Goal: Transaction & Acquisition: Purchase product/service

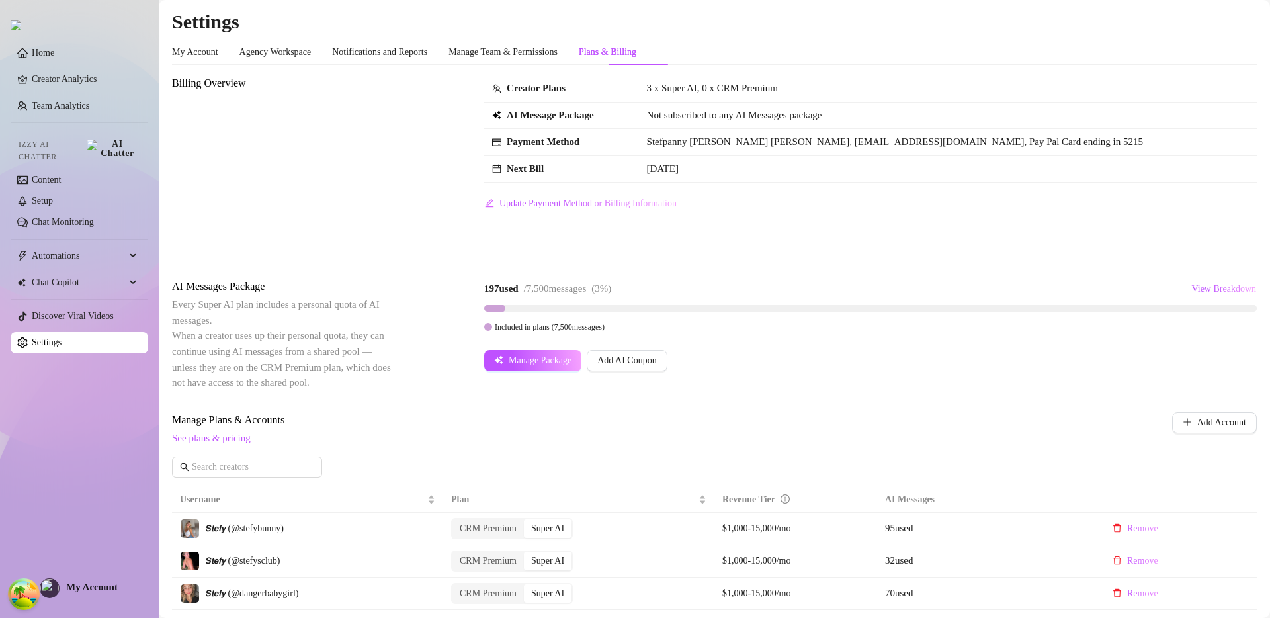
scroll to position [345, 0]
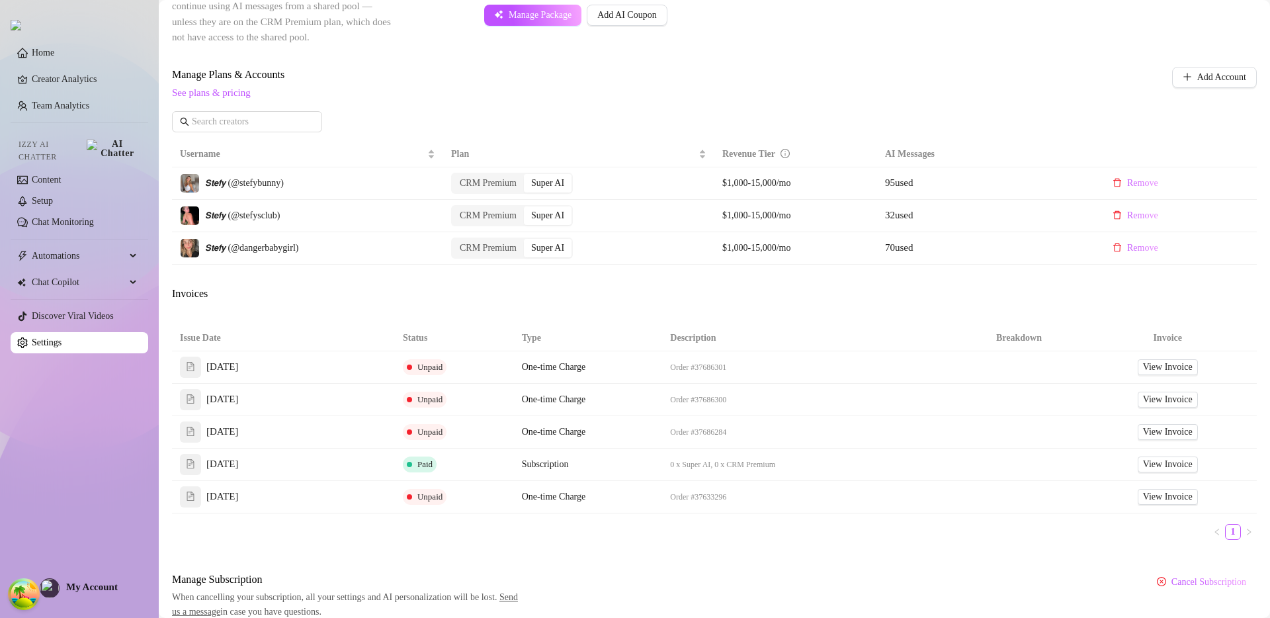
click at [687, 294] on div "Invoices" at bounding box center [714, 295] width 1085 height 19
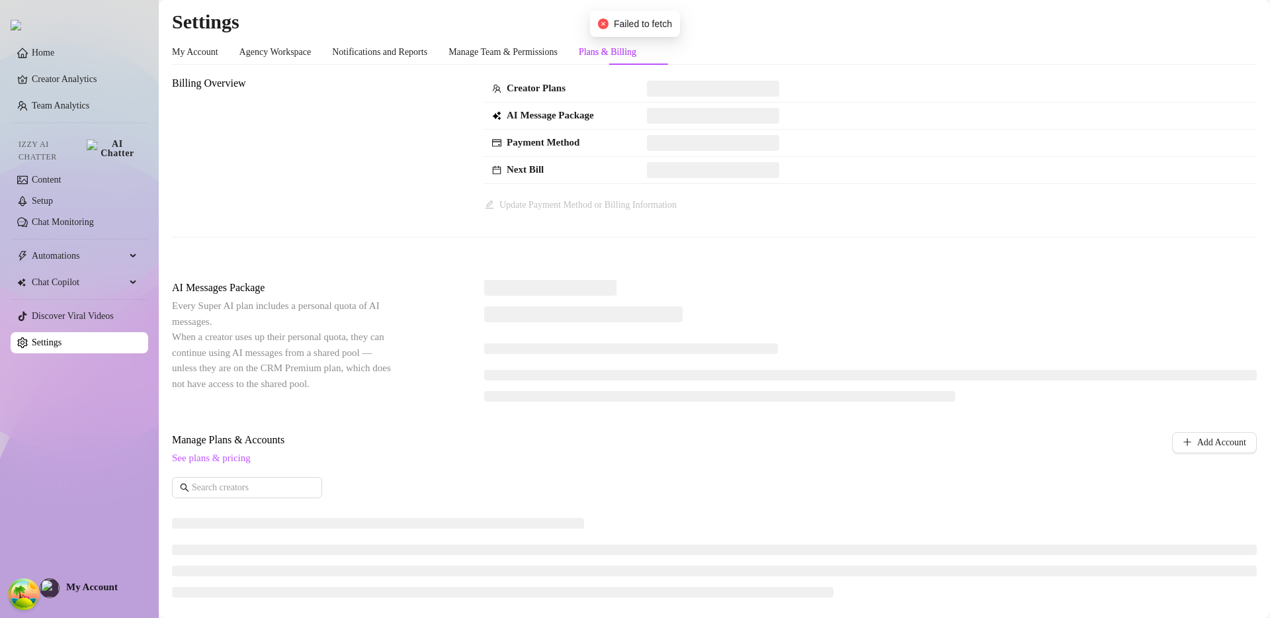
click at [817, 275] on div "Billing Overview Creator Plans AI Message Package Payment Method Next Bill Upda…" at bounding box center [714, 518] width 1085 height 886
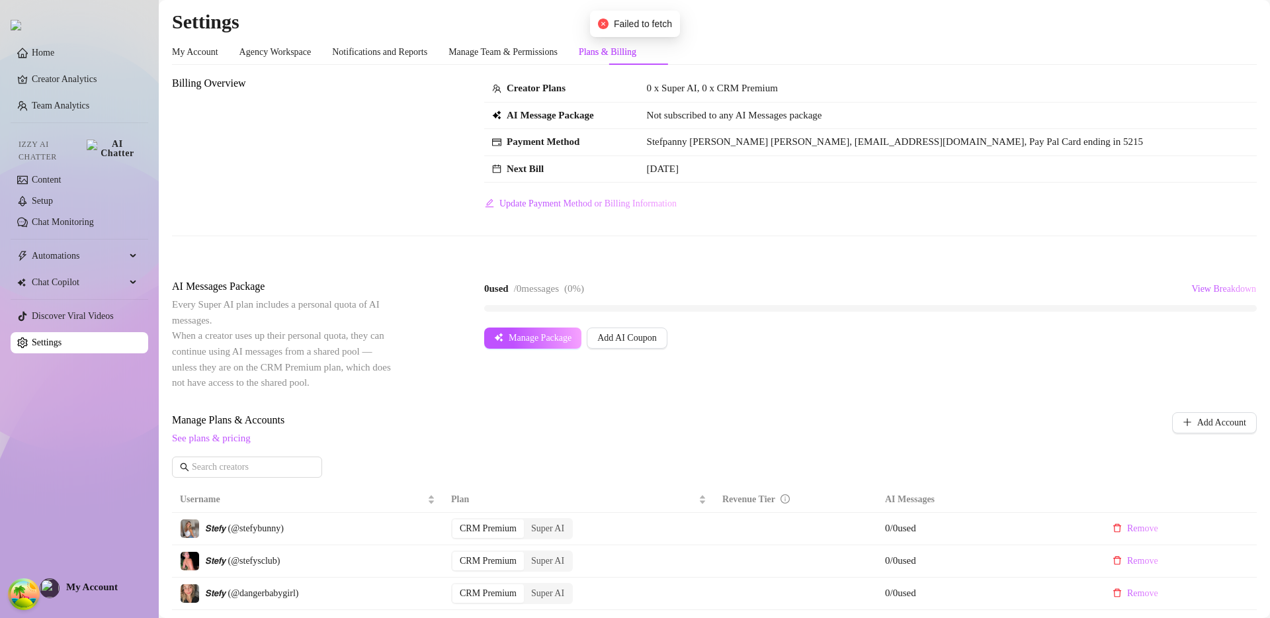
click at [818, 229] on div "Billing Overview Creator Plans 0 x Super AI, 0 x CRM Premium AI Message Package…" at bounding box center [714, 166] width 1085 height 182
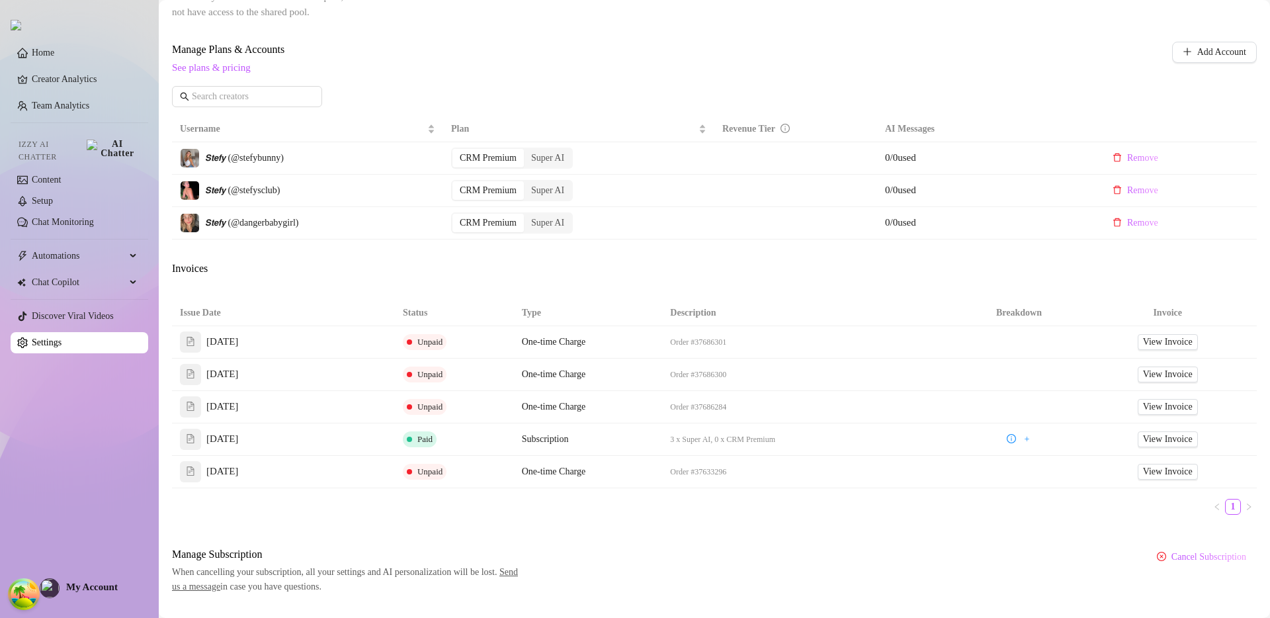
scroll to position [385, 0]
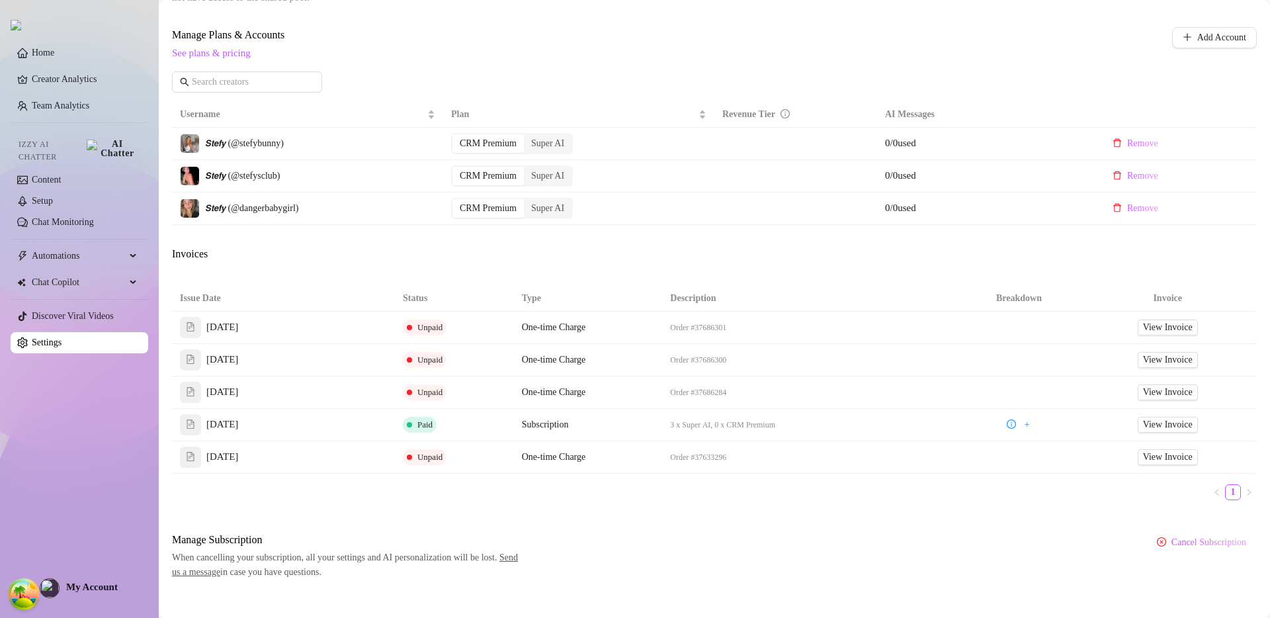
click at [744, 79] on div "Manage Plans & Accounts See plans & pricing Add Account" at bounding box center [714, 64] width 1085 height 75
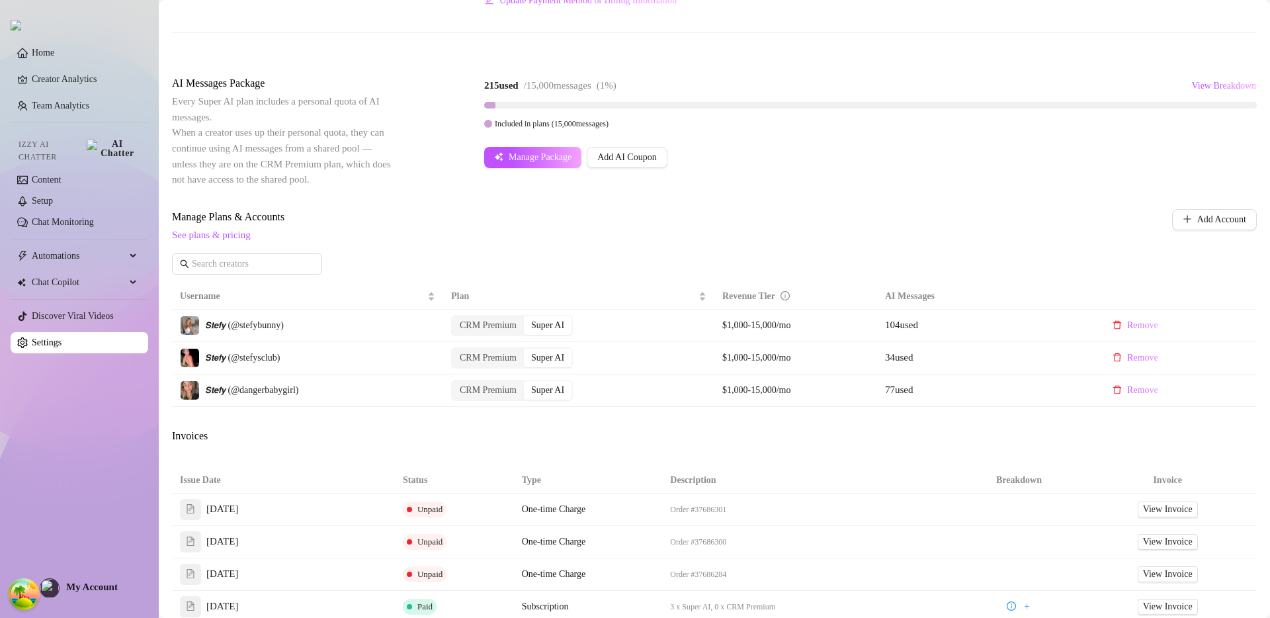
scroll to position [202, 0]
click at [796, 219] on span "Manage Plans & Accounts" at bounding box center [627, 218] width 910 height 16
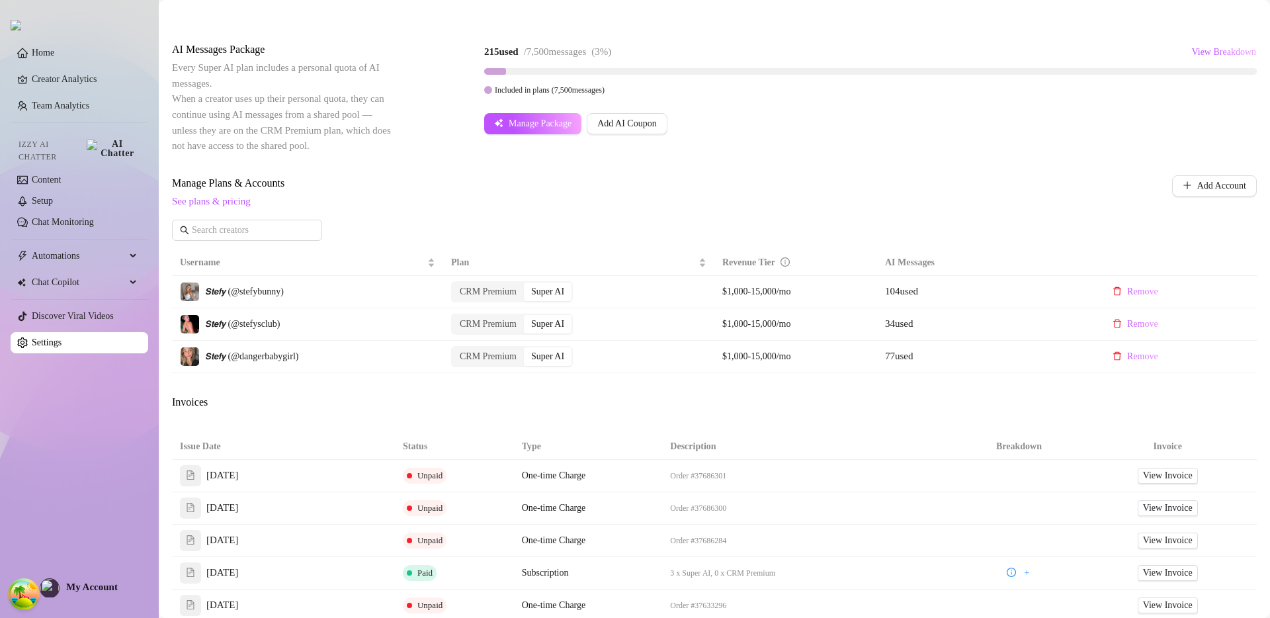
scroll to position [335, 0]
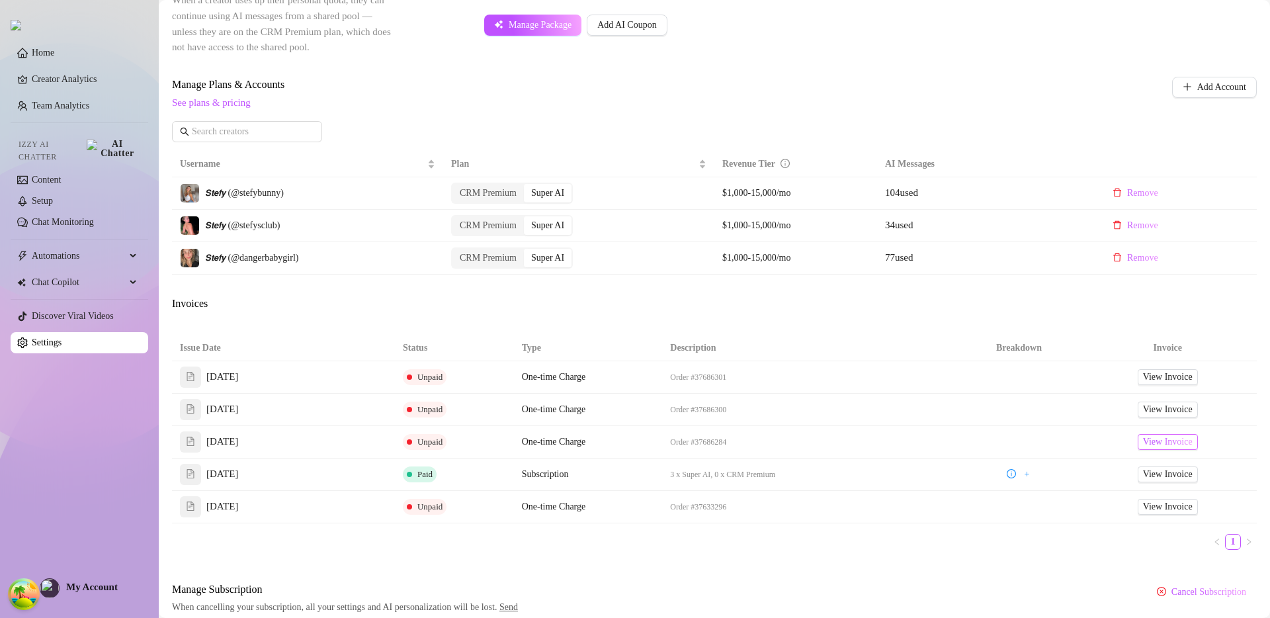
click at [1145, 435] on span "View Invoice" at bounding box center [1168, 442] width 50 height 15
click at [1146, 480] on span "View Invoice" at bounding box center [1168, 474] width 50 height 15
click at [1149, 469] on span "View Invoice" at bounding box center [1168, 474] width 50 height 15
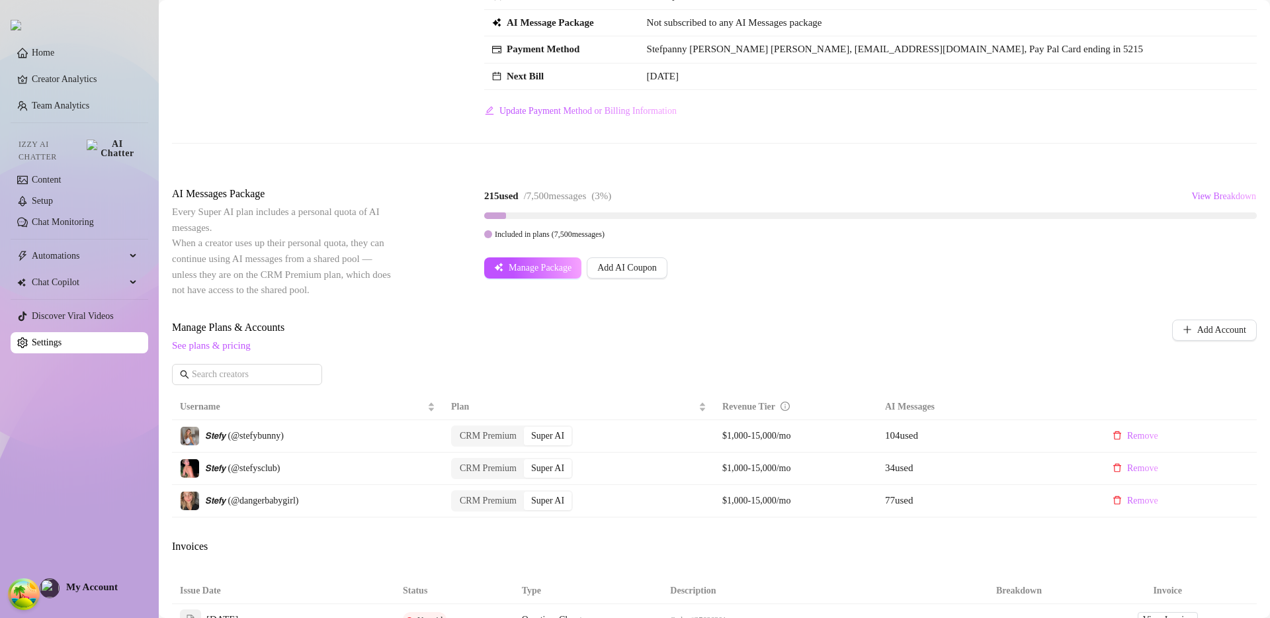
scroll to position [184, 0]
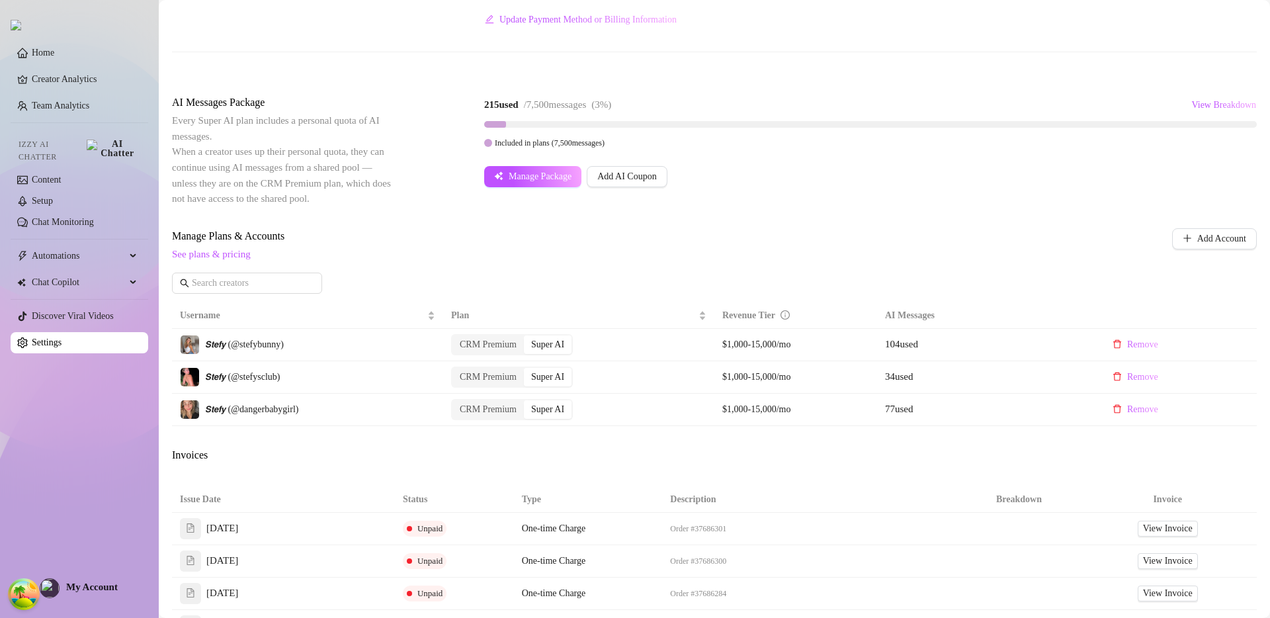
click at [788, 230] on span "Manage Plans & Accounts" at bounding box center [627, 236] width 910 height 16
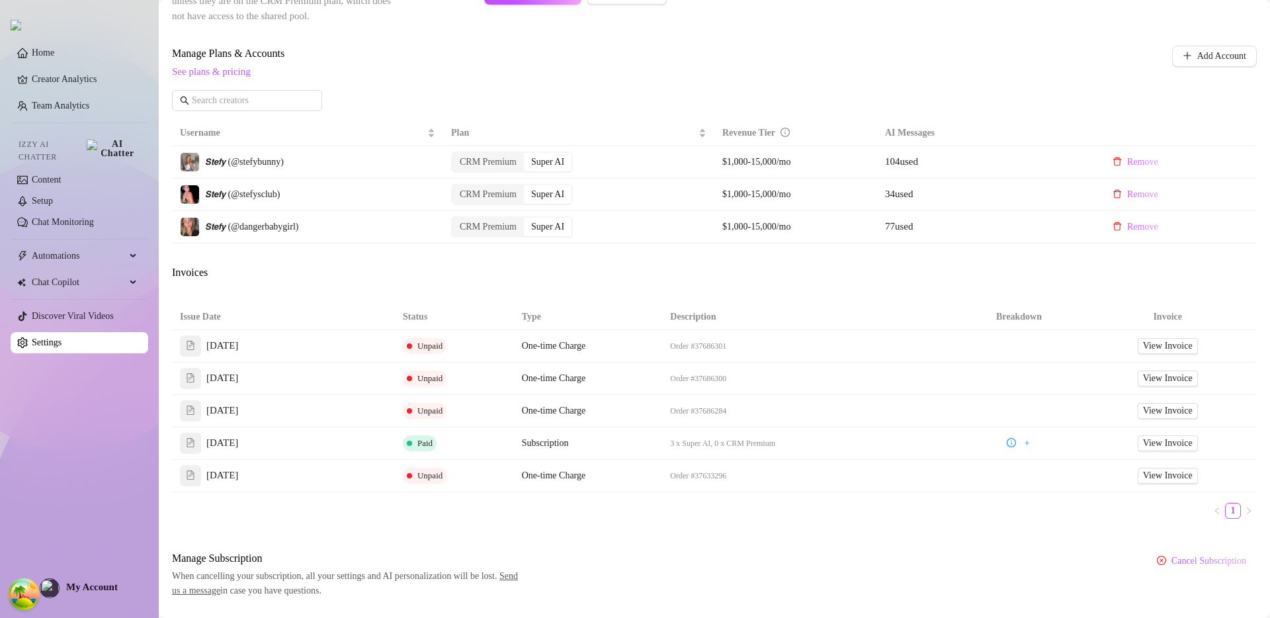
scroll to position [400, 0]
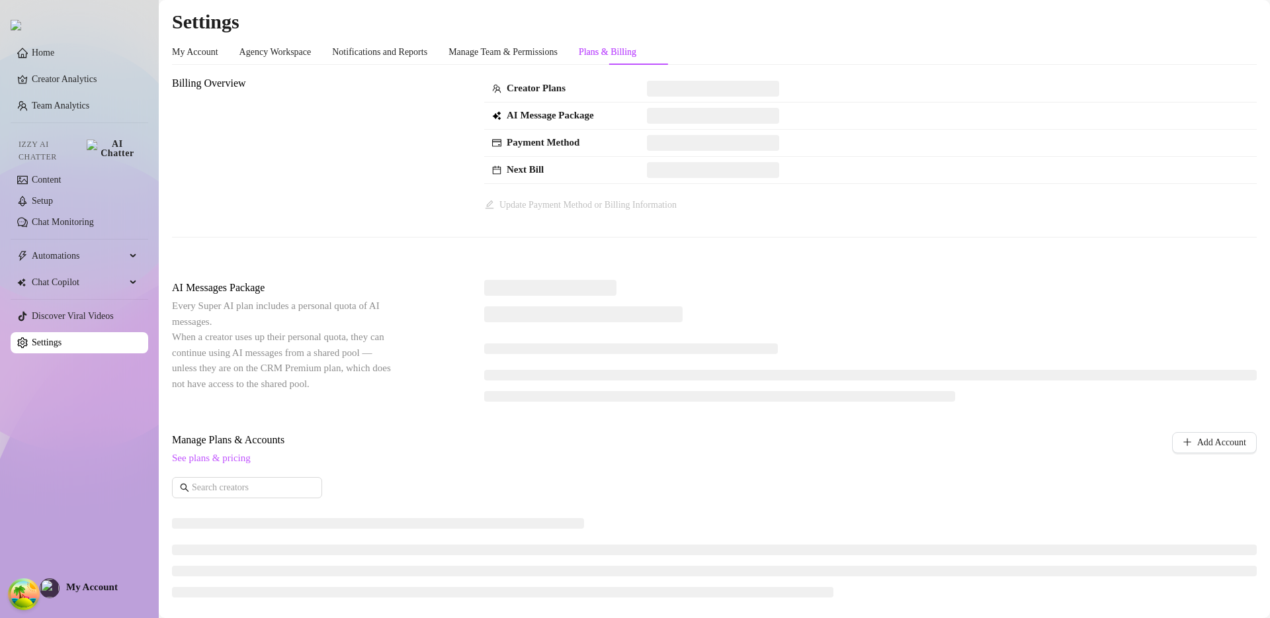
click at [717, 302] on div at bounding box center [870, 345] width 773 height 131
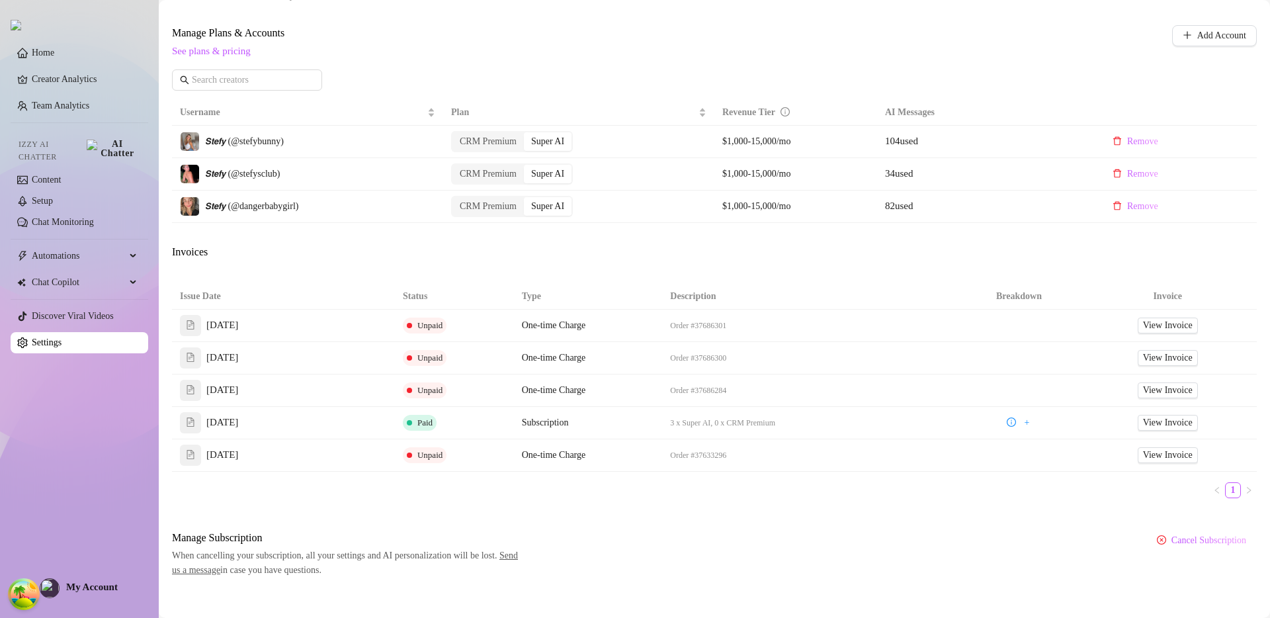
scroll to position [402, 0]
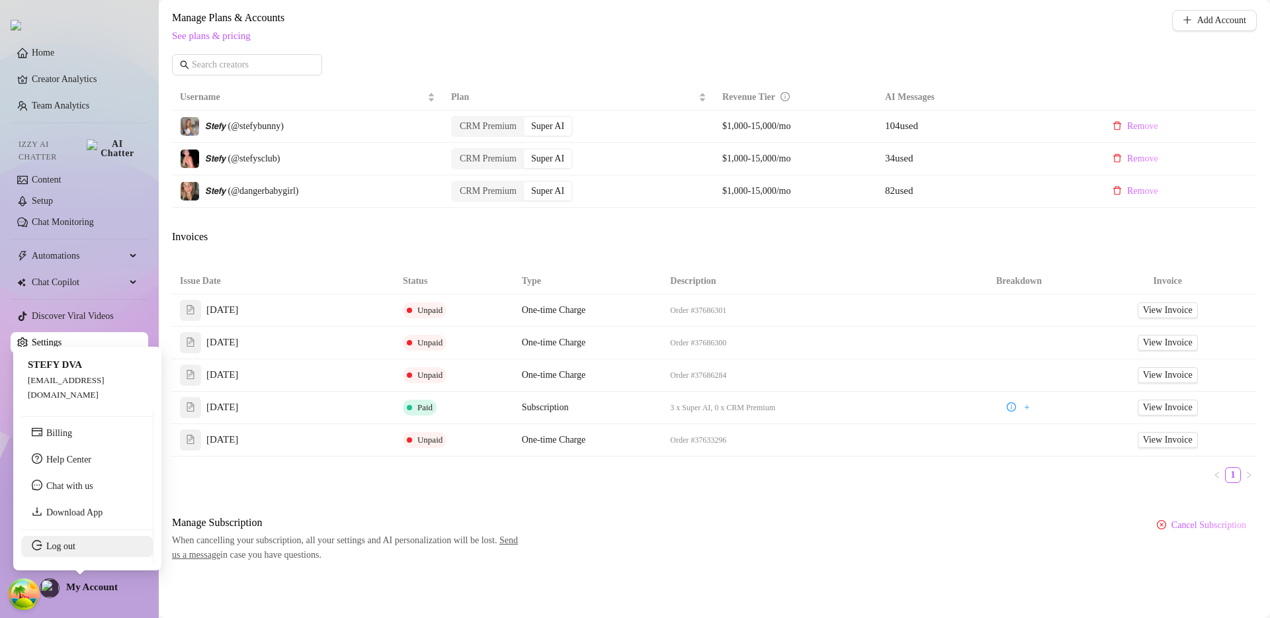
click at [75, 547] on link "Log out" at bounding box center [60, 546] width 29 height 10
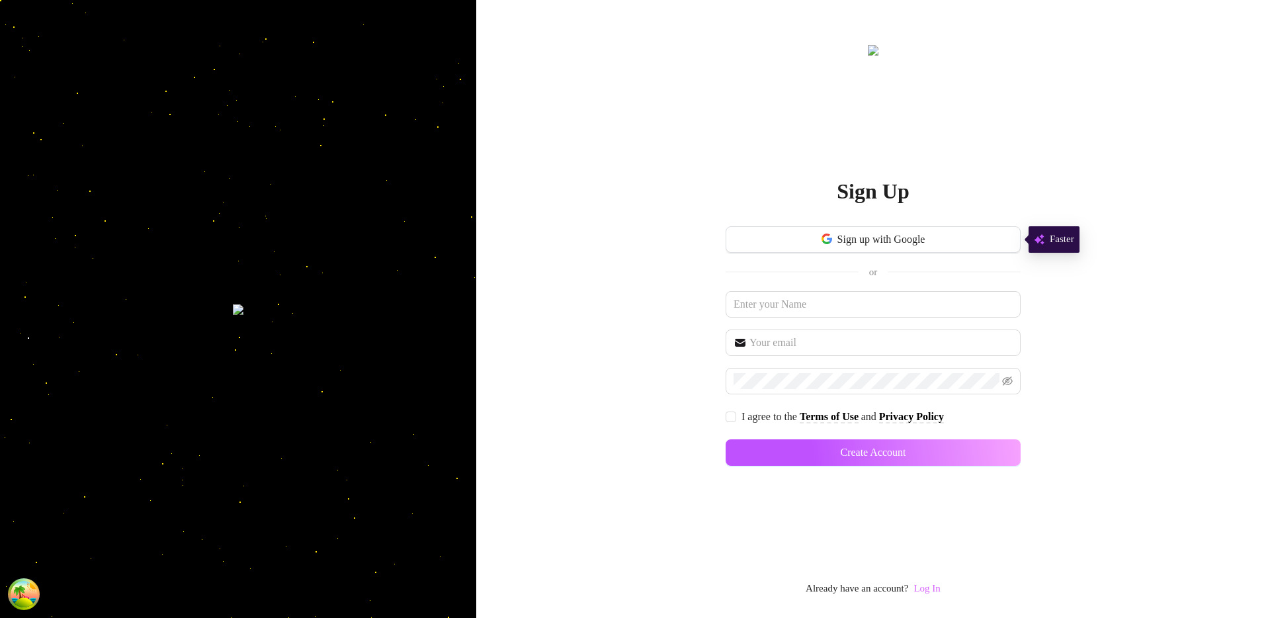
click at [940, 593] on link "Log In" at bounding box center [927, 588] width 26 height 11
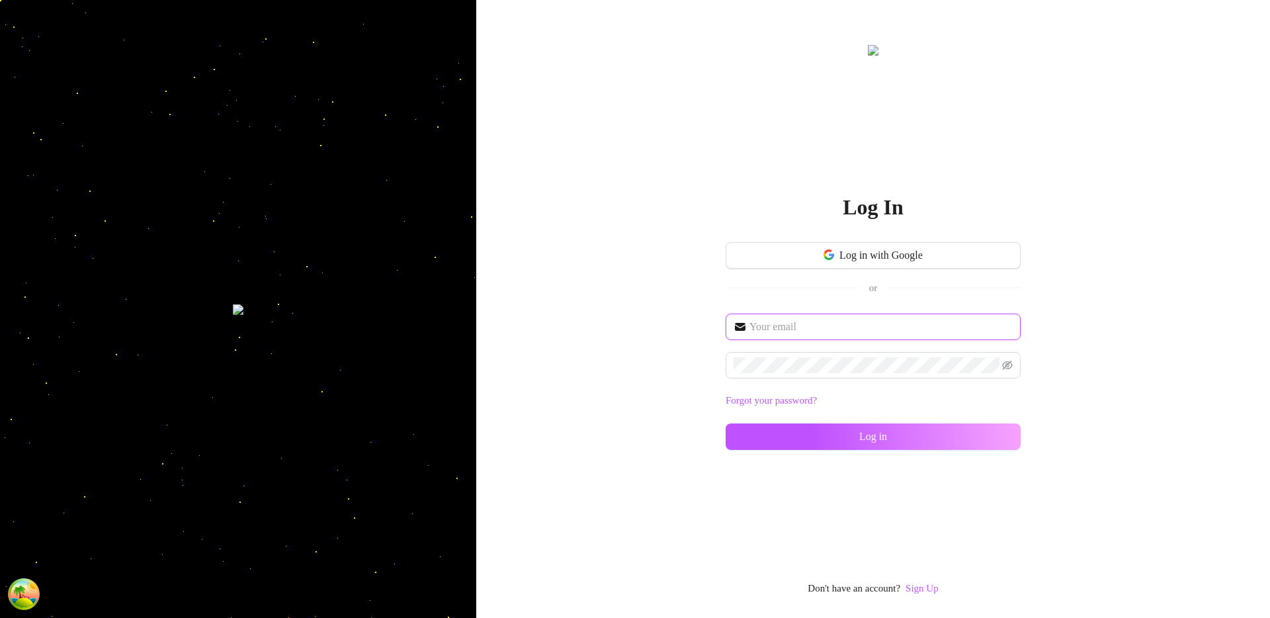
click at [812, 330] on input "text" at bounding box center [881, 327] width 263 height 16
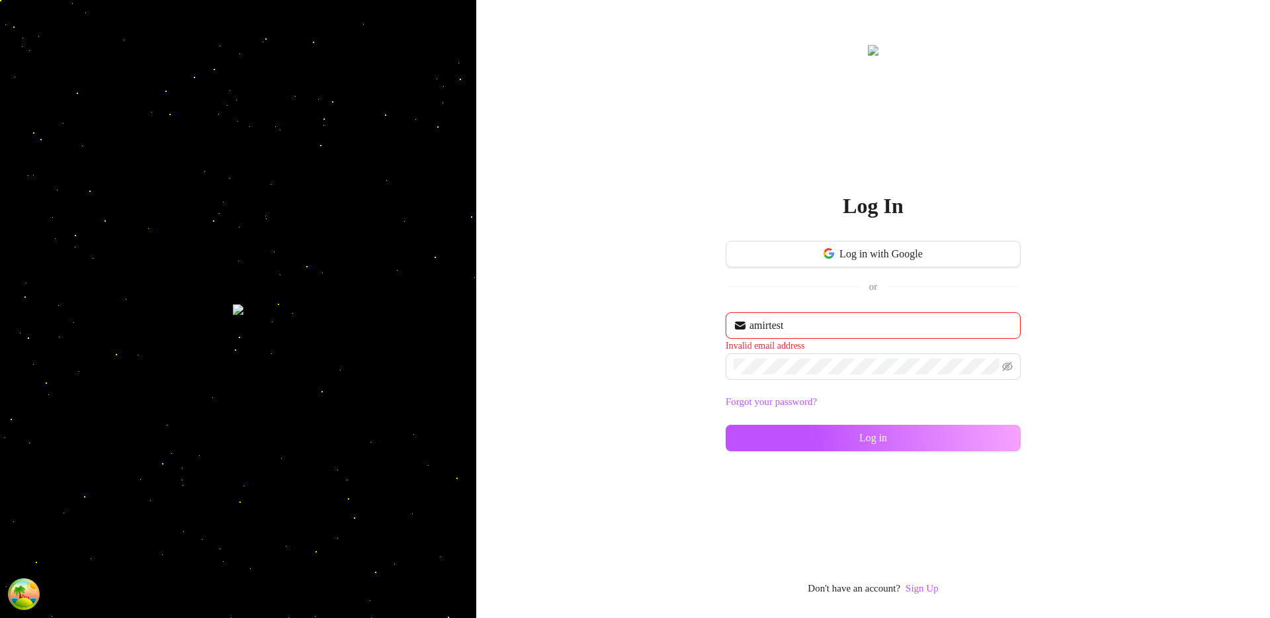
type input "[EMAIL_ADDRESS][DOMAIN_NAME]"
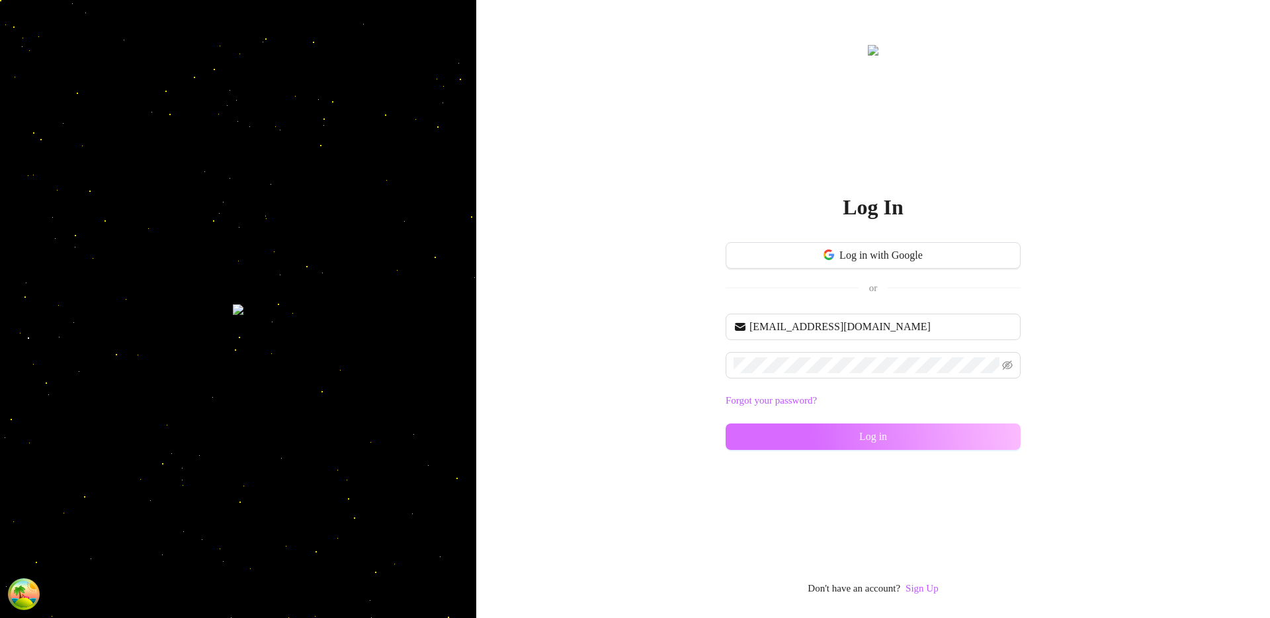
click at [849, 429] on button "Log in" at bounding box center [873, 436] width 295 height 26
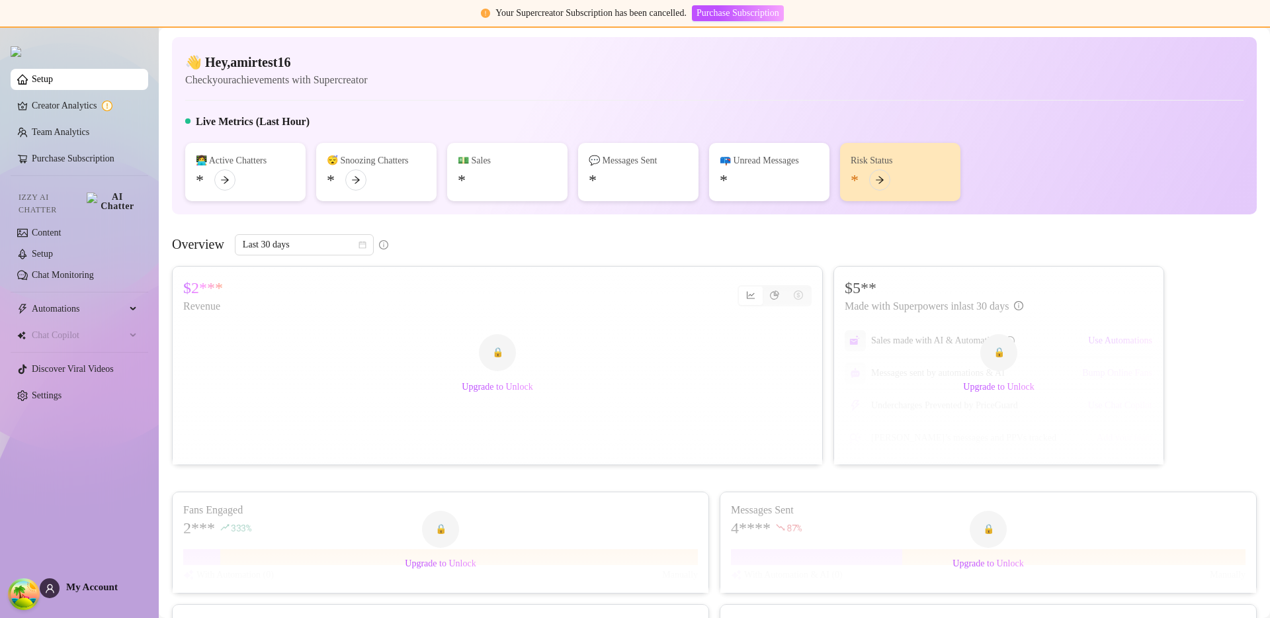
click at [497, 247] on div "Overview Last 30 days" at bounding box center [714, 244] width 1085 height 21
click at [89, 163] on link "Purchase Subscription" at bounding box center [73, 158] width 83 height 10
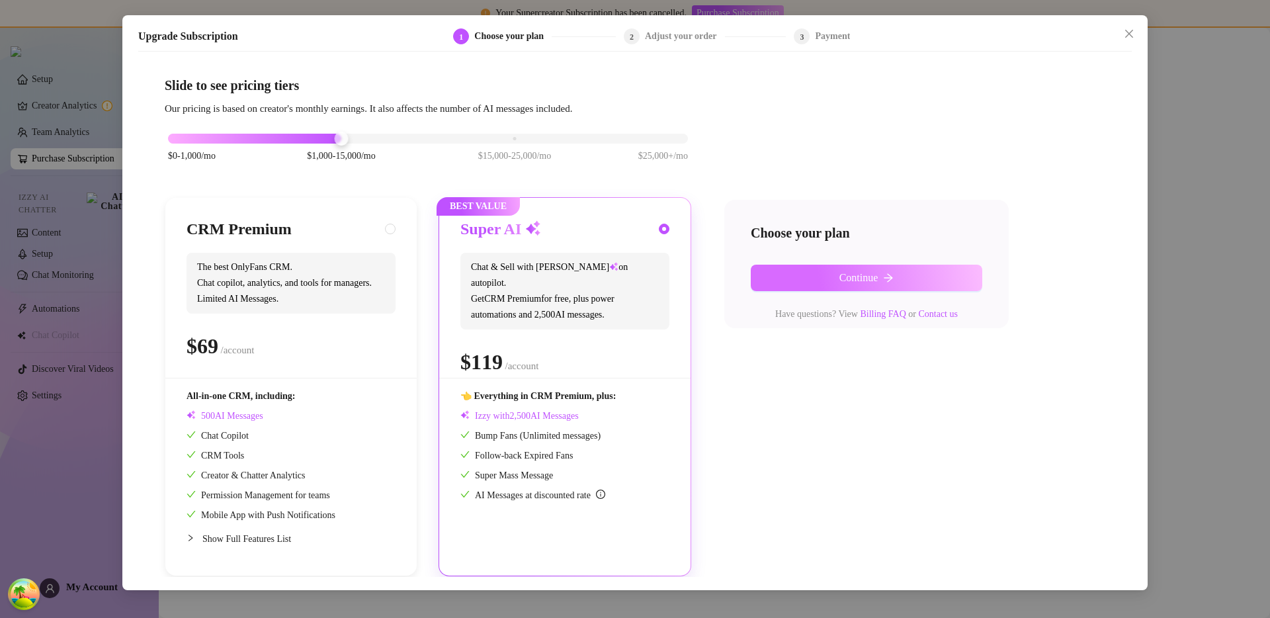
click at [815, 279] on button "Continue" at bounding box center [867, 278] width 232 height 26
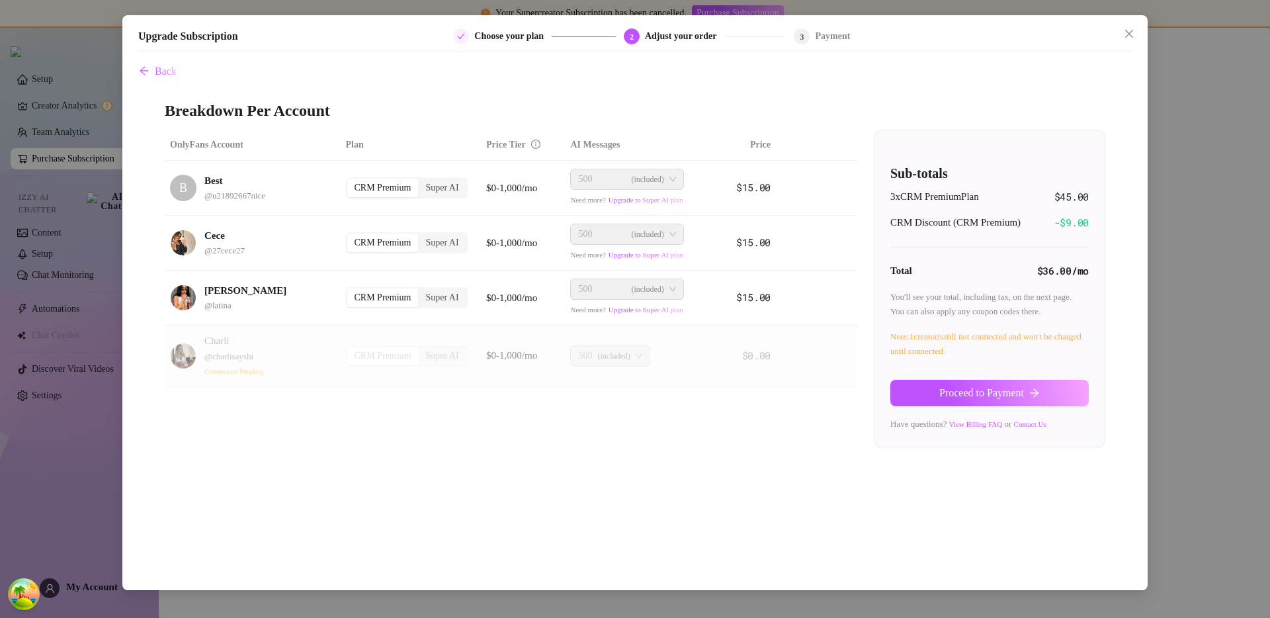
click at [757, 454] on div "Back Breakdown Per Account OnlyFans Account Plan Price Tier AI Messages Price B…" at bounding box center [635, 317] width 994 height 519
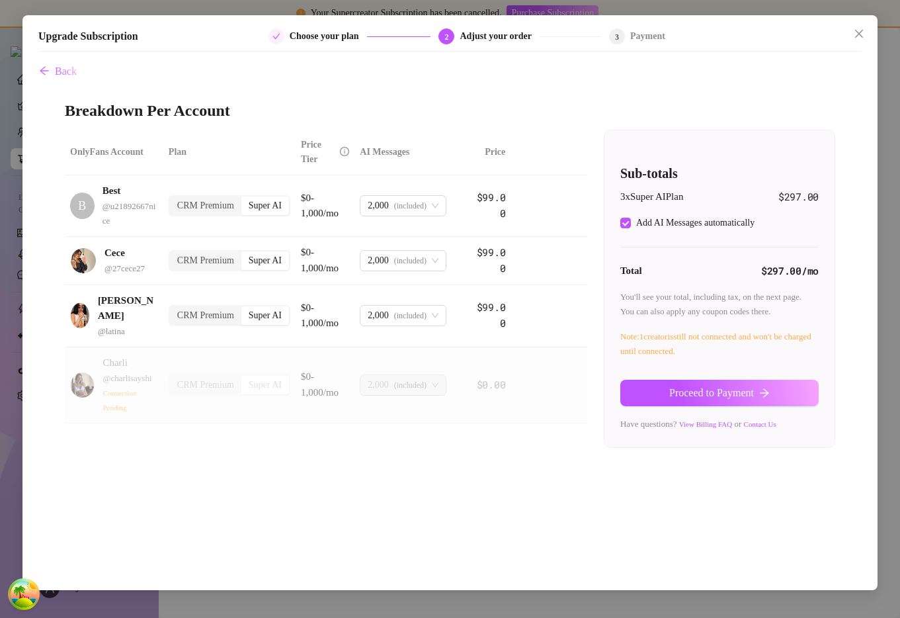
click at [470, 448] on div "OnlyFans Account Plan Price Tier AI Messages Price B Best @ u21892667nice CRM P…" at bounding box center [450, 289] width 771 height 318
click at [200, 306] on div "CRM Premium" at bounding box center [205, 315] width 71 height 19
click at [173, 308] on input "CRM Premium" at bounding box center [173, 308] width 0 height 0
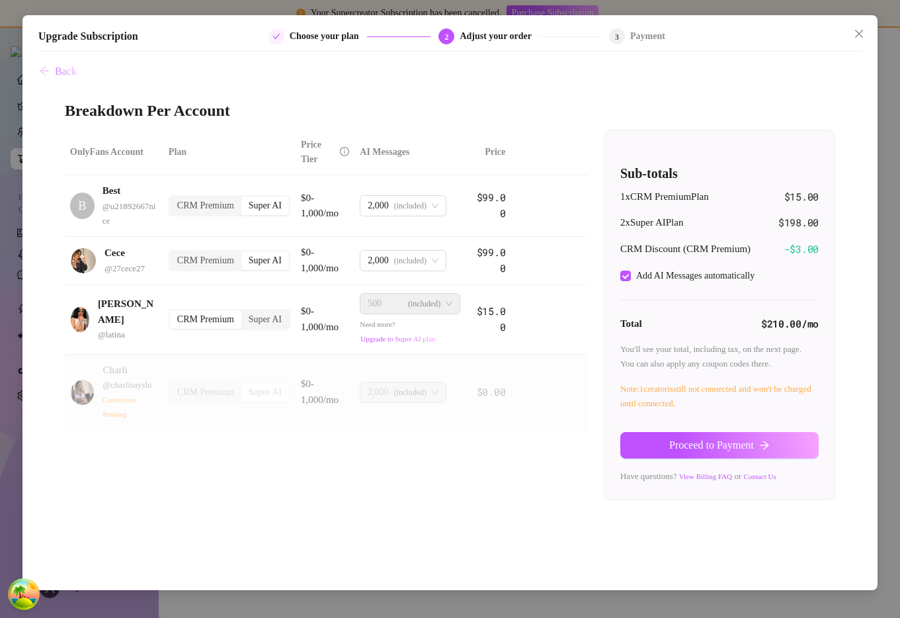
click at [58, 73] on span "Back" at bounding box center [66, 71] width 22 height 12
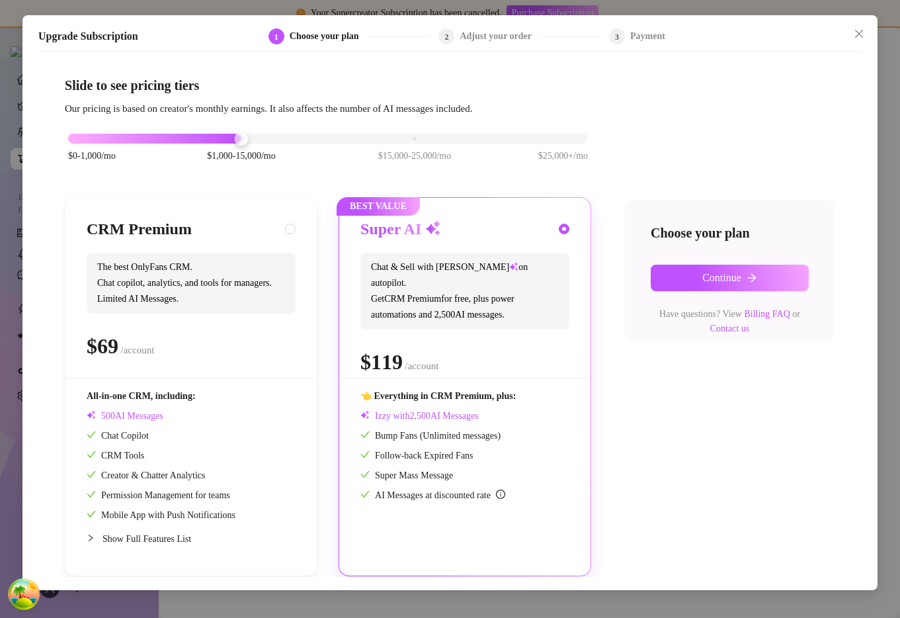
click at [206, 403] on div "All-in-one CRM, including:" at bounding box center [161, 396] width 149 height 15
radio input "true"
radio input "false"
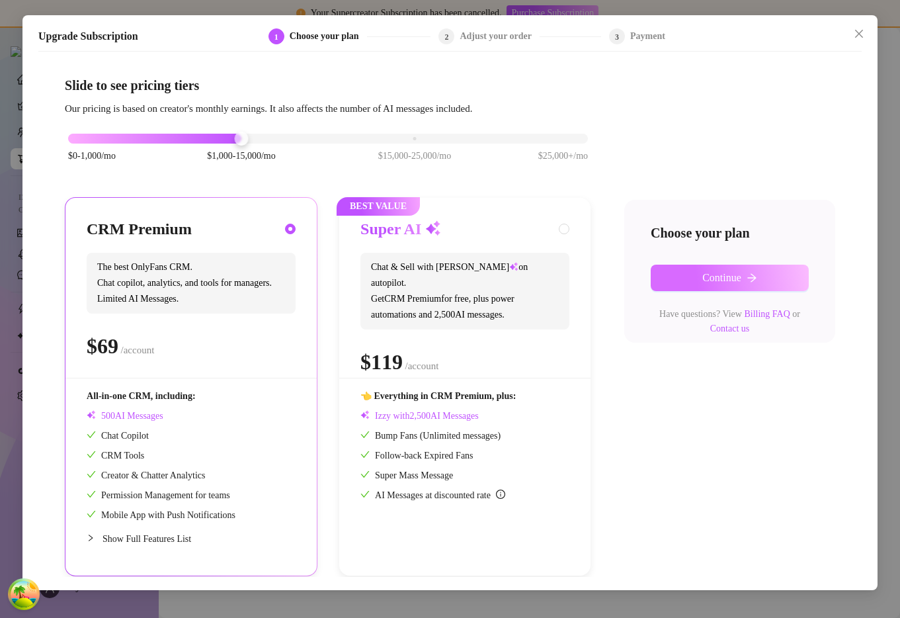
click at [734, 277] on span "Continue" at bounding box center [722, 278] width 39 height 12
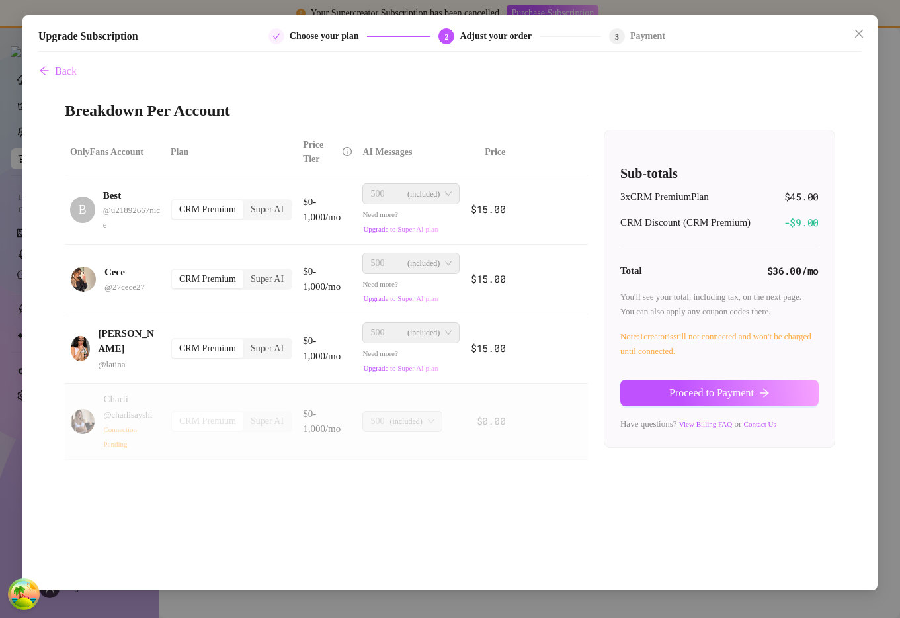
click at [464, 487] on div "Back Breakdown Per Account OnlyFans Account Plan Price Tier AI Messages Price B…" at bounding box center [450, 317] width 824 height 519
click at [248, 272] on div "Super AI" at bounding box center [267, 279] width 48 height 19
click at [247, 272] on input "Super AI" at bounding box center [247, 272] width 0 height 0
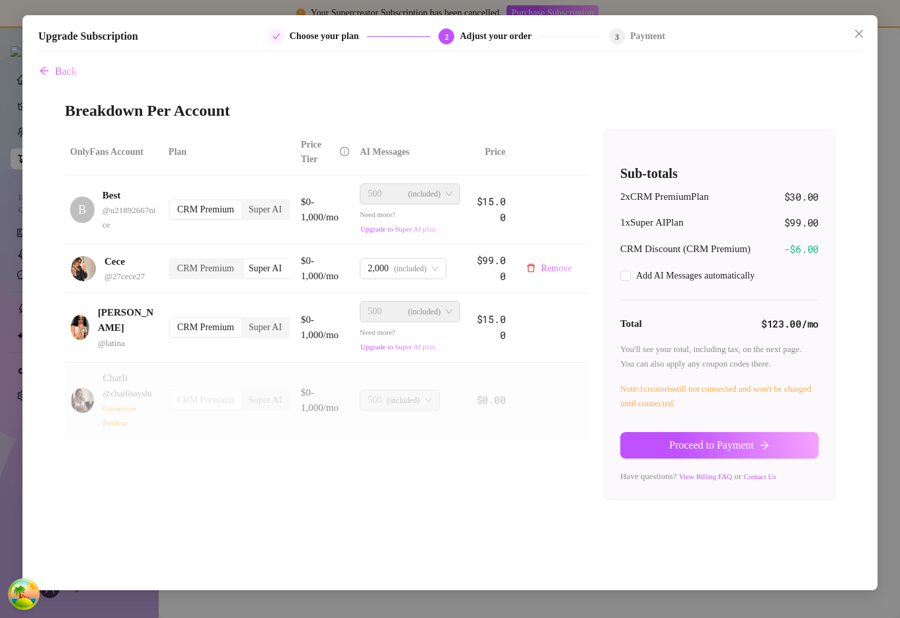
checkbox input "true"
click at [277, 212] on div "Super AI" at bounding box center [265, 209] width 48 height 19
click at [245, 202] on input "Super AI" at bounding box center [245, 202] width 0 height 0
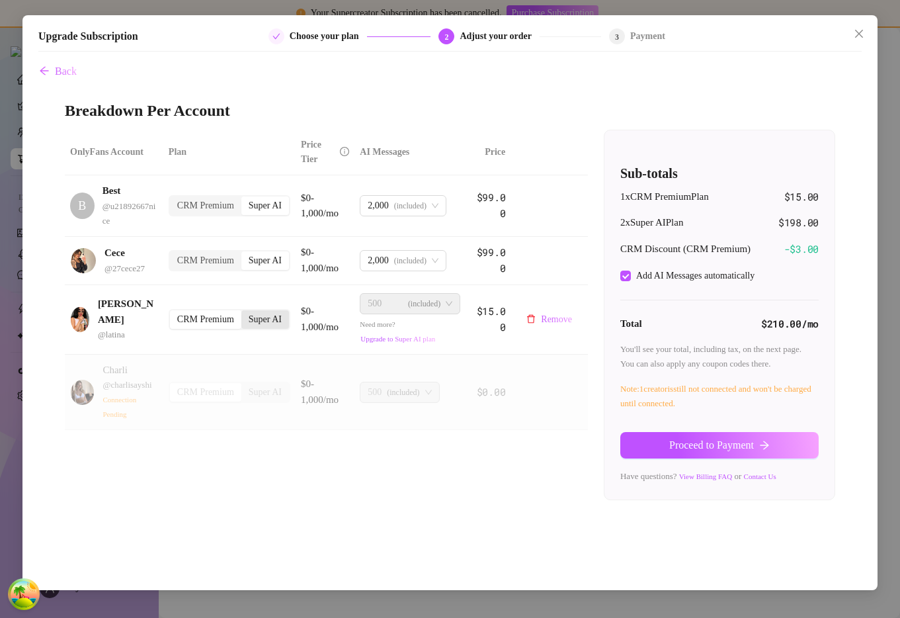
click at [275, 326] on div "Super AI" at bounding box center [265, 319] width 48 height 19
click at [245, 312] on input "Super AI" at bounding box center [245, 312] width 0 height 0
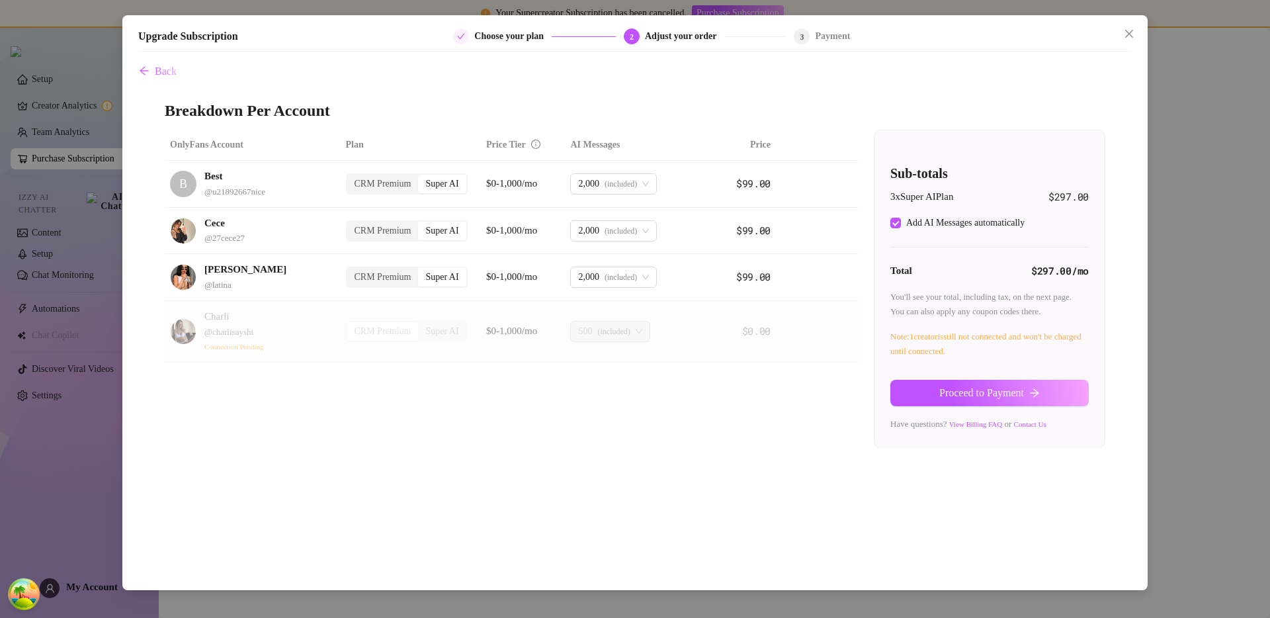
click at [1152, 39] on div "Upgrade Subscription Choose your plan 2 Adjust your order 3 Payment Back Breakd…" at bounding box center [635, 309] width 1270 height 618
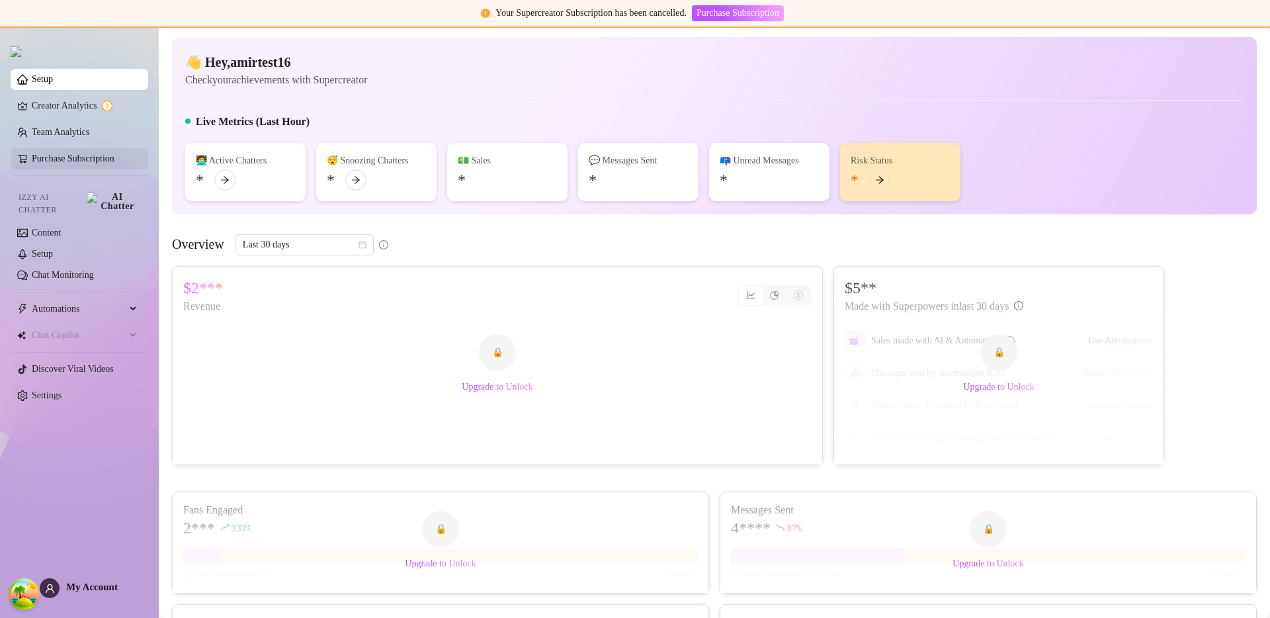
click at [77, 162] on link "Purchase Subscription" at bounding box center [73, 158] width 83 height 10
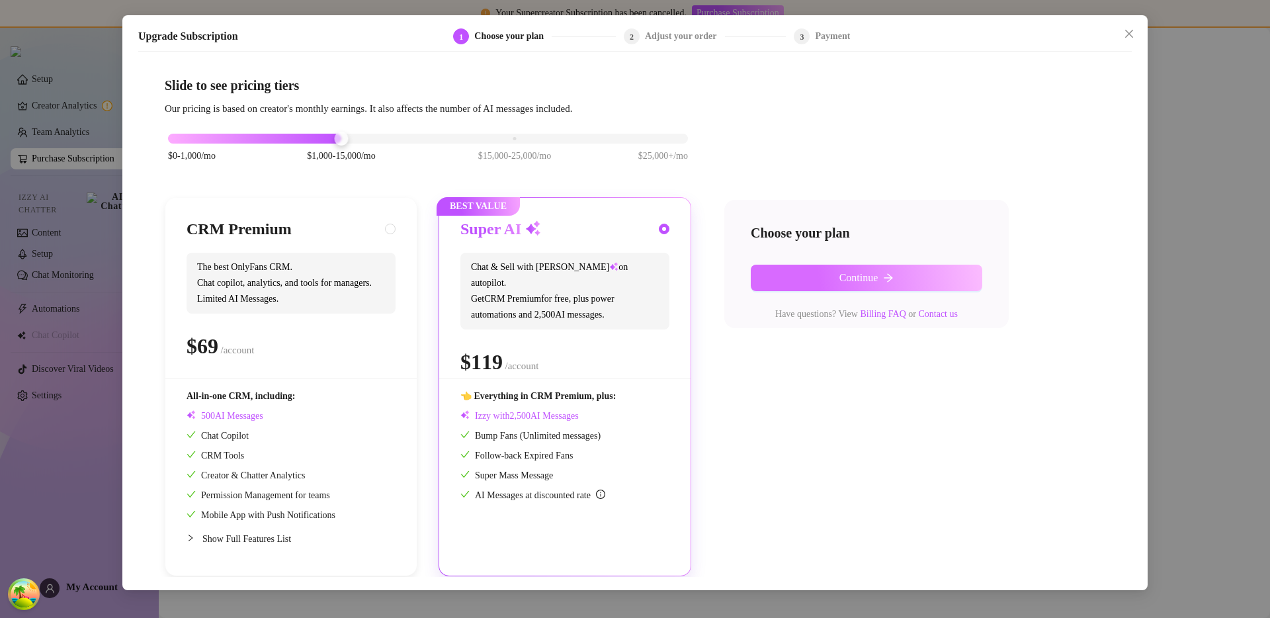
click at [941, 284] on button "Continue" at bounding box center [867, 278] width 232 height 26
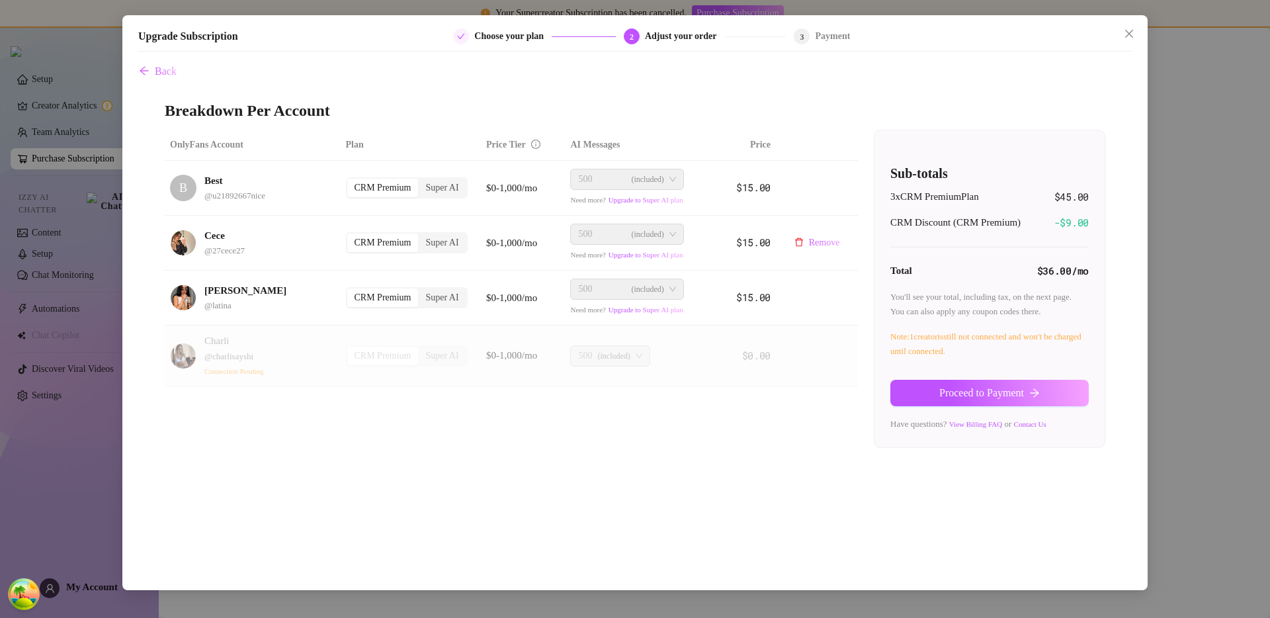
click at [362, 247] on div "CRM Premium" at bounding box center [382, 243] width 71 height 19
click at [351, 236] on input "CRM Premium" at bounding box center [351, 236] width 0 height 0
click at [358, 298] on div "CRM Premium" at bounding box center [382, 297] width 71 height 19
click at [351, 290] on input "CRM Premium" at bounding box center [351, 290] width 0 height 0
click at [358, 298] on div "CRM Premium" at bounding box center [382, 297] width 71 height 19
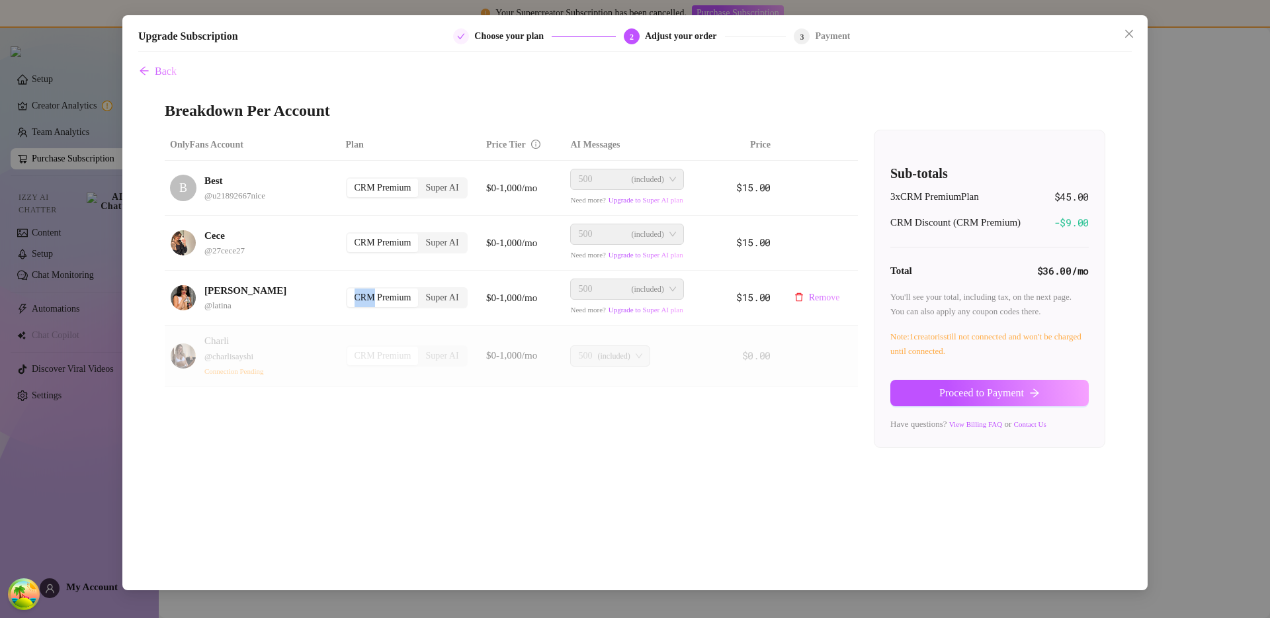
click at [351, 290] on input "CRM Premium" at bounding box center [351, 290] width 0 height 0
click at [358, 298] on div "CRM Premium" at bounding box center [382, 297] width 71 height 19
click at [351, 290] on input "CRM Premium" at bounding box center [351, 290] width 0 height 0
click at [376, 189] on div "CRM Premium" at bounding box center [382, 188] width 71 height 19
click at [351, 181] on input "CRM Premium" at bounding box center [351, 181] width 0 height 0
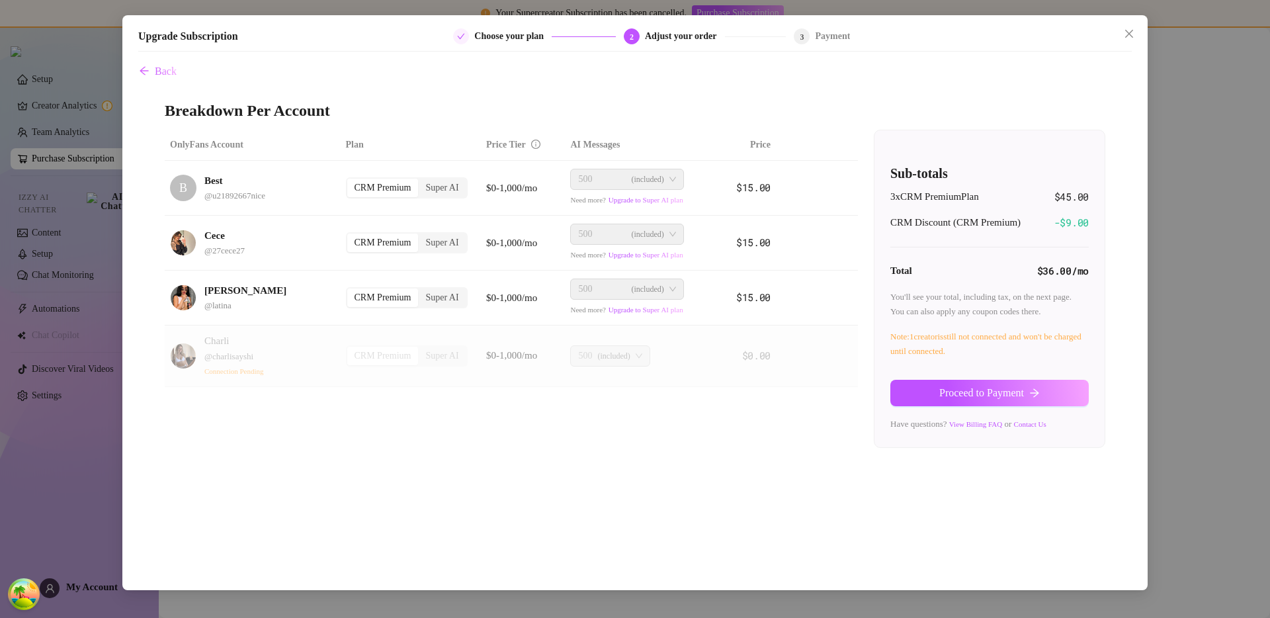
click at [395, 146] on th "Plan" at bounding box center [411, 145] width 141 height 31
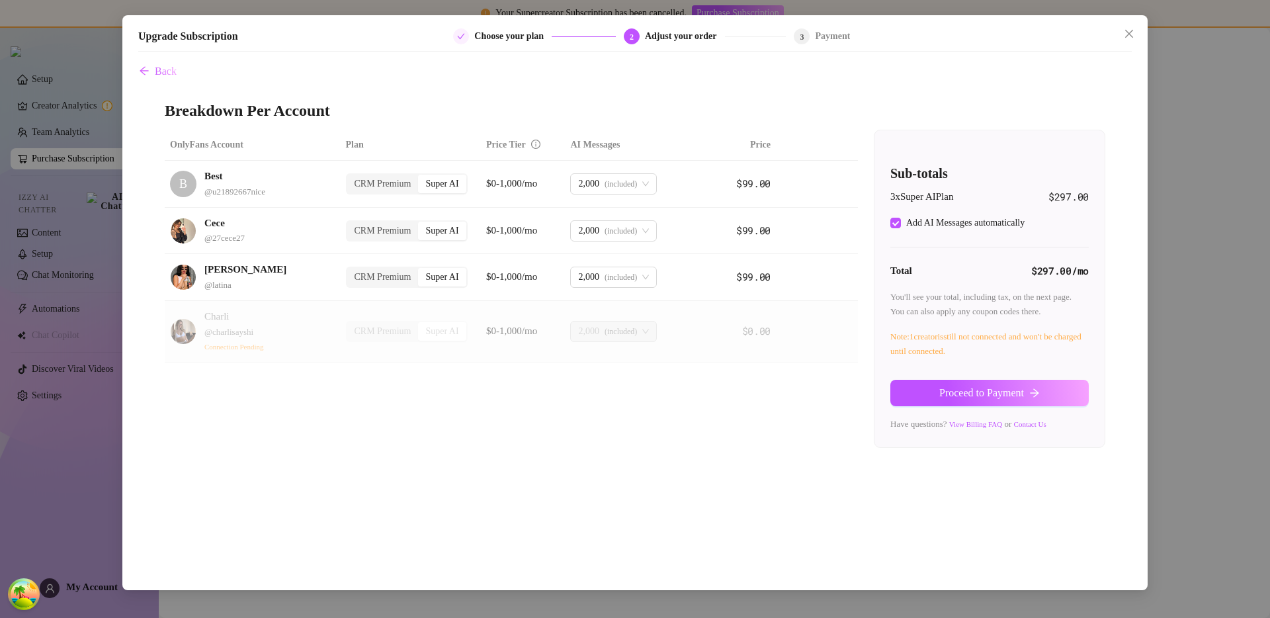
click at [183, 75] on div "Back Breakdown Per Account OnlyFans Account Plan Price Tier AI Messages Price B…" at bounding box center [635, 317] width 994 height 519
click at [175, 73] on span "Back" at bounding box center [166, 71] width 22 height 12
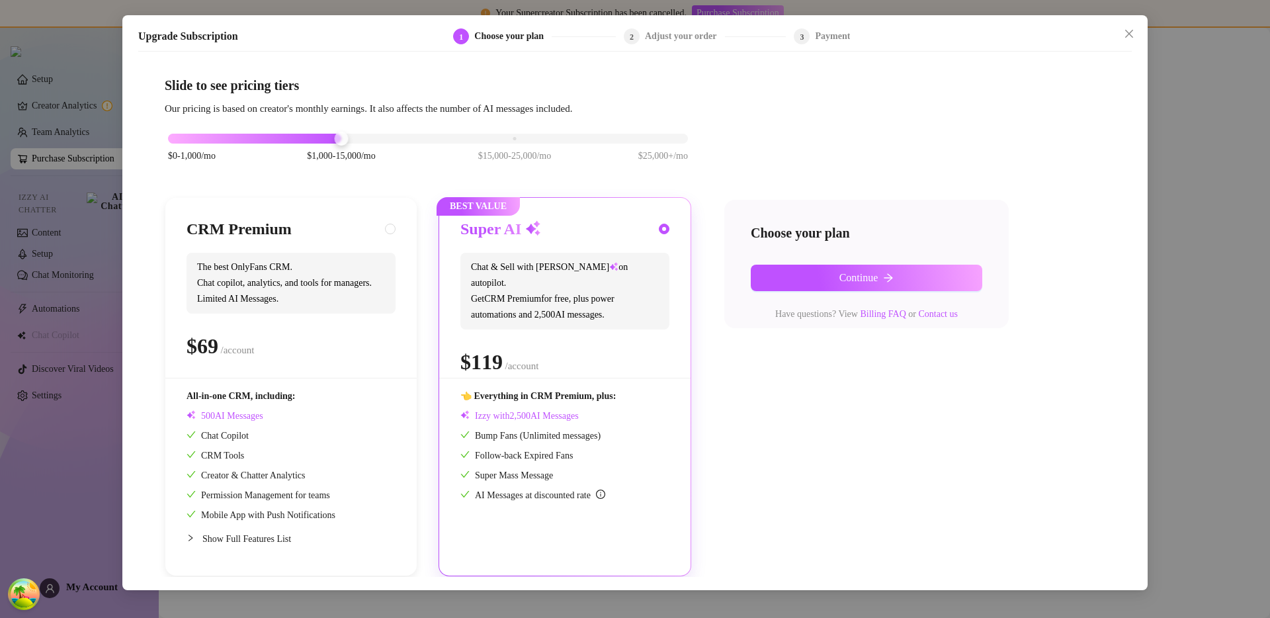
click at [308, 339] on div "$ /account" at bounding box center [291, 345] width 209 height 33
radio input "true"
radio input "false"
click at [800, 287] on button "Continue" at bounding box center [867, 278] width 232 height 26
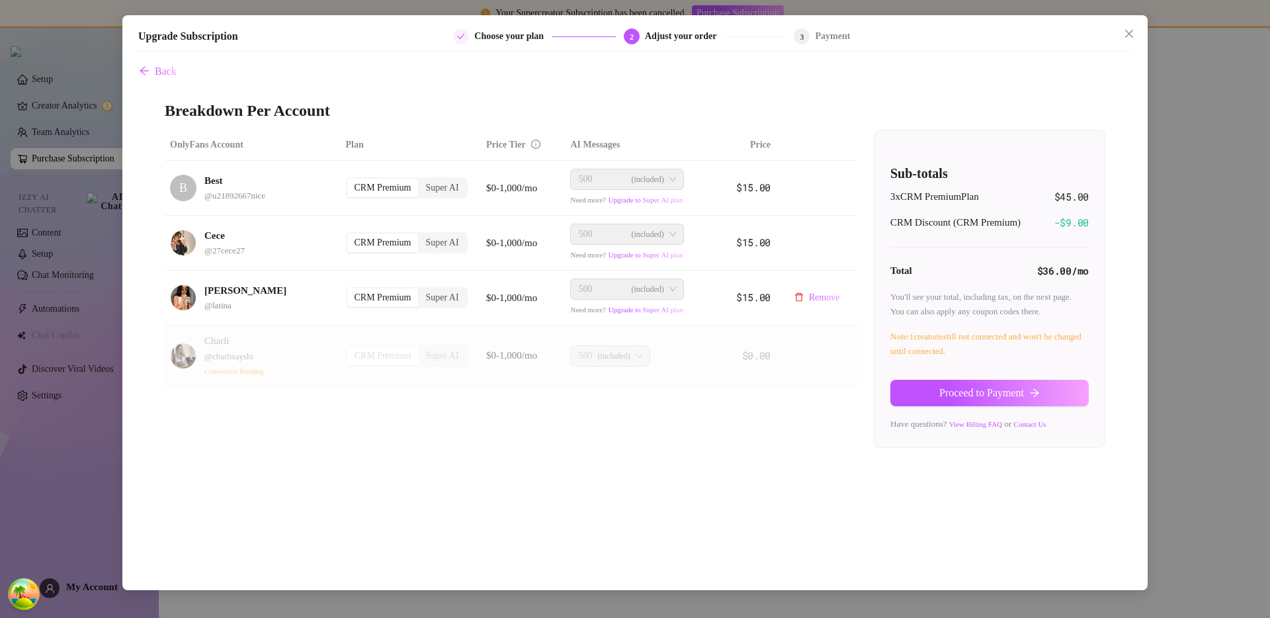
click at [398, 301] on div "CRM Premium" at bounding box center [382, 297] width 71 height 19
click at [351, 290] on input "CRM Premium" at bounding box center [351, 290] width 0 height 0
click at [1225, 241] on div "Upgrade Subscription Choose your plan 2 Adjust your order 3 Payment Back Breakd…" at bounding box center [635, 309] width 1270 height 618
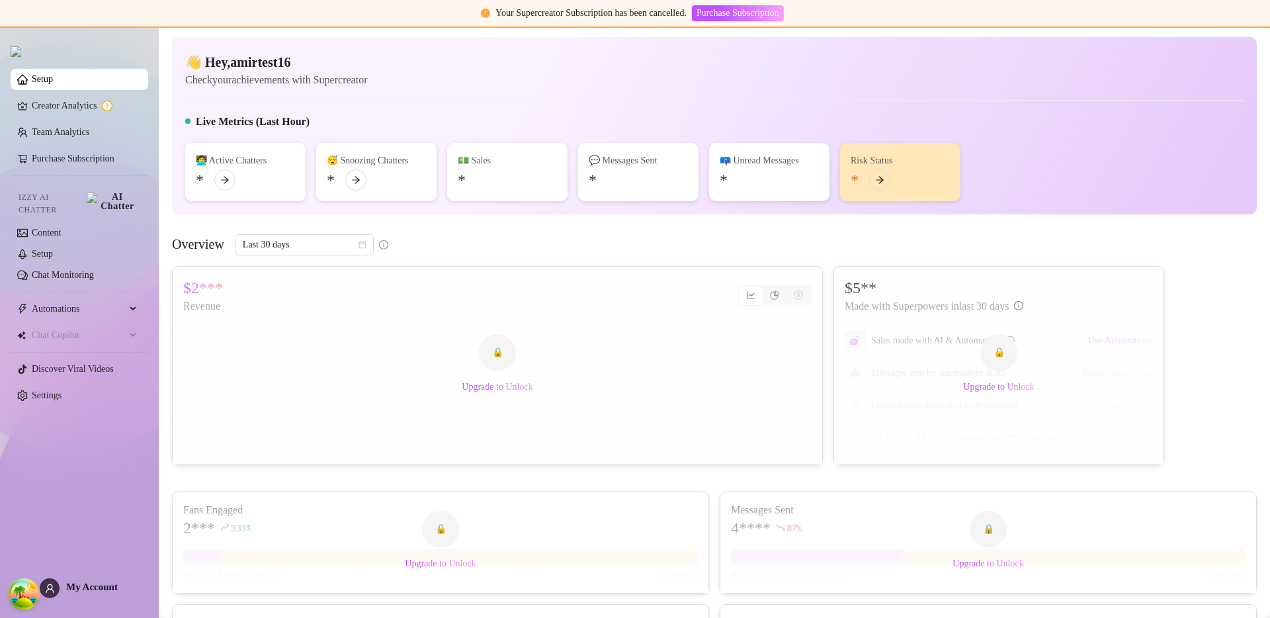
click at [69, 163] on link "Purchase Subscription" at bounding box center [73, 158] width 83 height 10
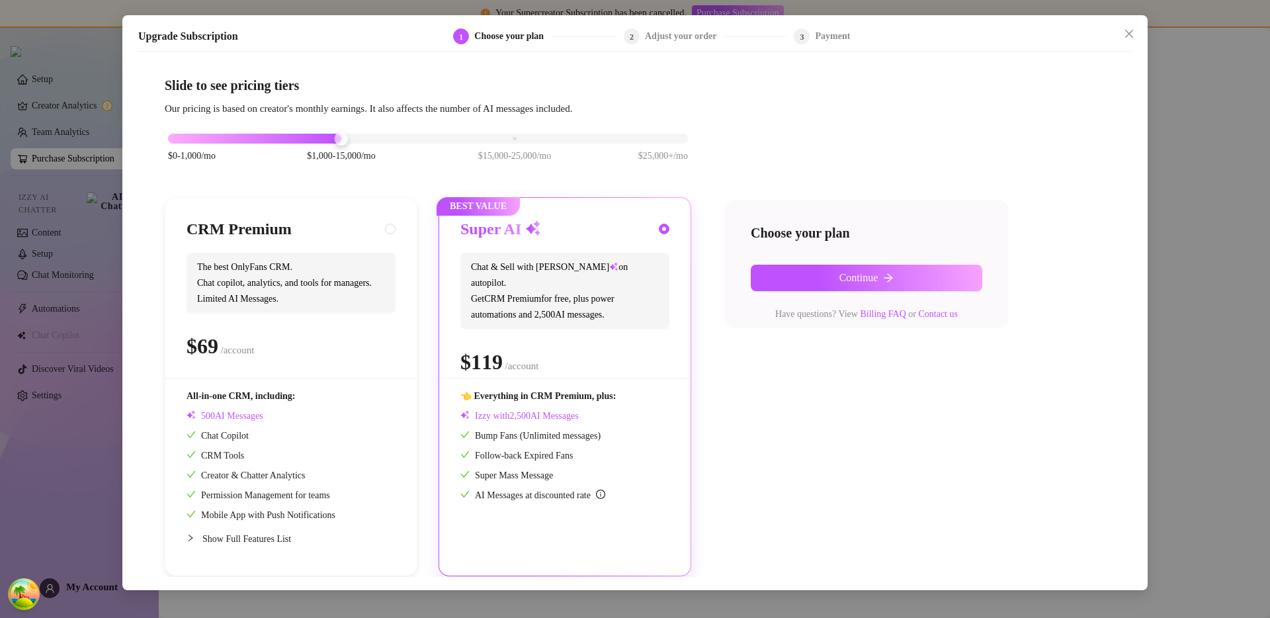
click at [368, 269] on span "The best OnlyFans CRM. Chat copilot, analytics, and tools for managers. Limited…" at bounding box center [291, 283] width 209 height 61
radio input "true"
radio input "false"
click at [794, 281] on button "Continue" at bounding box center [867, 278] width 232 height 26
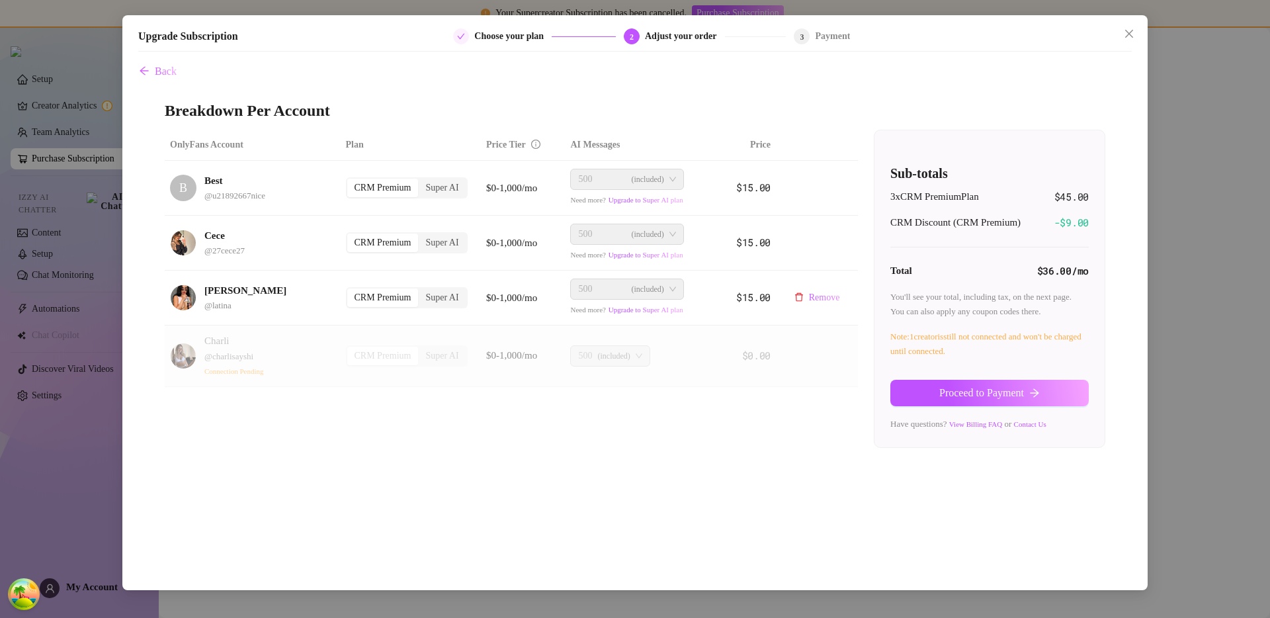
click at [399, 294] on div "CRM Premium" at bounding box center [382, 297] width 71 height 19
click at [351, 290] on input "CRM Premium" at bounding box center [351, 290] width 0 height 0
click at [394, 237] on div "CRM Premium" at bounding box center [382, 243] width 71 height 19
click at [351, 236] on input "CRM Premium" at bounding box center [351, 236] width 0 height 0
click at [401, 182] on div "CRM Premium" at bounding box center [382, 188] width 71 height 19
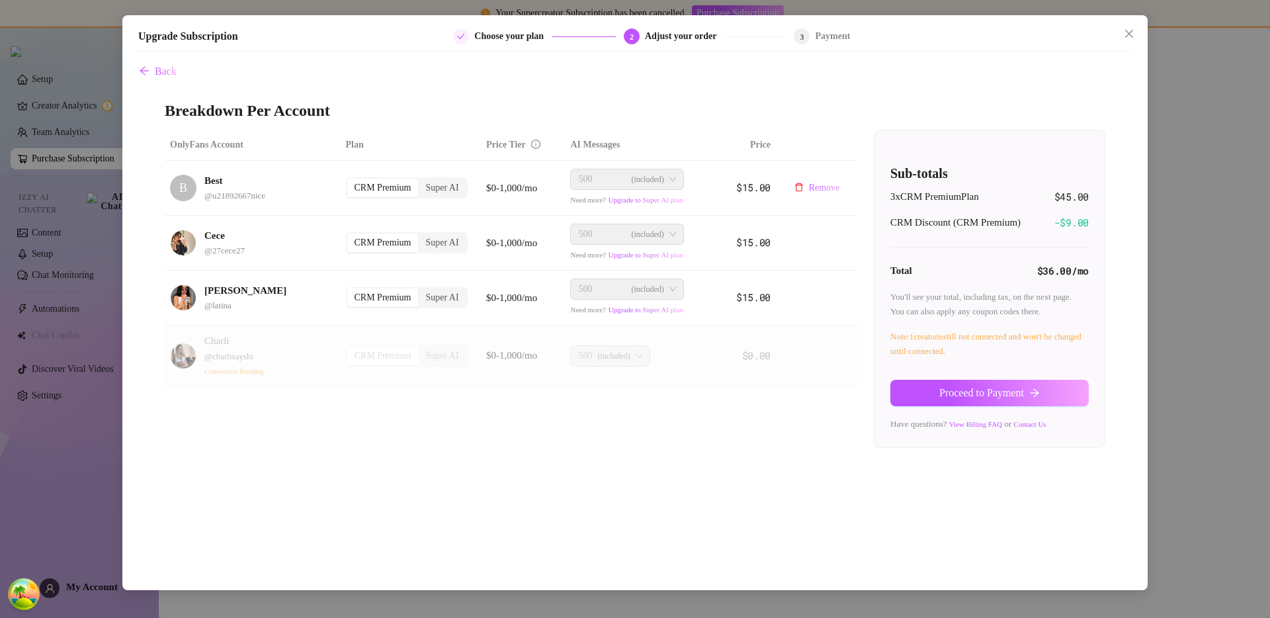
click at [351, 181] on input "CRM Premium" at bounding box center [351, 181] width 0 height 0
click at [1019, 392] on span "Proceed to Payment" at bounding box center [981, 393] width 85 height 12
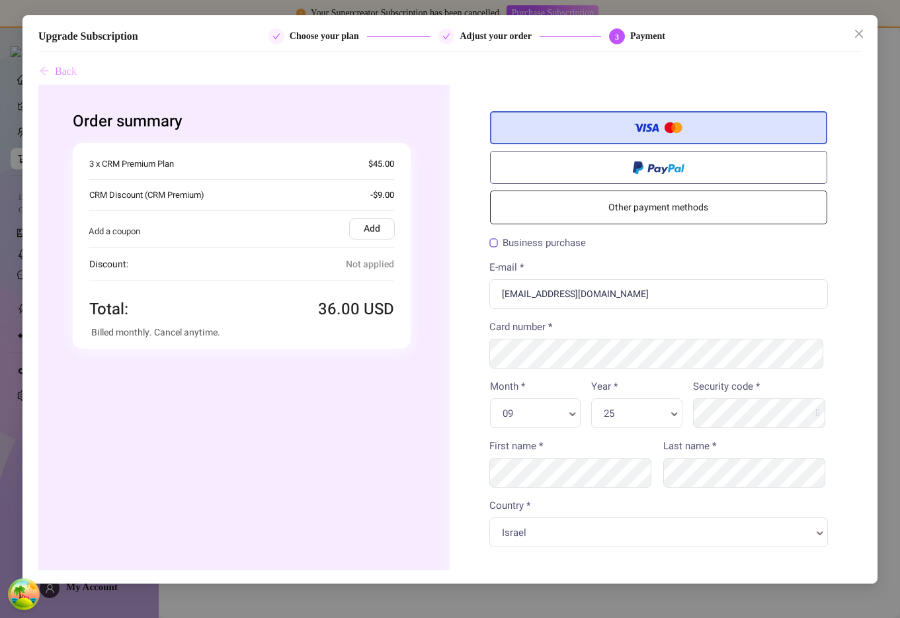
click at [61, 67] on span "Back" at bounding box center [66, 71] width 22 height 12
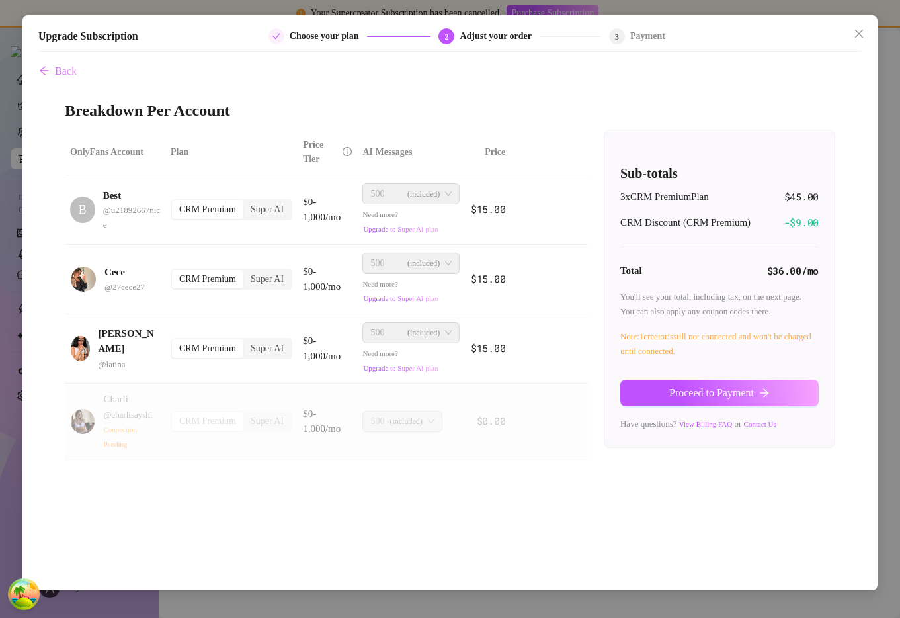
click at [896, 42] on div "Upgrade Subscription Choose your plan 2 Adjust your order 3 Payment Back Breakd…" at bounding box center [450, 309] width 900 height 618
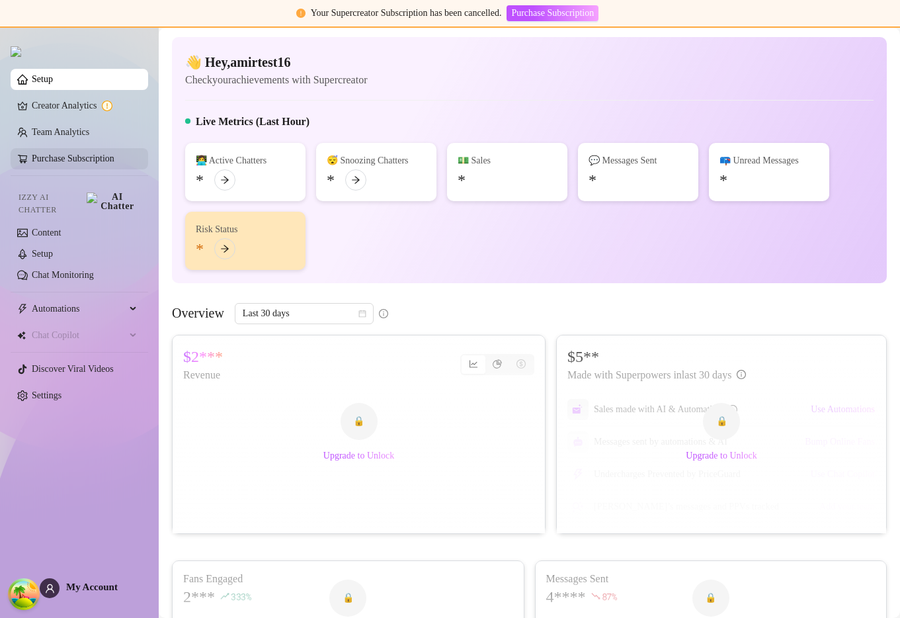
click at [32, 163] on link "Purchase Subscription" at bounding box center [73, 158] width 83 height 10
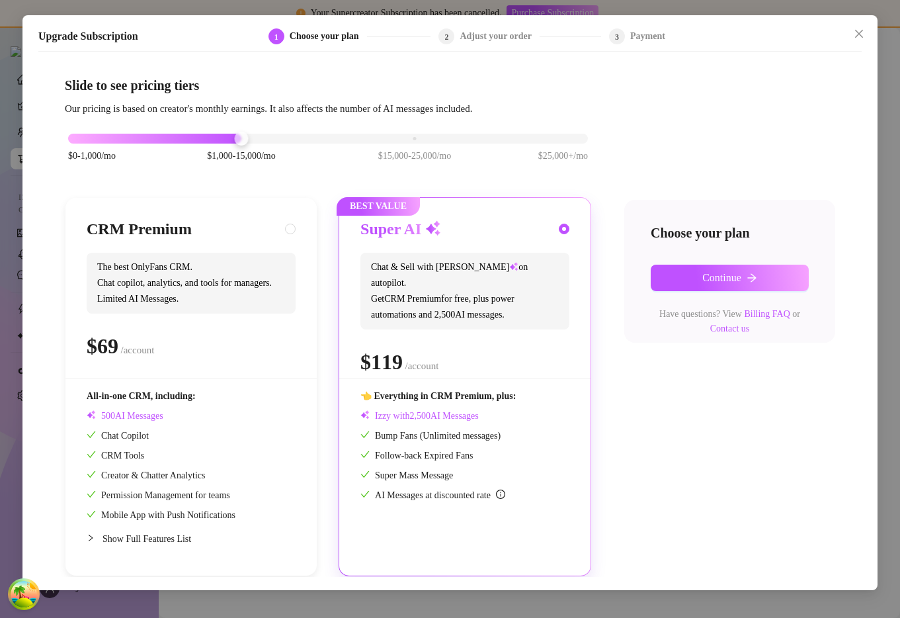
click at [176, 264] on span "The best OnlyFans CRM. Chat copilot, analytics, and tools for managers. Limited…" at bounding box center [191, 283] width 209 height 61
radio input "true"
radio input "false"
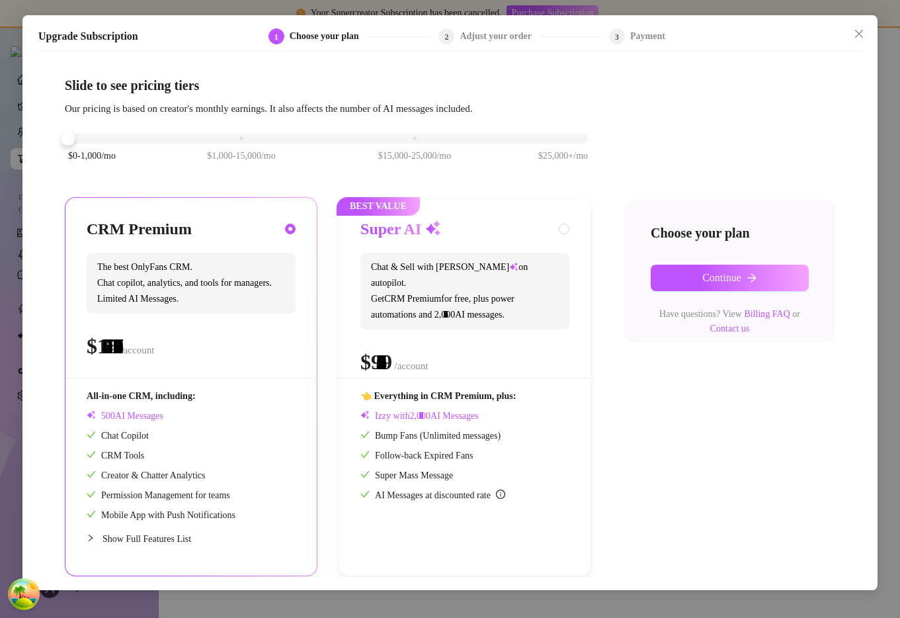
click at [81, 138] on div "$0-1,000/mo $1,000-15,000/mo $15,000-25,000/mo $25,000+/mo" at bounding box center [328, 135] width 520 height 8
click at [716, 272] on span "Continue" at bounding box center [722, 278] width 39 height 12
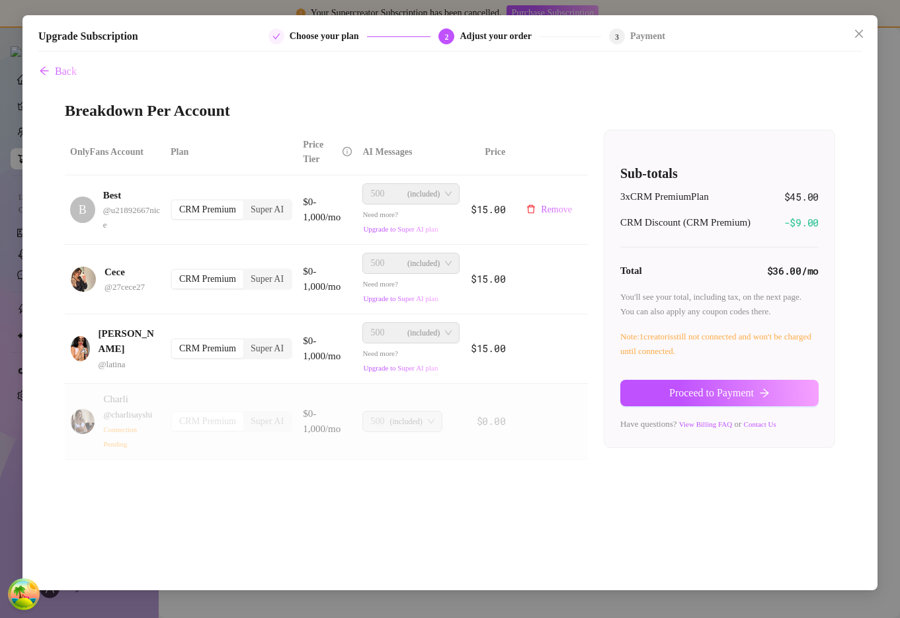
click at [178, 205] on div "CRM Premium" at bounding box center [207, 209] width 71 height 19
click at [175, 202] on input "CRM Premium" at bounding box center [175, 202] width 0 height 0
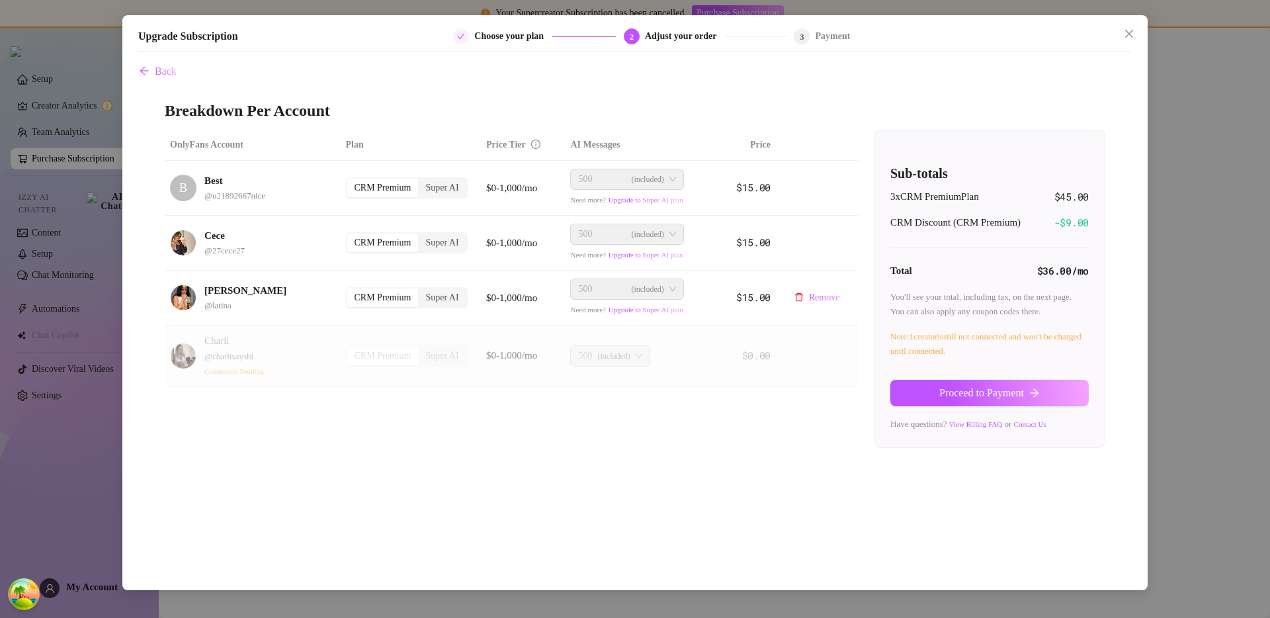
click at [654, 292] on span "(included)" at bounding box center [647, 289] width 32 height 20
click at [1205, 327] on div "Upgrade Subscription Choose your plan 2 Adjust your order 3 Payment Back Breakd…" at bounding box center [635, 309] width 1270 height 618
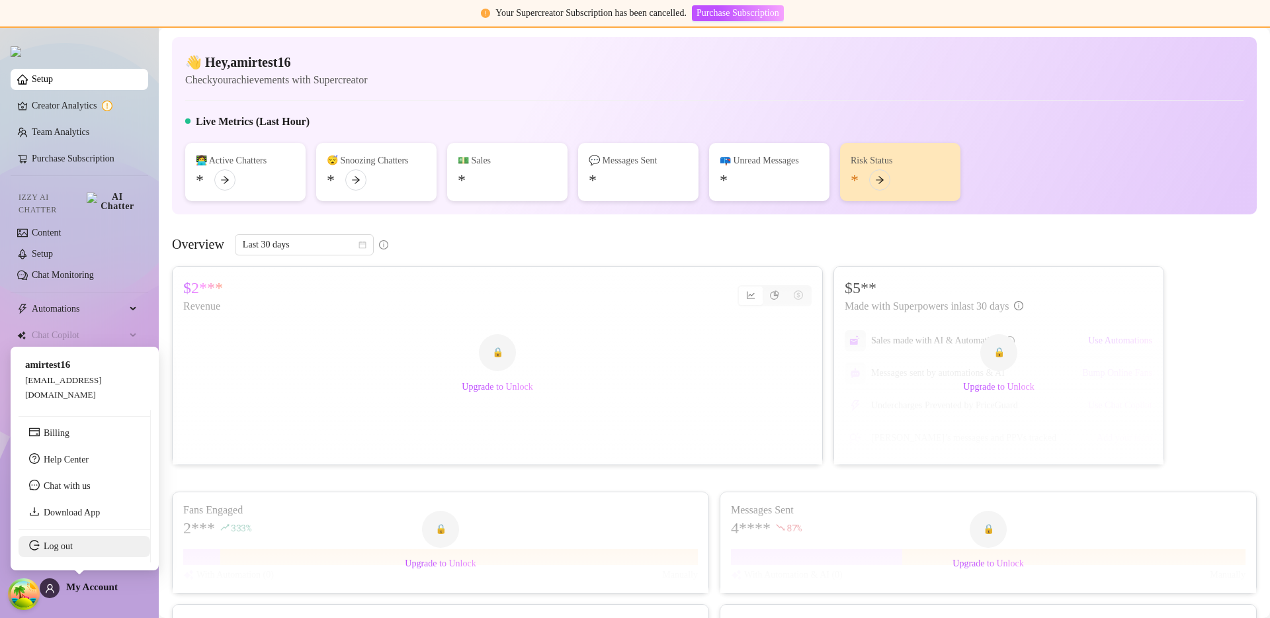
click at [67, 548] on link "Log out" at bounding box center [58, 546] width 29 height 10
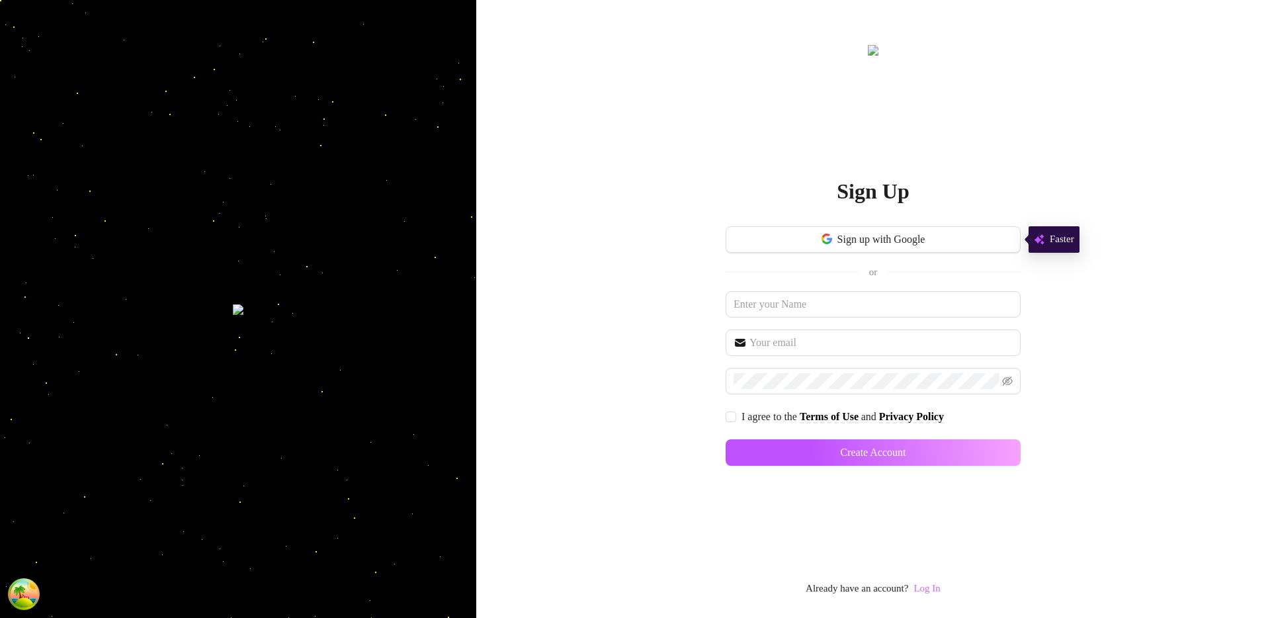
click at [940, 587] on link "Log In" at bounding box center [927, 588] width 26 height 11
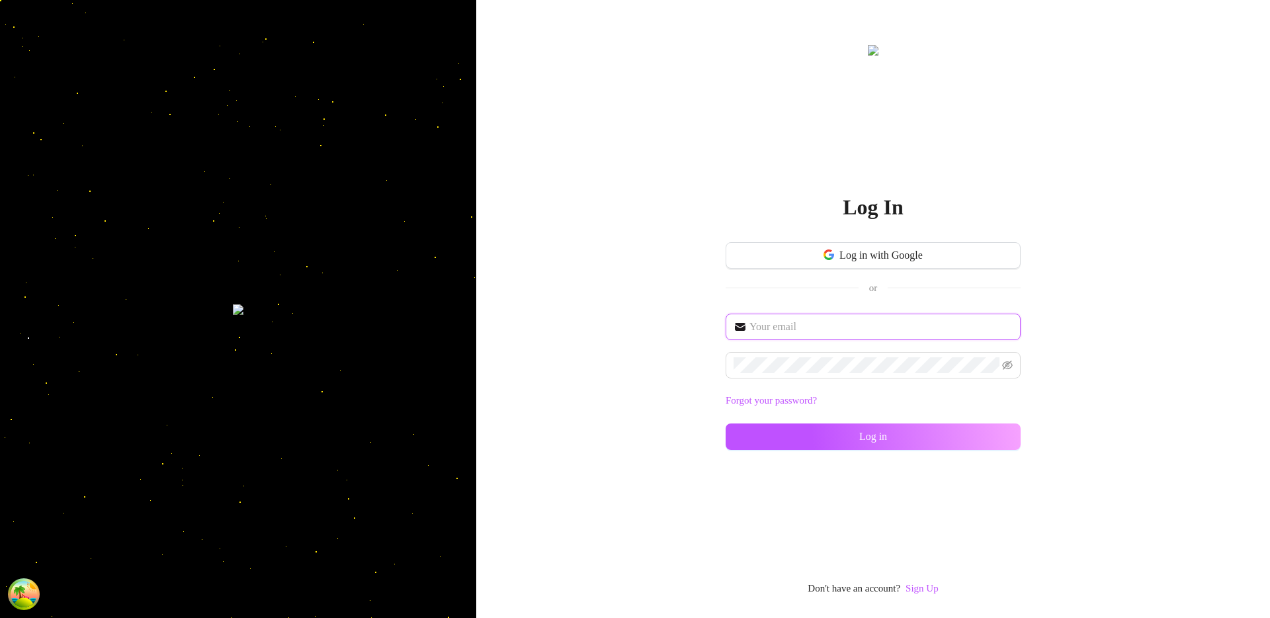
click at [831, 328] on input "text" at bounding box center [881, 327] width 263 height 16
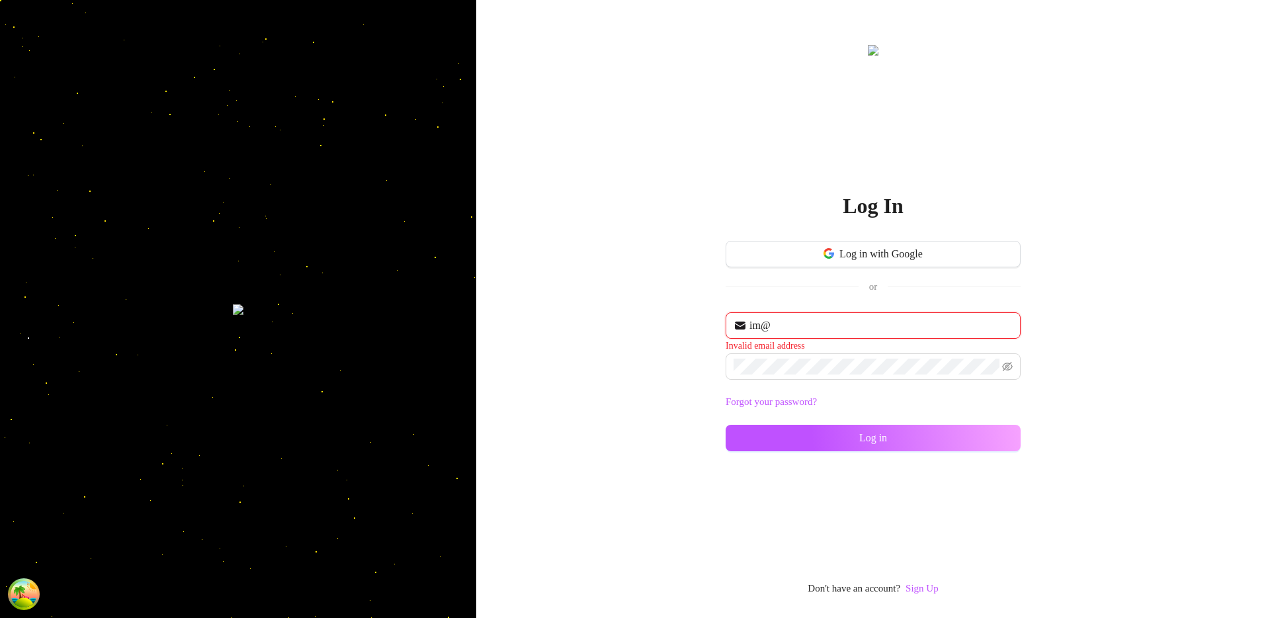
type input "im@supercreator.app"
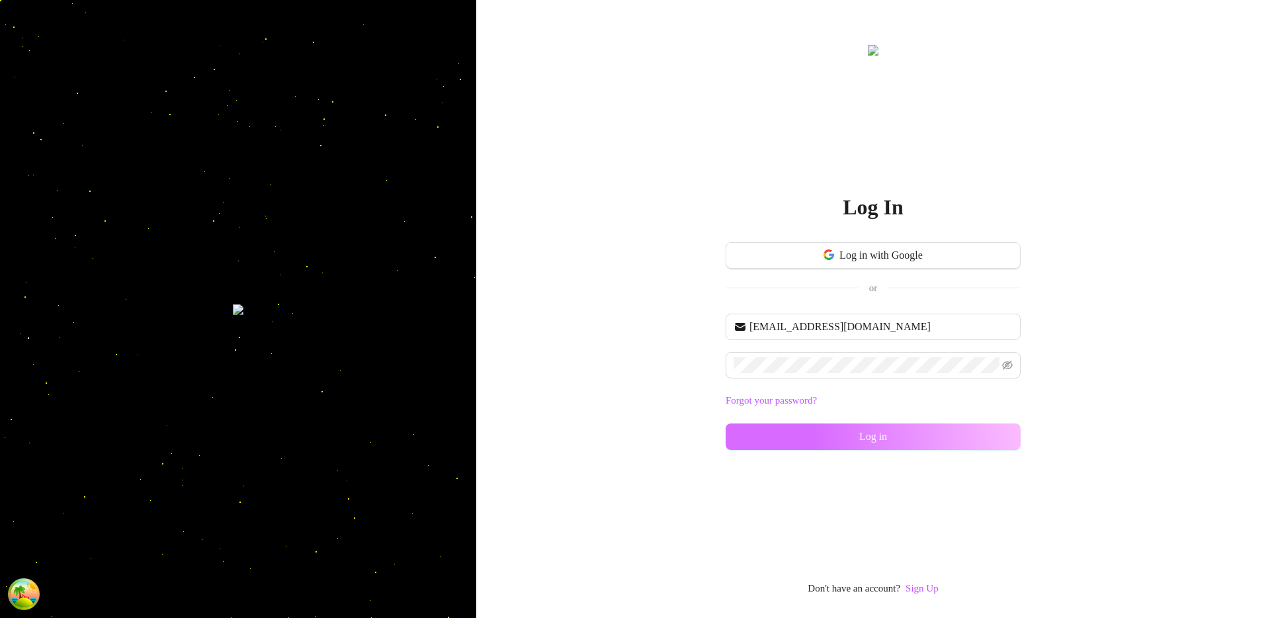
click at [853, 423] on button "Log in" at bounding box center [873, 436] width 295 height 26
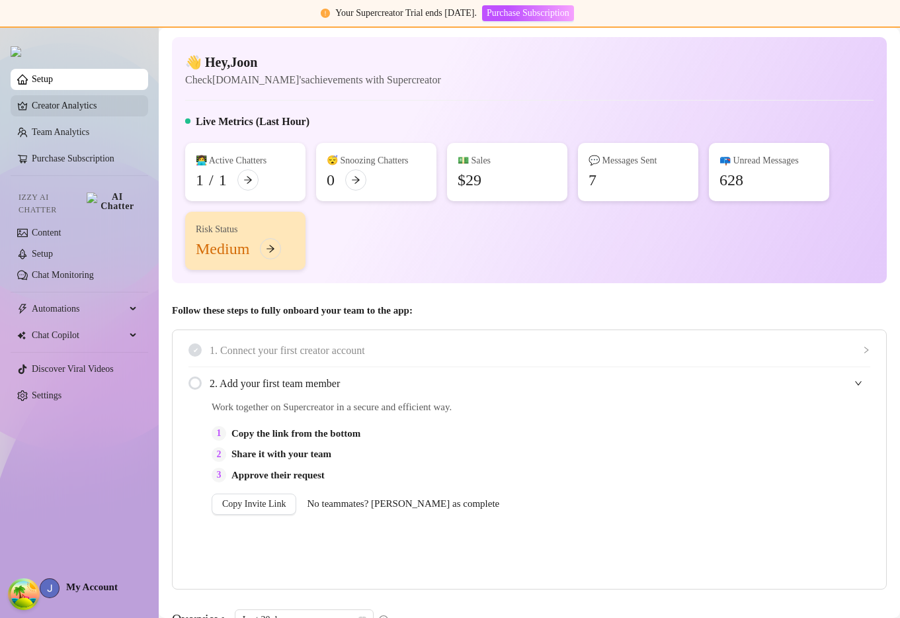
click at [62, 100] on link "Creator Analytics" at bounding box center [85, 105] width 106 height 21
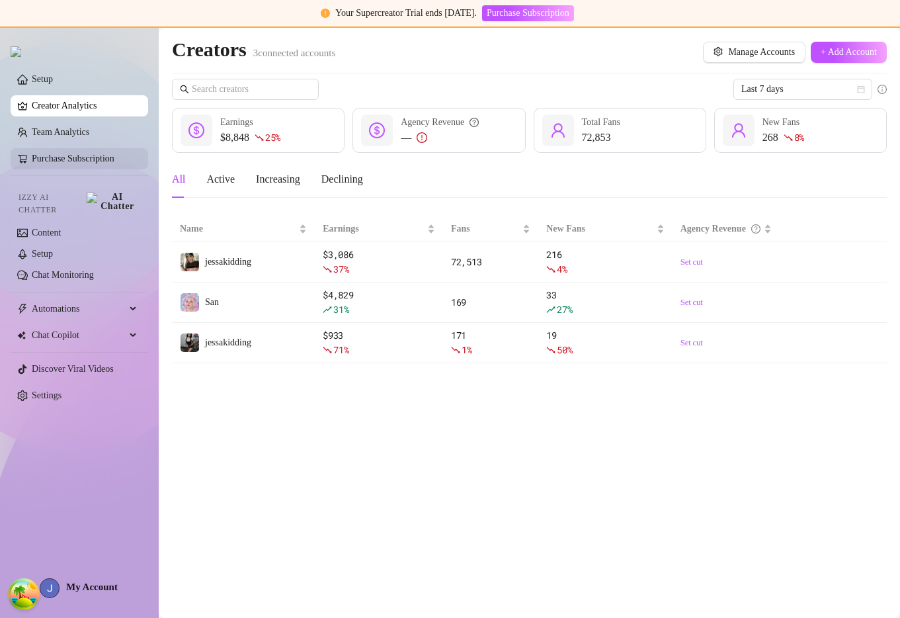
click at [64, 157] on link "Purchase Subscription" at bounding box center [73, 158] width 83 height 10
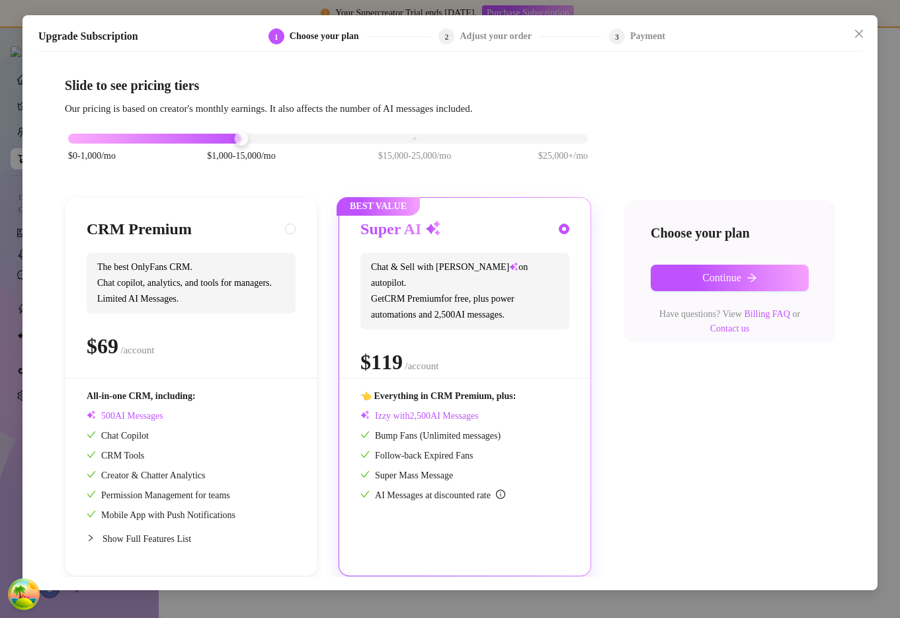
click at [83, 144] on div "$0-1,000/mo $1,000-15,000/mo $15,000-25,000/mo $25,000+/mo" at bounding box center [328, 154] width 527 height 75
click at [84, 139] on div "$0-1,000/mo $1,000-15,000/mo $15,000-25,000/mo $25,000+/mo" at bounding box center [328, 135] width 520 height 8
click at [165, 269] on span "The best OnlyFans CRM. Chat copilot, analytics, and tools for managers. Limited…" at bounding box center [191, 283] width 209 height 61
radio input "true"
radio input "false"
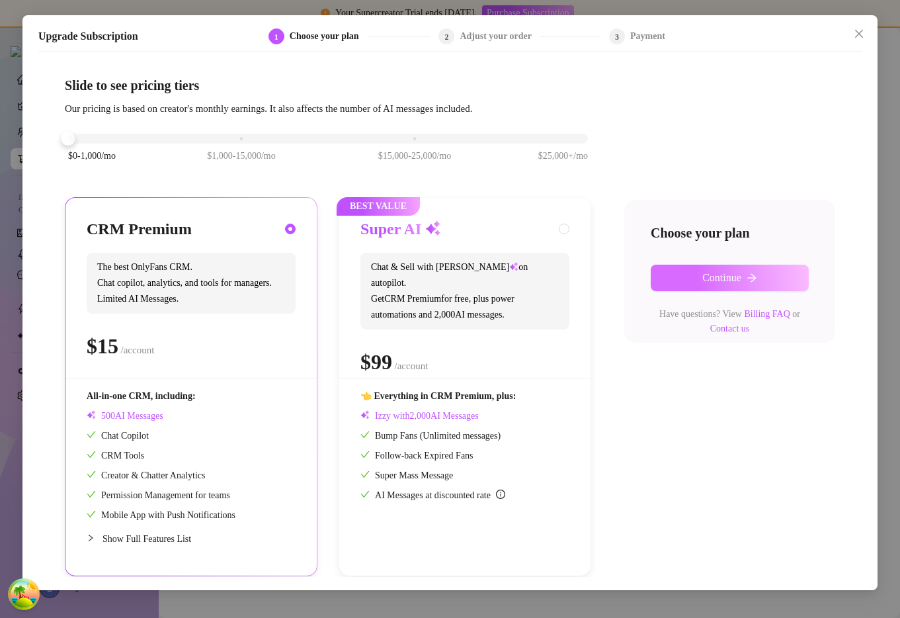
click at [722, 282] on span "Continue" at bounding box center [722, 278] width 39 height 12
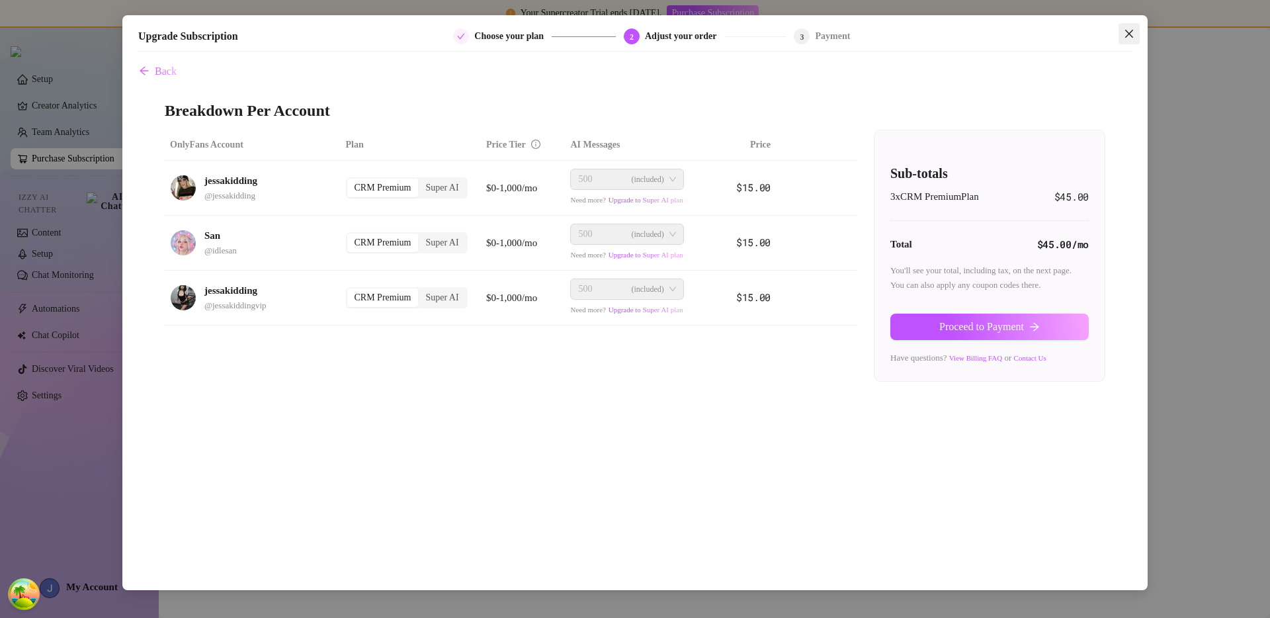
click at [1129, 36] on icon "close" at bounding box center [1129, 33] width 11 height 11
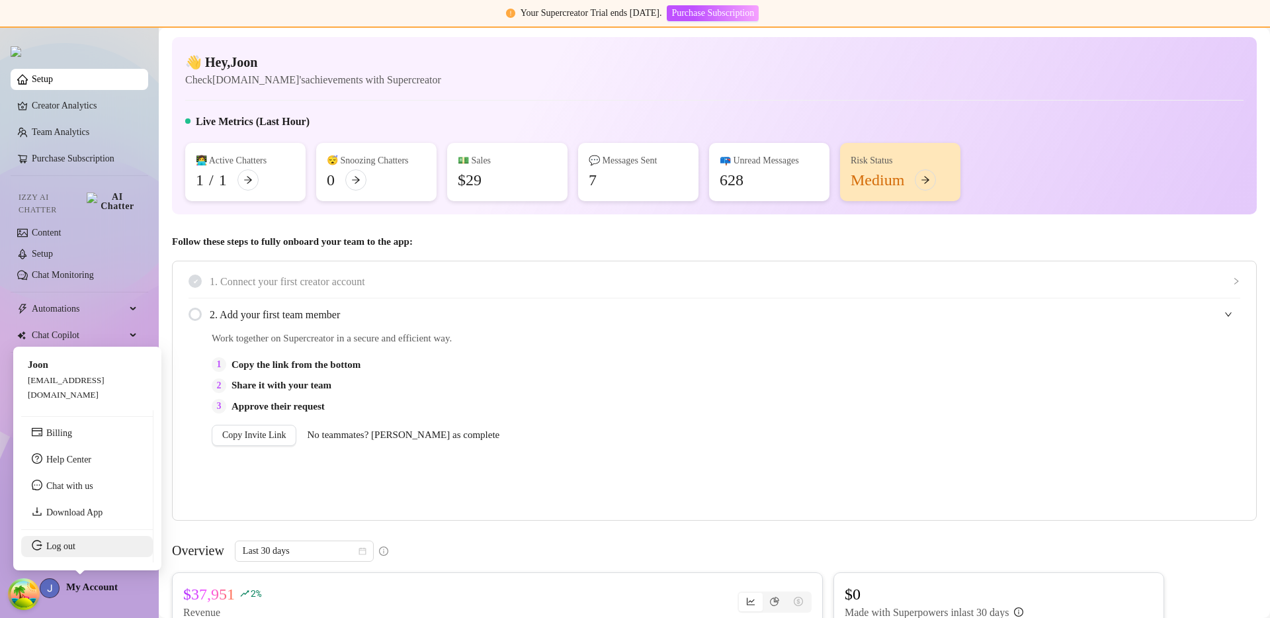
click at [71, 547] on link "Log out" at bounding box center [60, 546] width 29 height 10
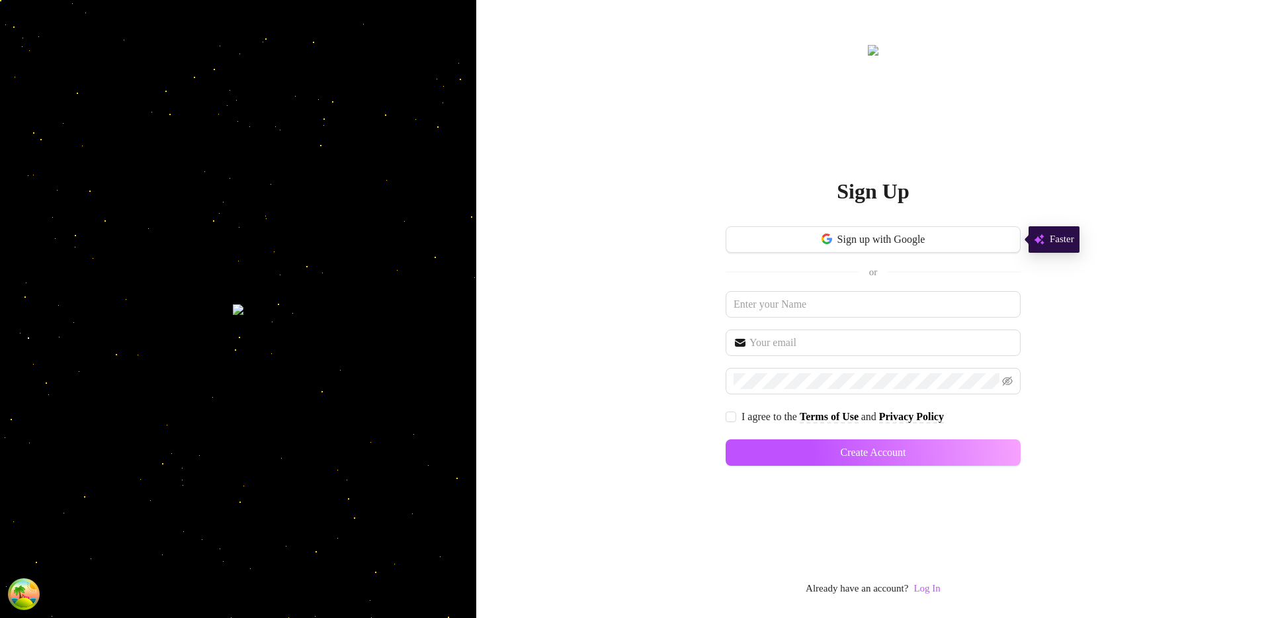
click at [592, 431] on div "Sign Up Sign up with Google or I agree to the Terms of Use and Privacy Policy C…" at bounding box center [873, 309] width 794 height 618
click at [927, 588] on link "Log In" at bounding box center [927, 588] width 26 height 11
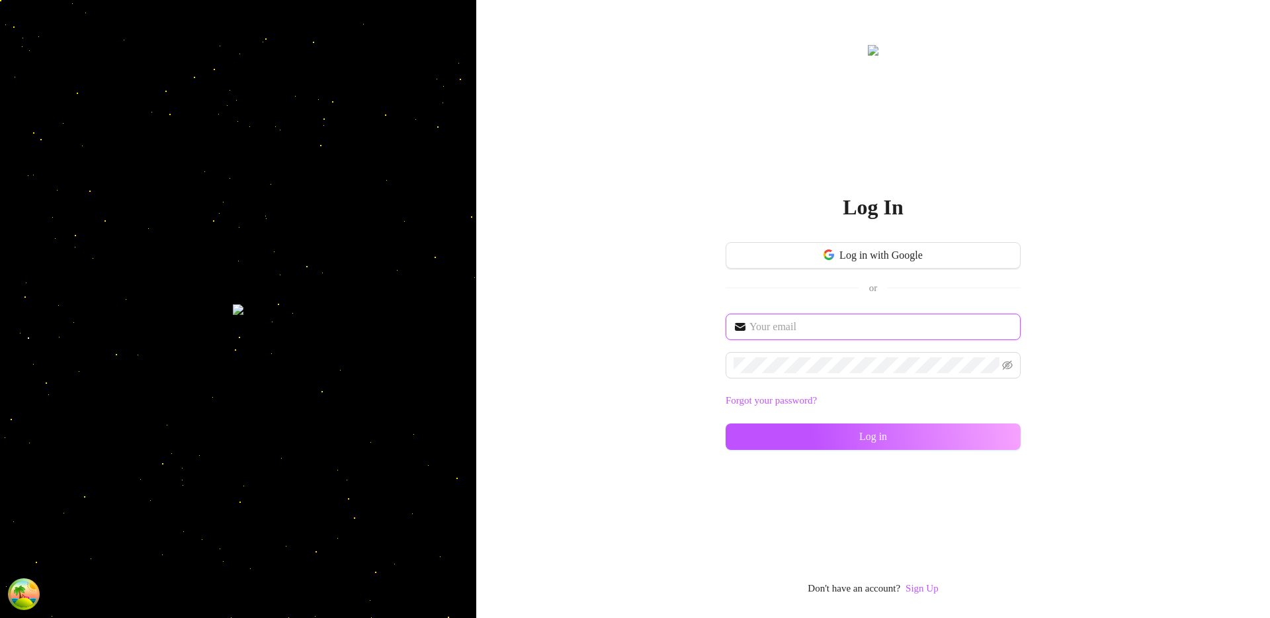
click at [826, 322] on input "text" at bounding box center [881, 327] width 263 height 16
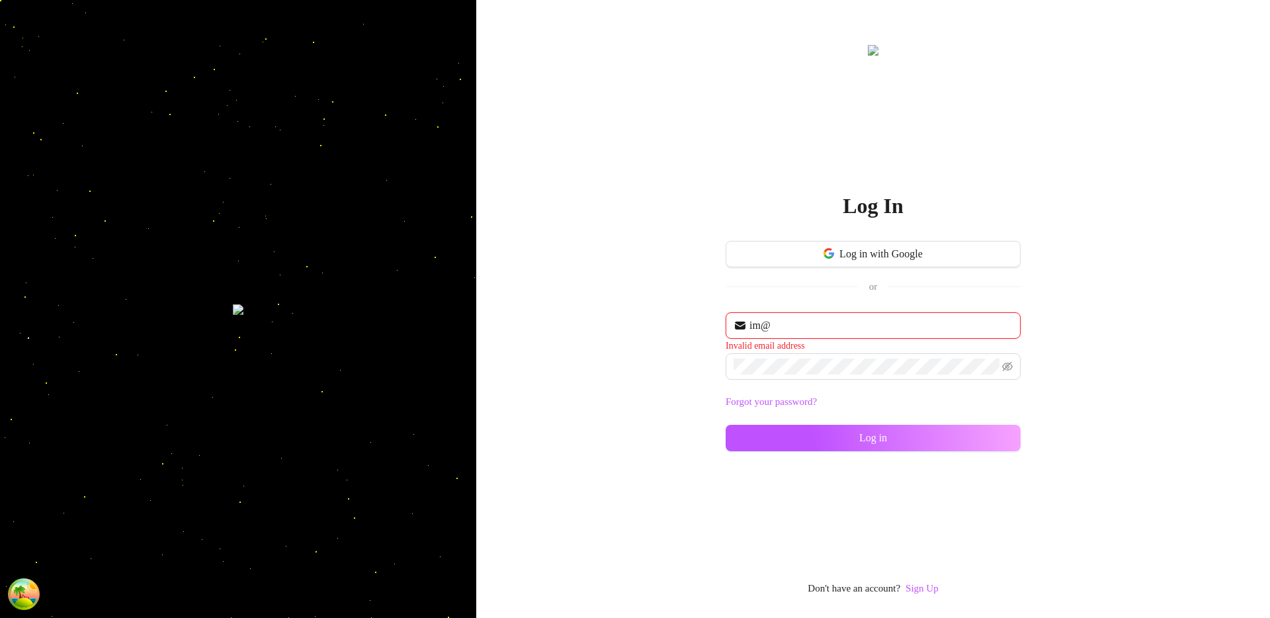
type input "im@supercreator.app"
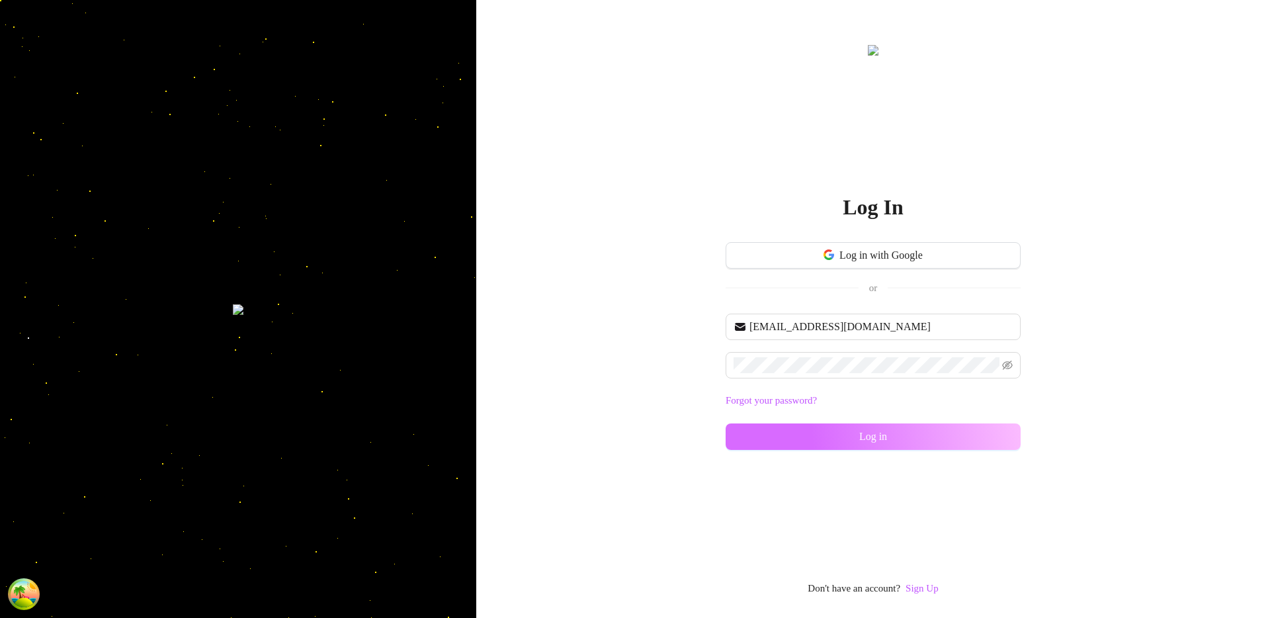
click at [822, 437] on button "Log in" at bounding box center [873, 436] width 295 height 26
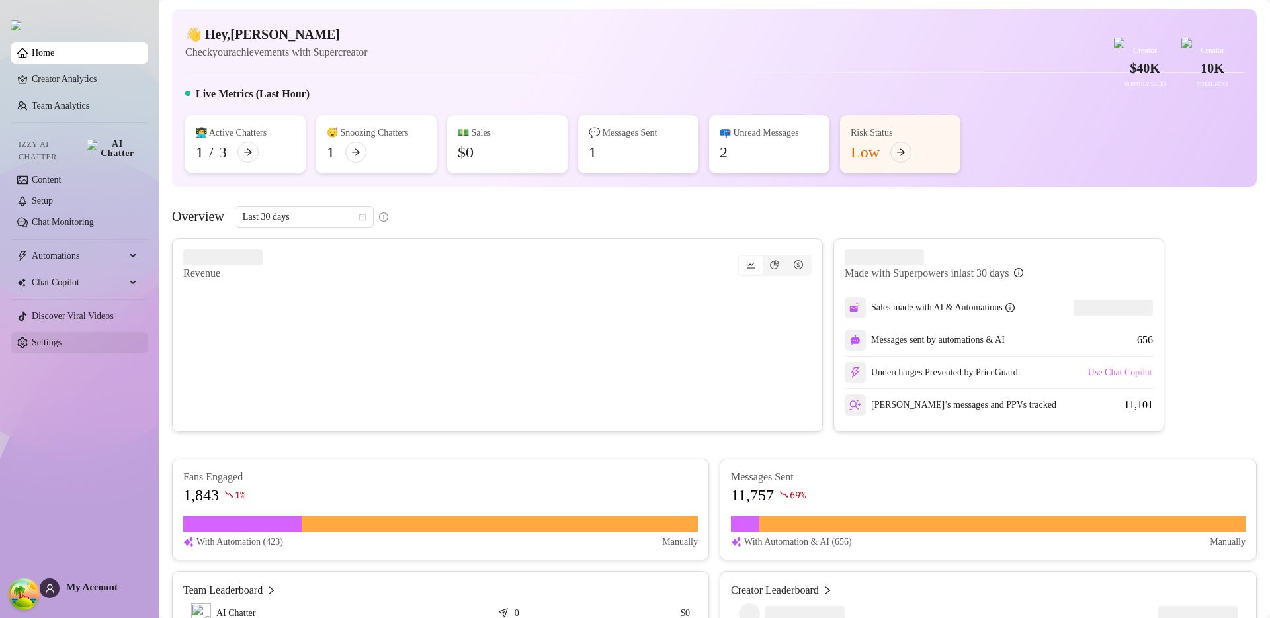
click at [62, 337] on link "Settings" at bounding box center [47, 342] width 30 height 10
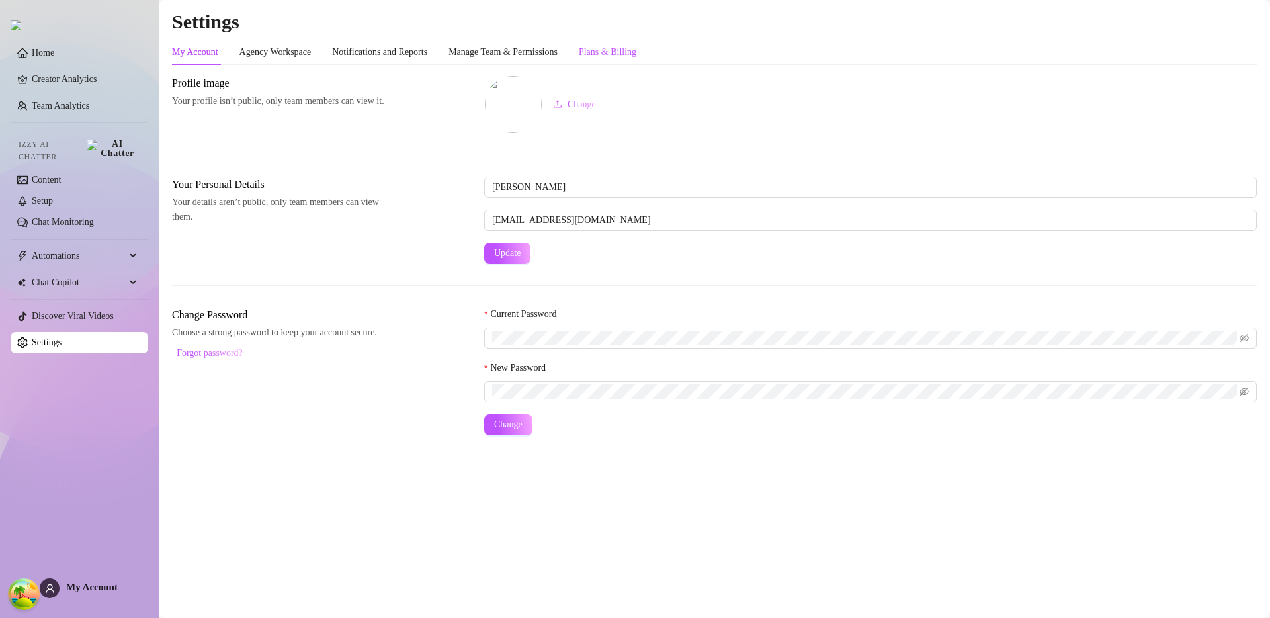
click at [626, 50] on div "Plans & Billing" at bounding box center [608, 52] width 58 height 15
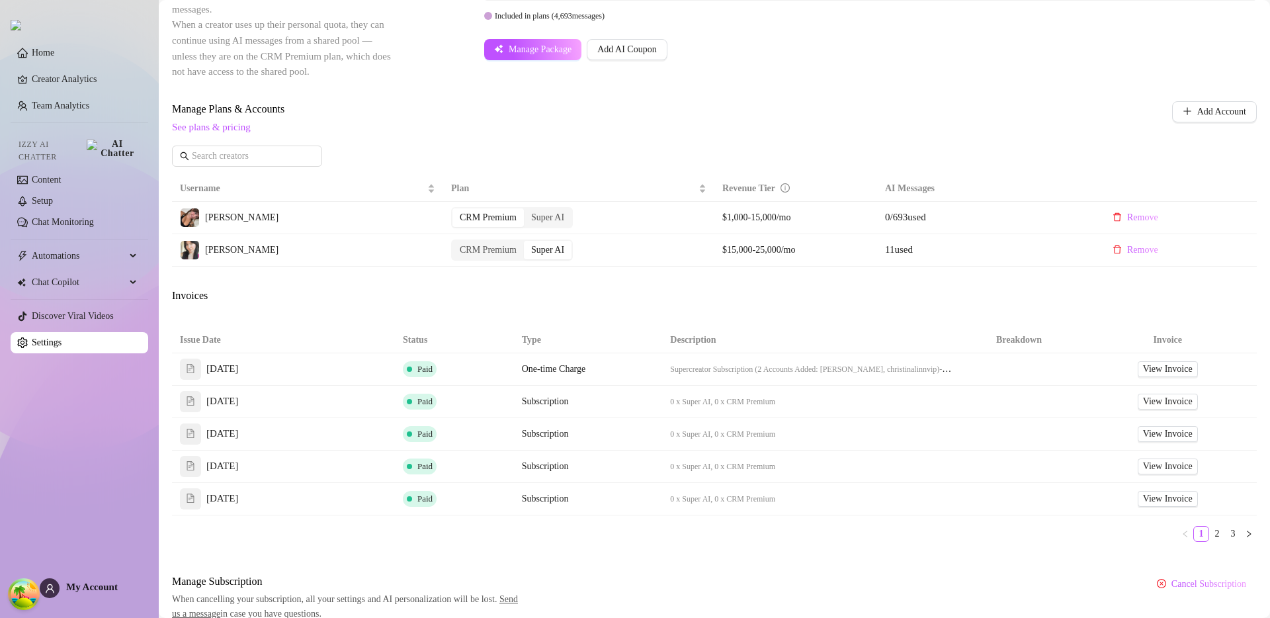
scroll to position [310, 0]
click at [1143, 404] on span "View Invoice" at bounding box center [1168, 403] width 50 height 15
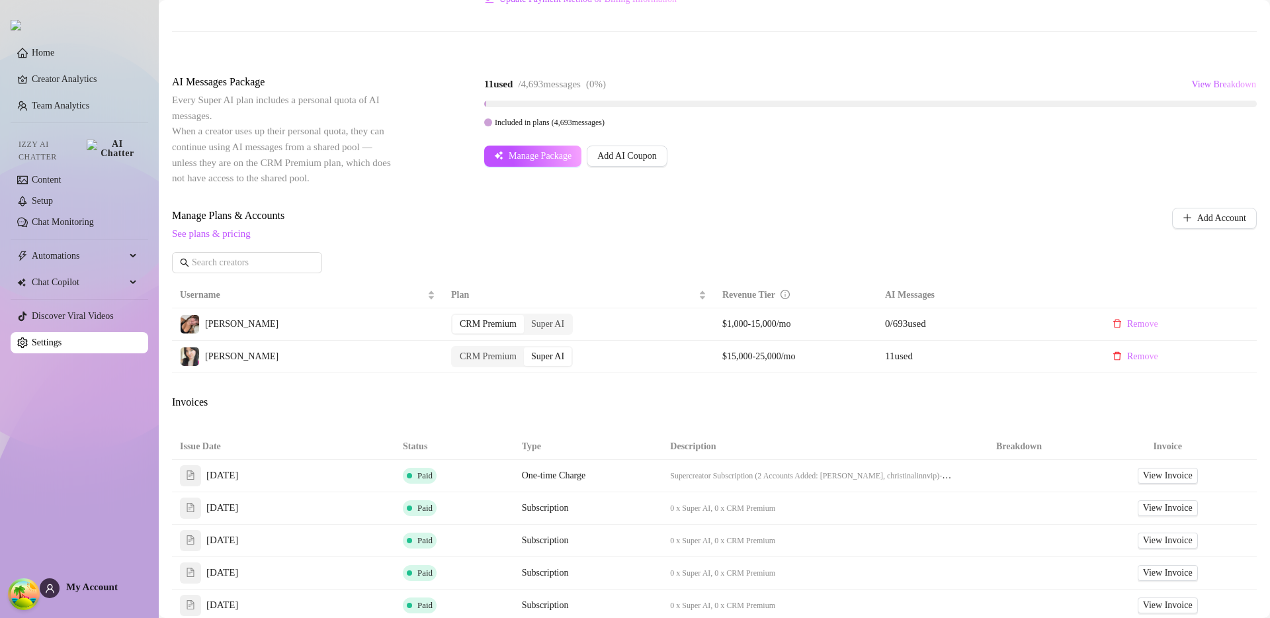
scroll to position [327, 0]
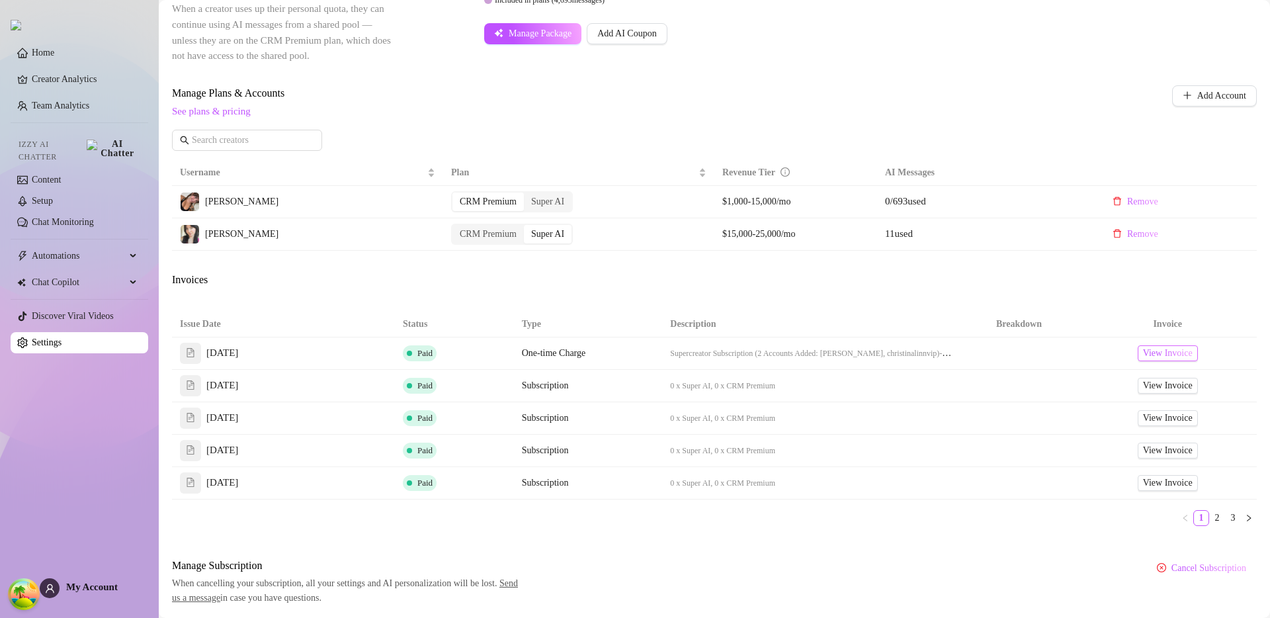
click at [1144, 349] on span "View Invoice" at bounding box center [1168, 353] width 50 height 15
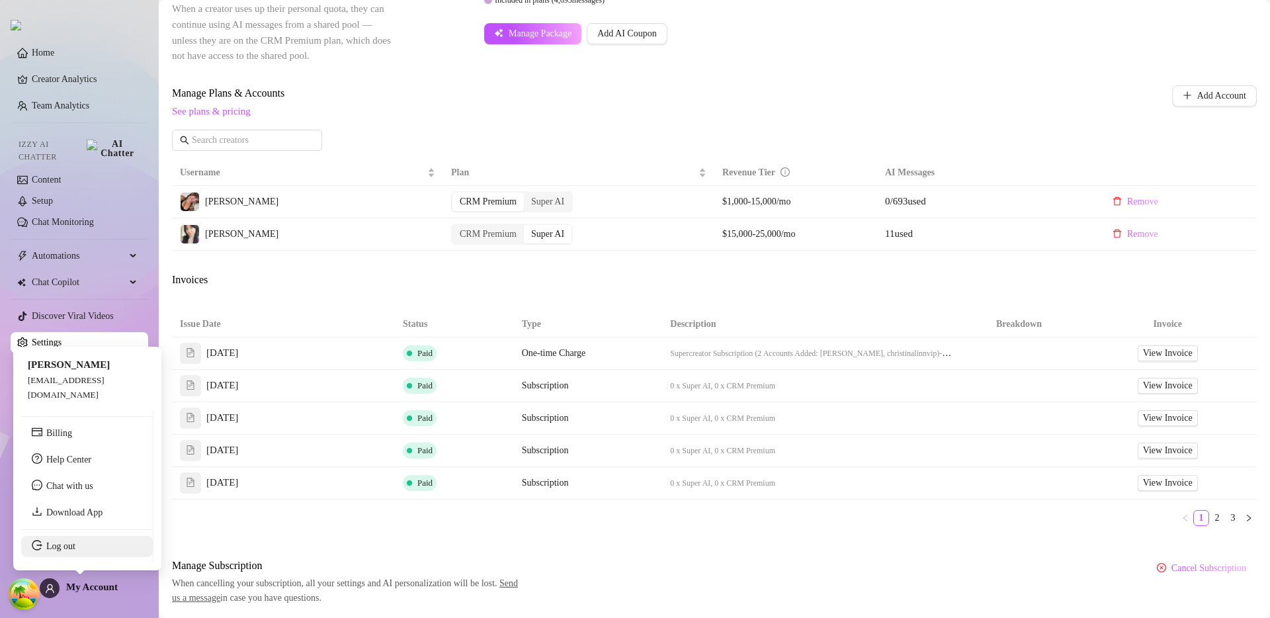
click at [64, 549] on link "Log out" at bounding box center [60, 546] width 29 height 10
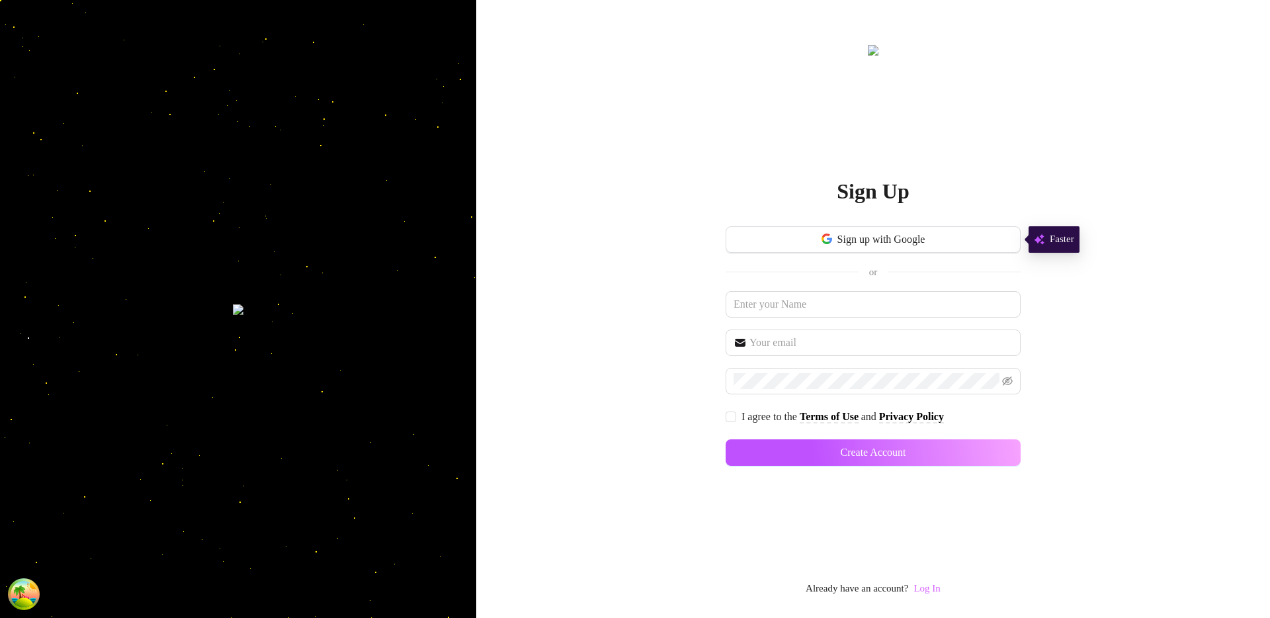
click at [940, 591] on link "Log In" at bounding box center [927, 588] width 26 height 11
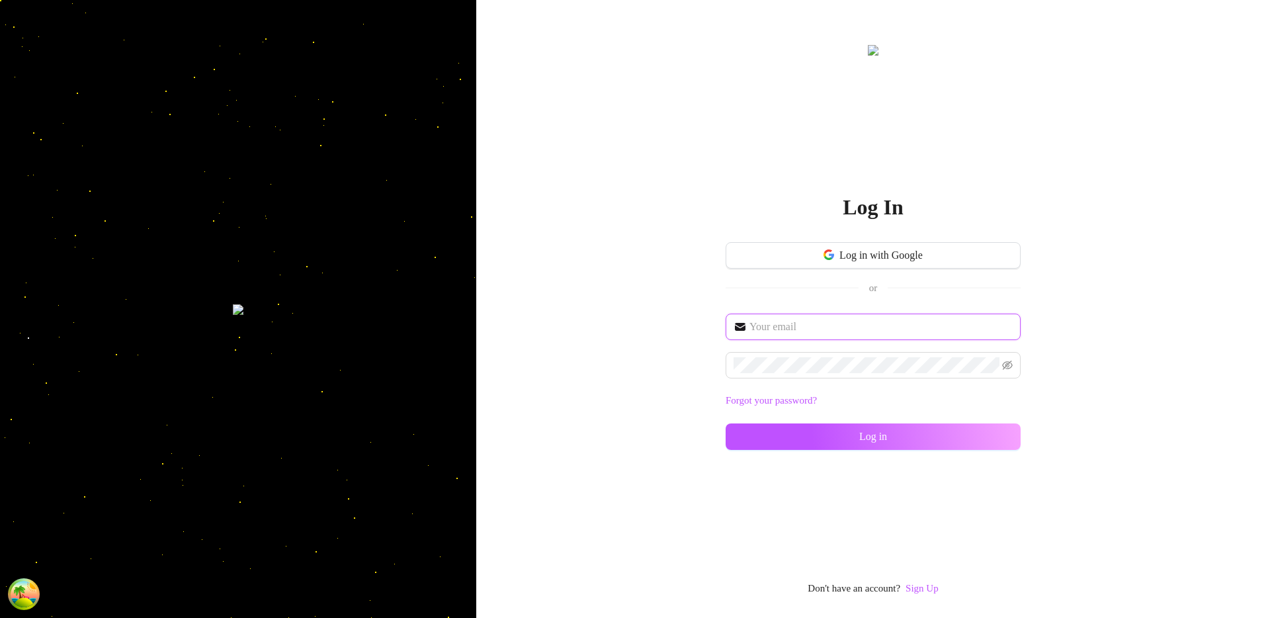
click at [806, 333] on input "text" at bounding box center [881, 327] width 263 height 16
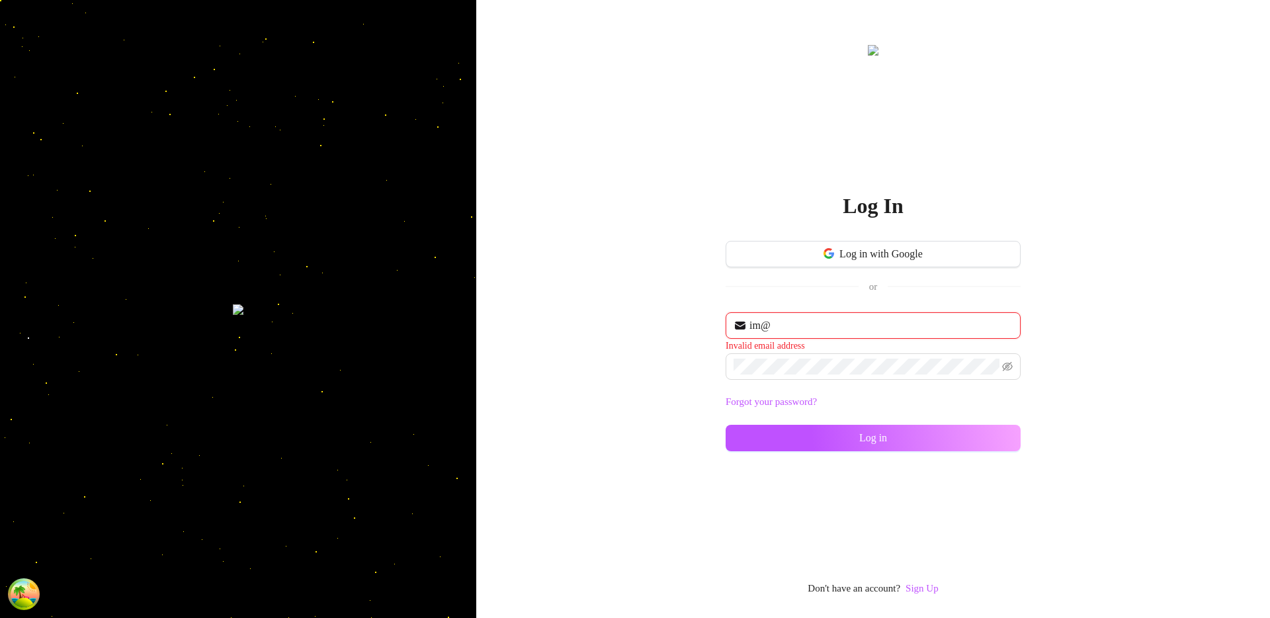
type input "im@supercreator.app"
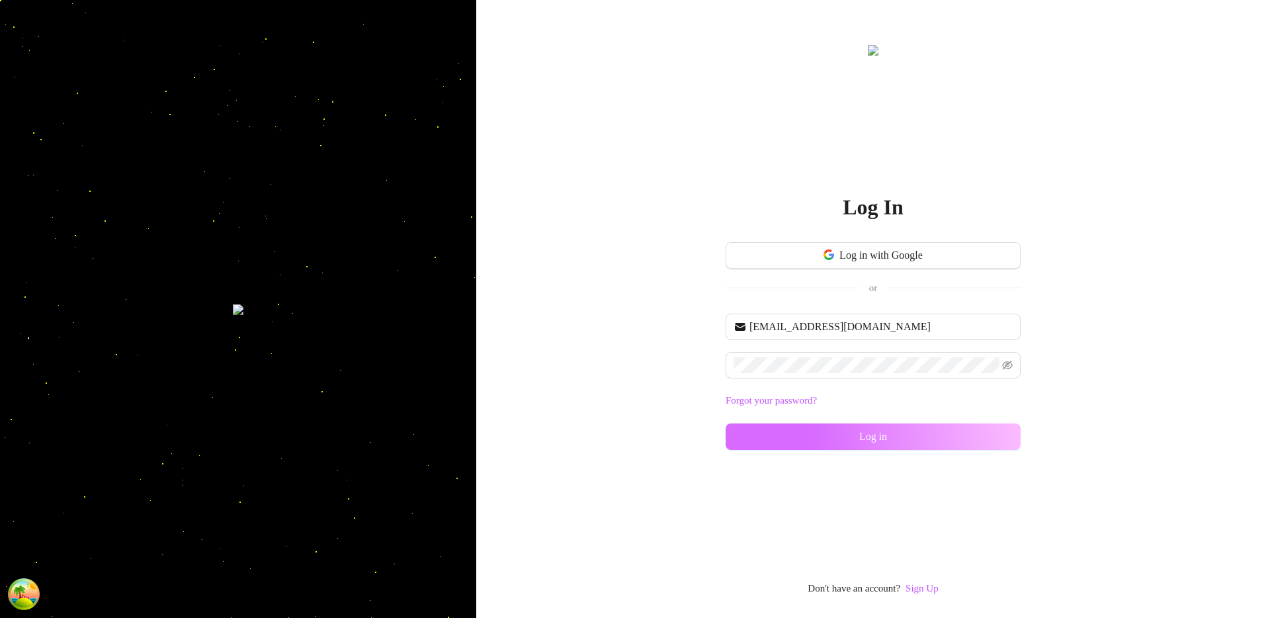
click at [787, 426] on button "Log in" at bounding box center [873, 436] width 295 height 26
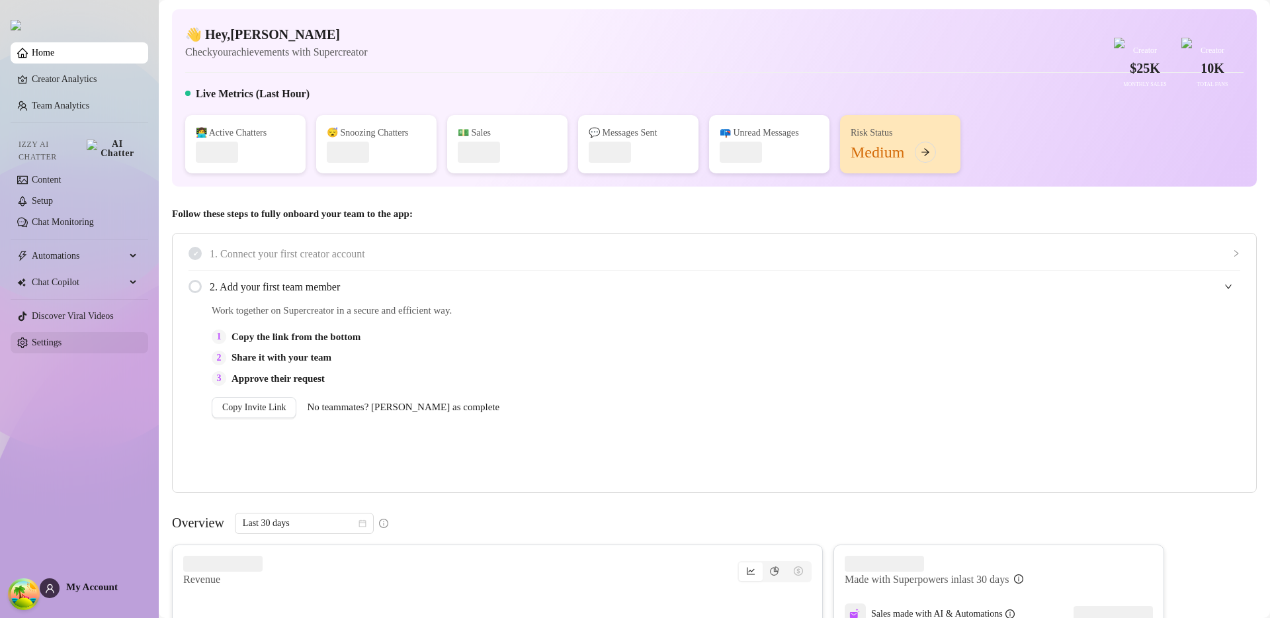
click at [62, 337] on link "Settings" at bounding box center [47, 342] width 30 height 10
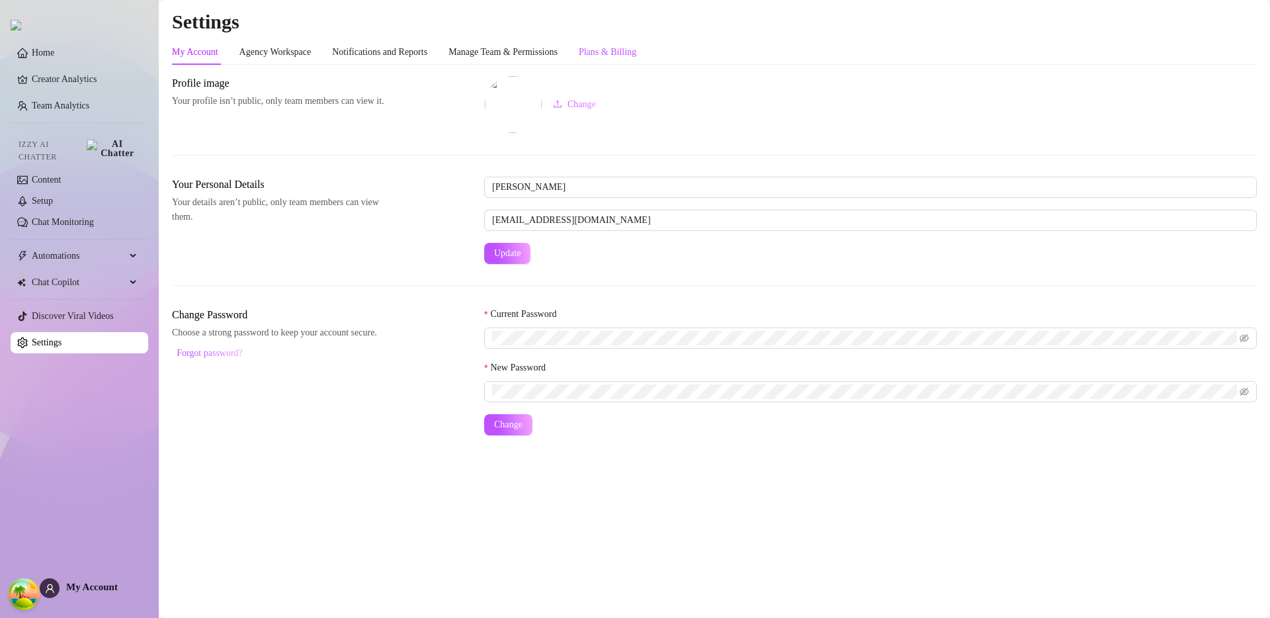
click at [626, 47] on div "Plans & Billing" at bounding box center [608, 52] width 58 height 15
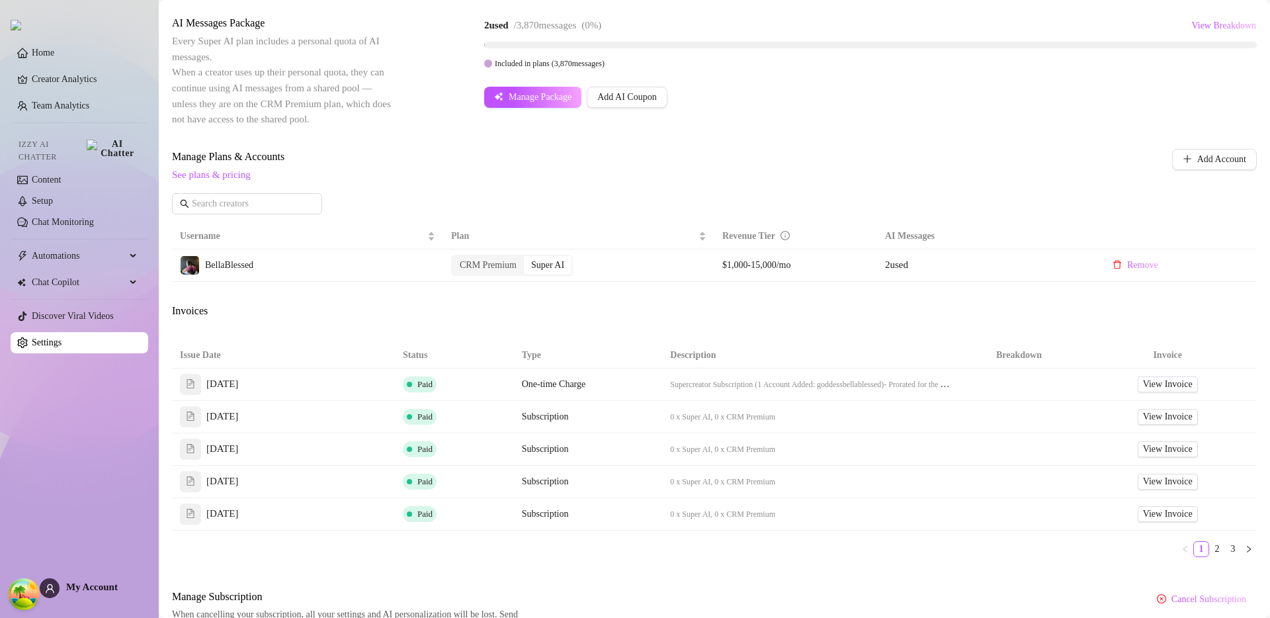
scroll to position [265, 0]
click at [1156, 417] on span "View Invoice" at bounding box center [1168, 417] width 50 height 15
click at [1143, 418] on span "View Invoice" at bounding box center [1168, 417] width 50 height 15
click at [1169, 384] on span "View Invoice" at bounding box center [1168, 384] width 50 height 15
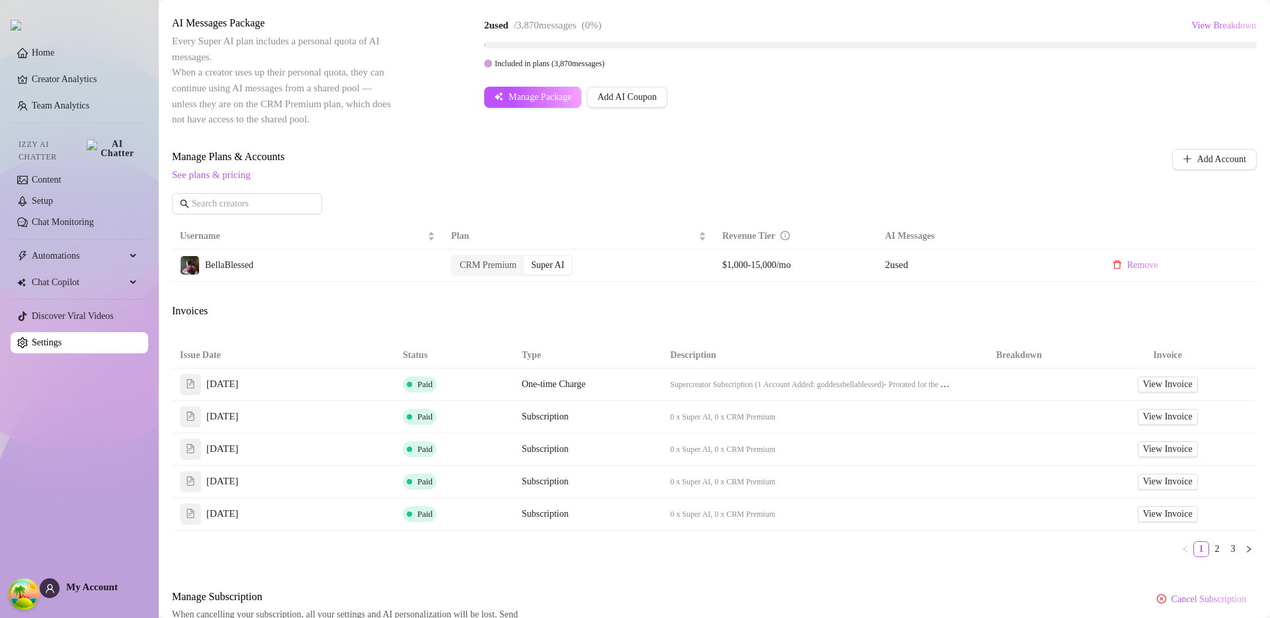
click at [967, 294] on div "Billing Overview Creator Plans 1 x Super AI, 0 x CRM Premium AI Message Package…" at bounding box center [714, 224] width 1085 height 824
click at [1143, 455] on span "View Invoice" at bounding box center [1168, 449] width 50 height 15
click at [1143, 414] on span "View Invoice" at bounding box center [1168, 417] width 50 height 15
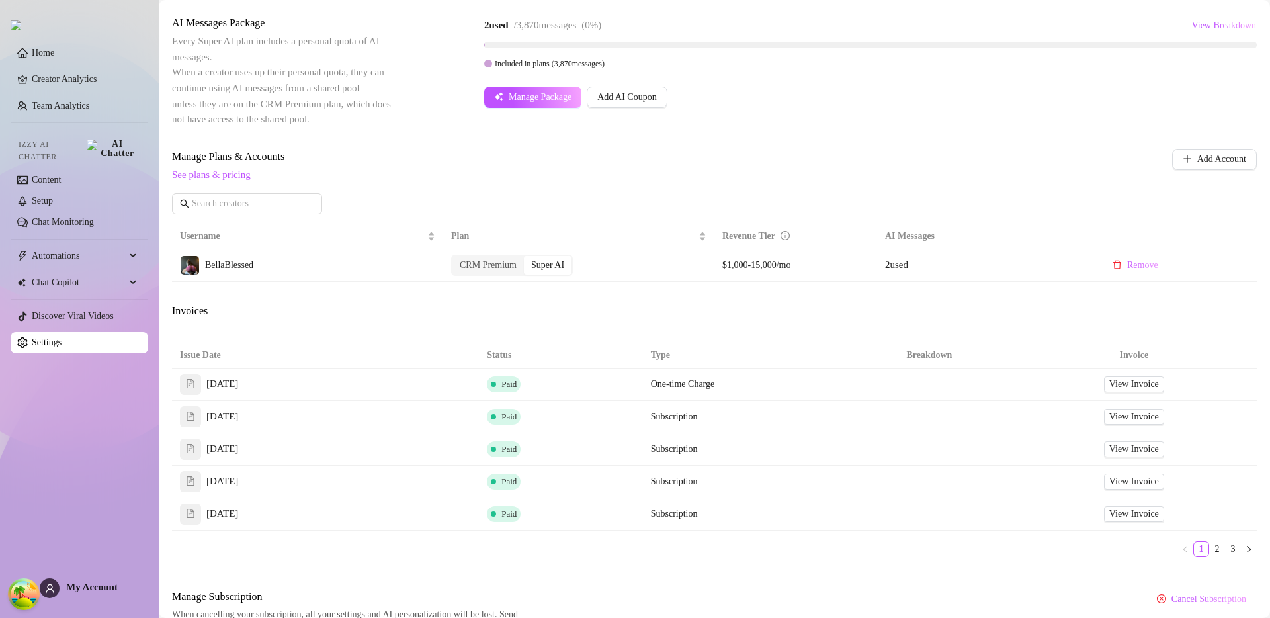
scroll to position [265, 0]
click at [788, 327] on div "Billing Overview Creator Plans AI Message Package Payment Method Next Bill Upda…" at bounding box center [714, 224] width 1085 height 826
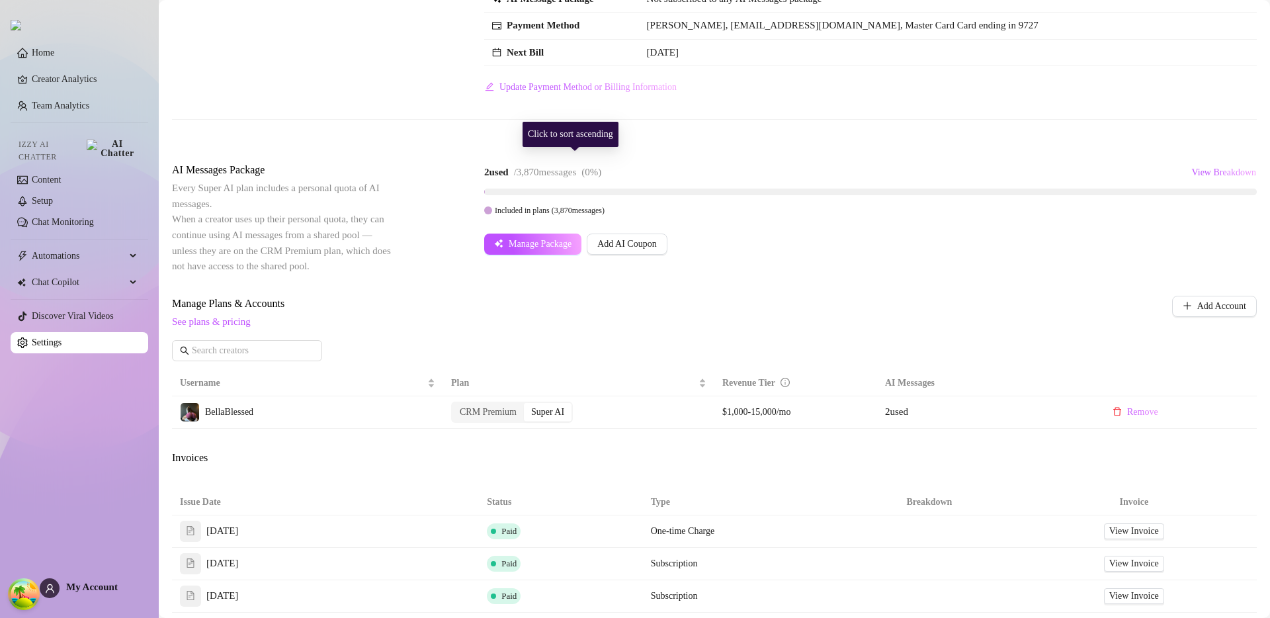
scroll to position [0, 0]
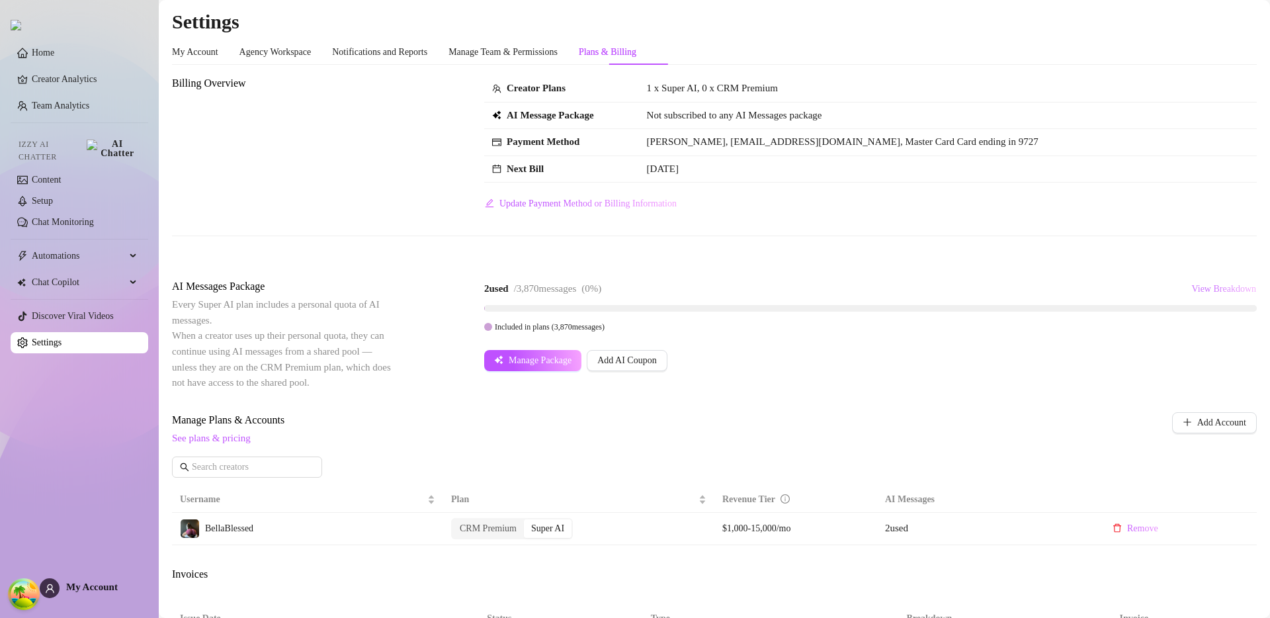
click at [1191, 288] on span "View Breakdown" at bounding box center [1223, 289] width 65 height 11
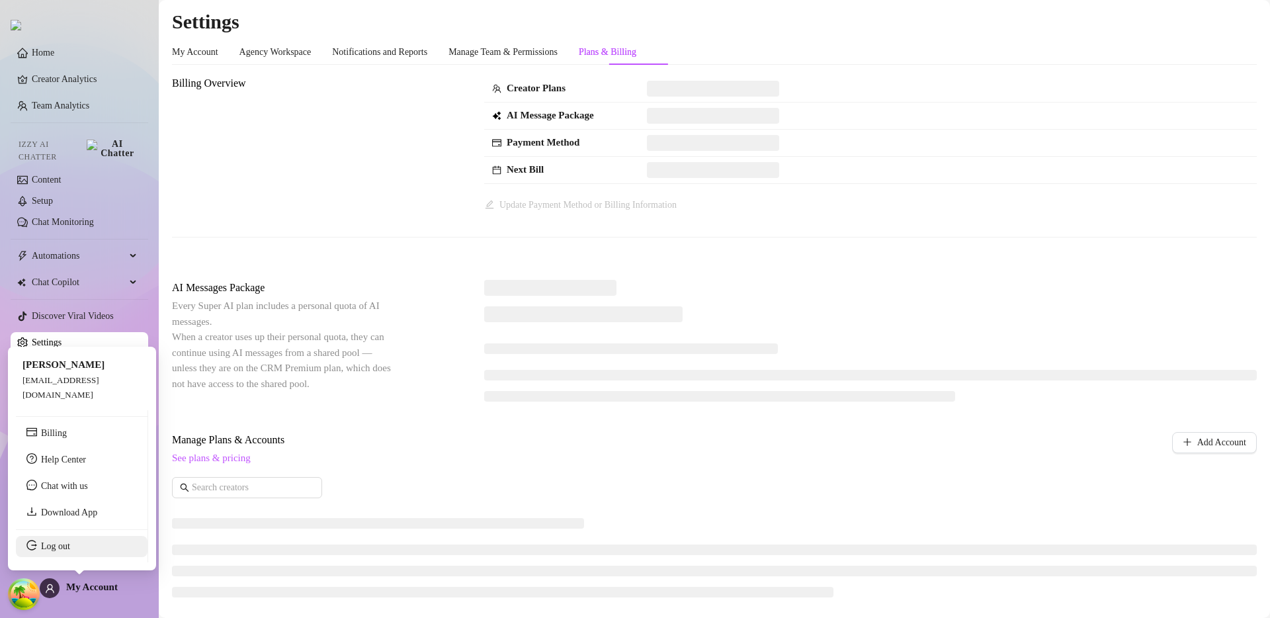
click at [70, 545] on link "Log out" at bounding box center [55, 546] width 29 height 10
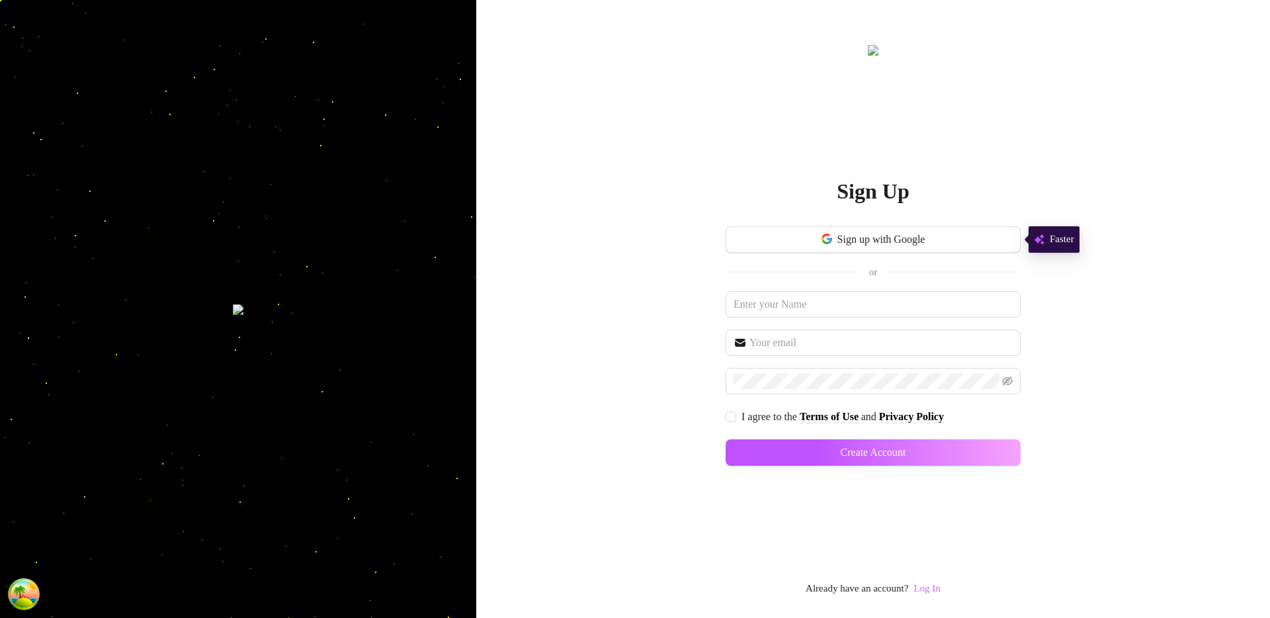
click at [940, 583] on link "Log In" at bounding box center [927, 588] width 26 height 11
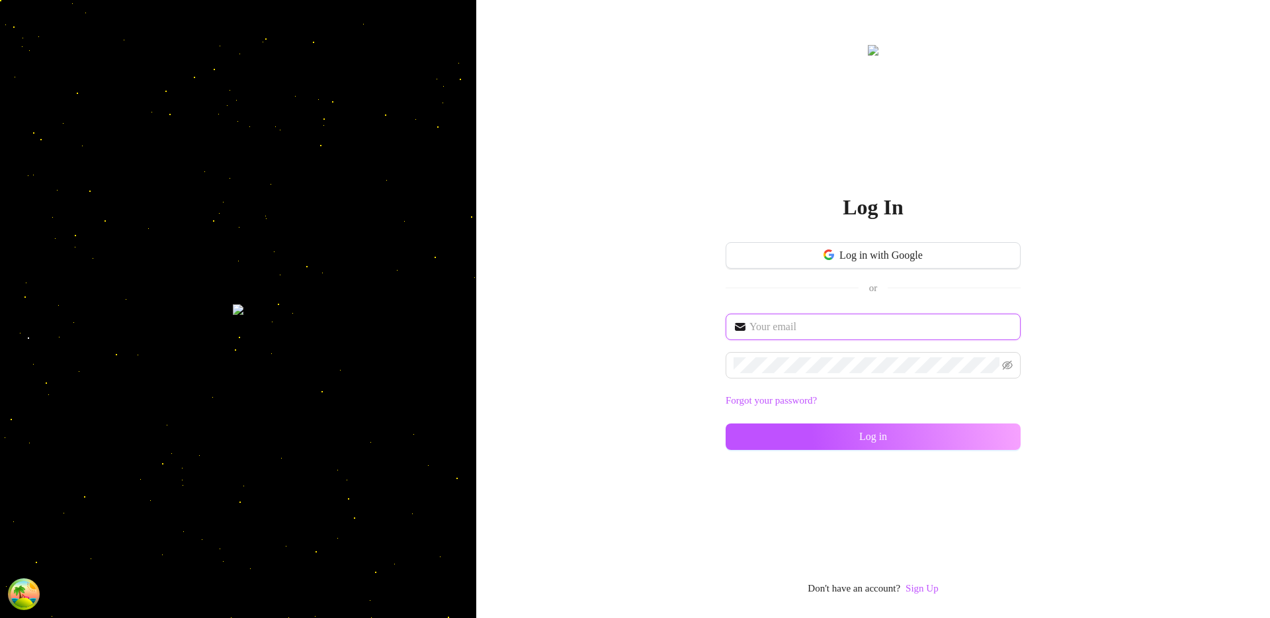
click at [783, 318] on span at bounding box center [873, 327] width 295 height 26
click at [783, 319] on input "text" at bounding box center [881, 327] width 263 height 16
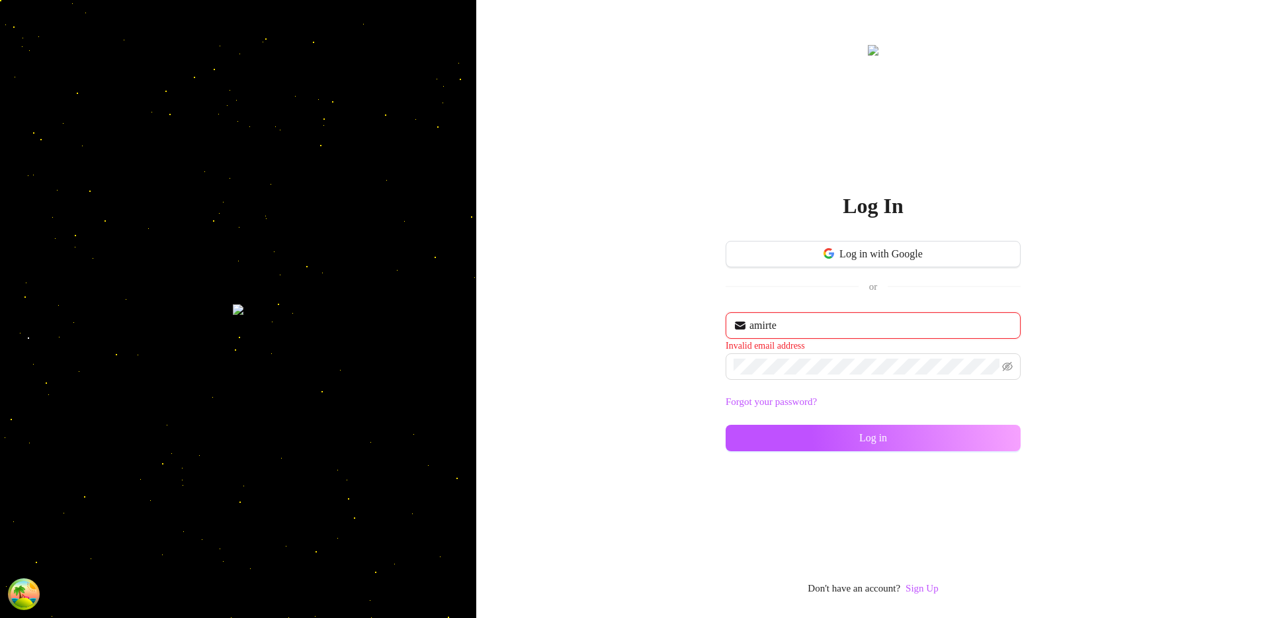
type input "[EMAIL_ADDRESS][DOMAIN_NAME]"
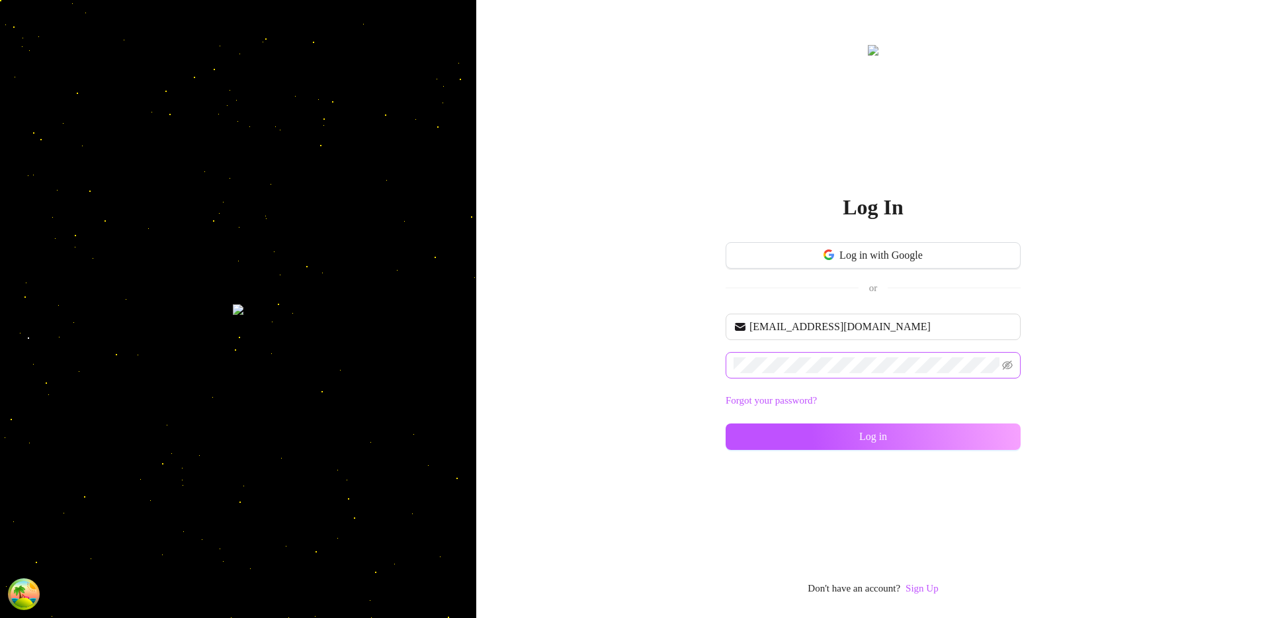
click at [833, 374] on span at bounding box center [873, 365] width 295 height 26
click at [823, 439] on button "Log in" at bounding box center [873, 436] width 295 height 26
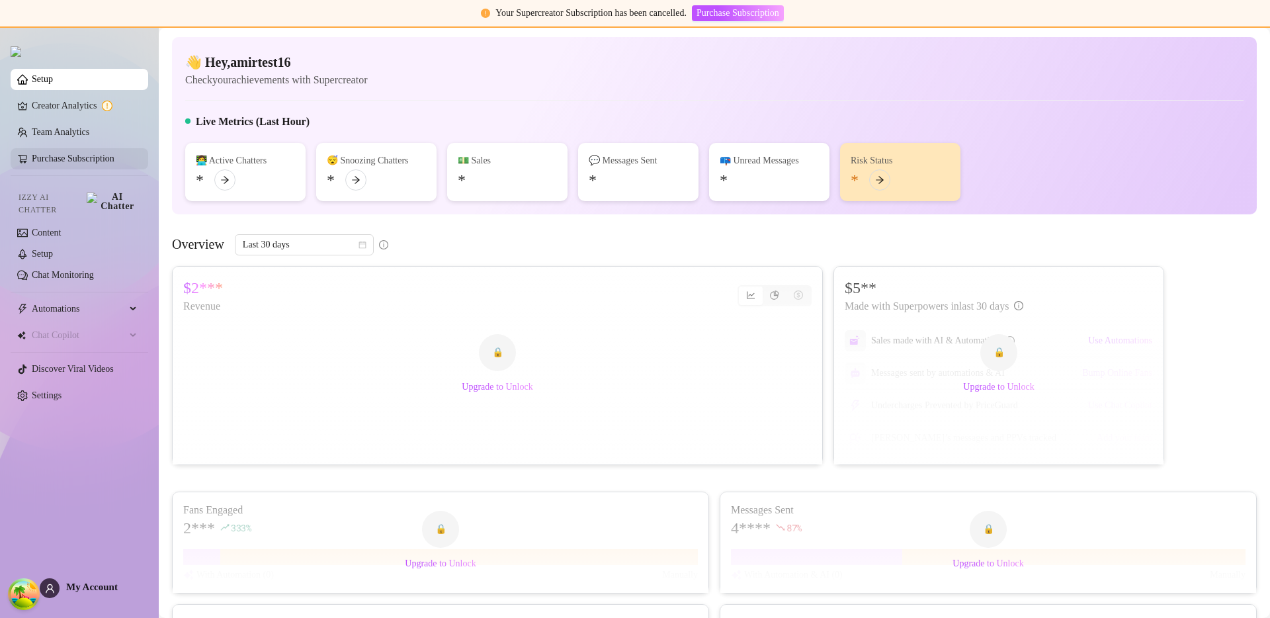
click at [122, 157] on link "Purchase Subscription" at bounding box center [85, 158] width 106 height 21
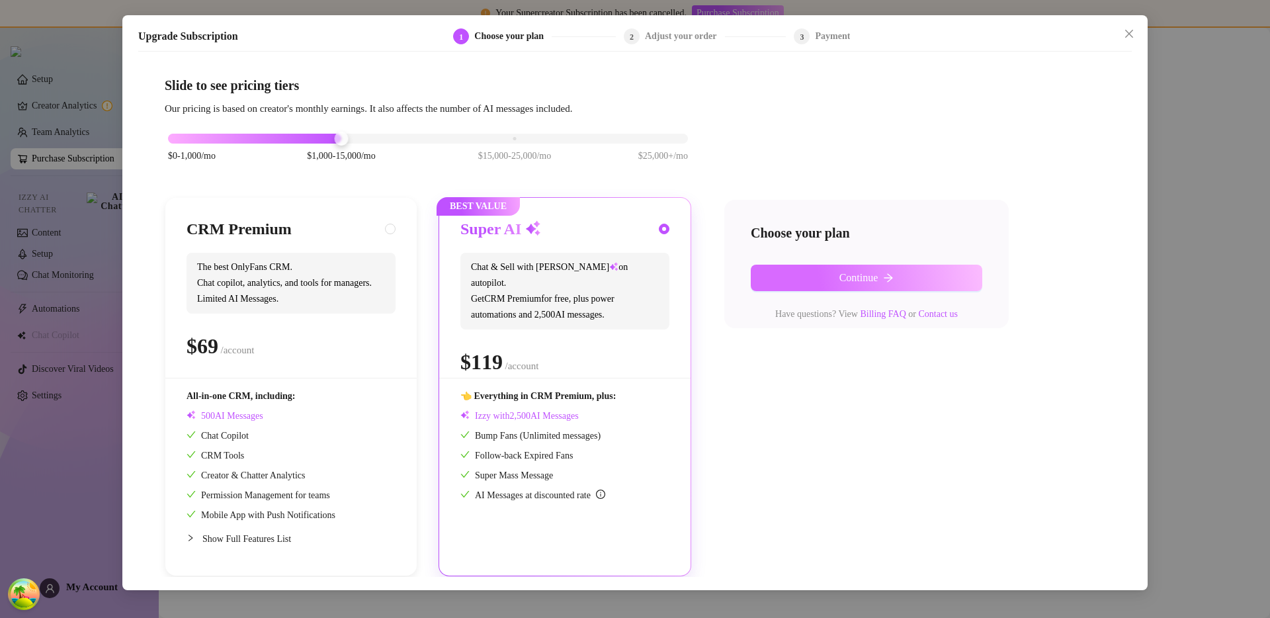
click at [825, 271] on button "Continue" at bounding box center [867, 278] width 232 height 26
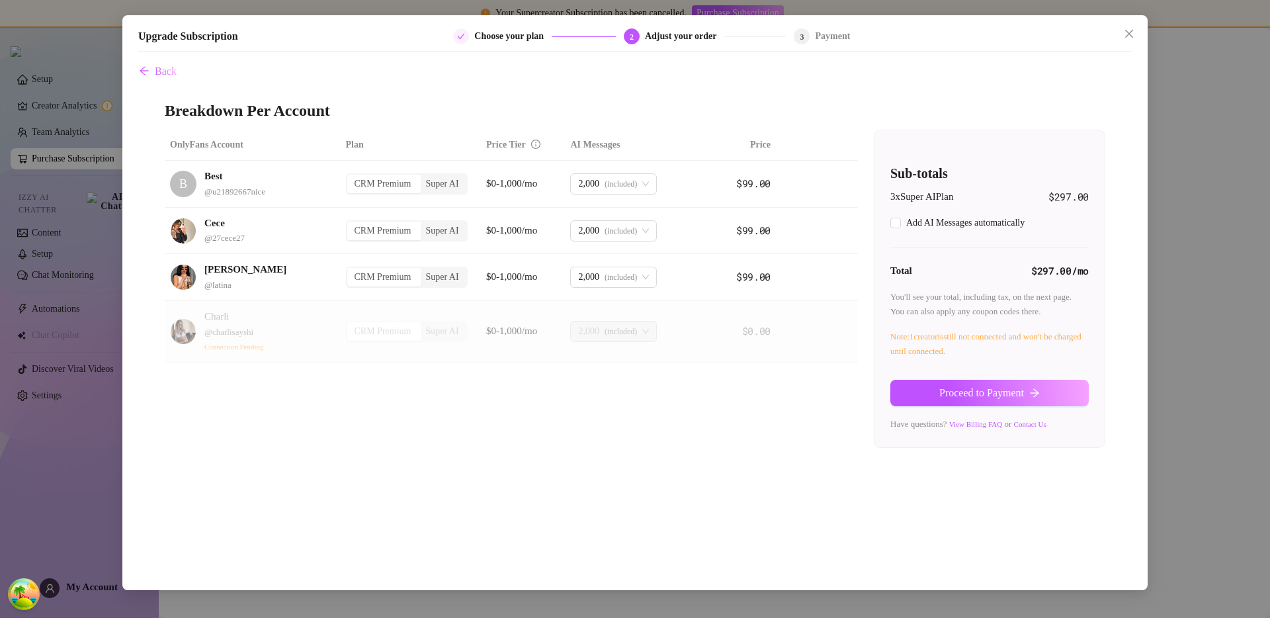
checkbox input "true"
click at [962, 397] on span "Proceed to Payment" at bounding box center [981, 393] width 85 height 12
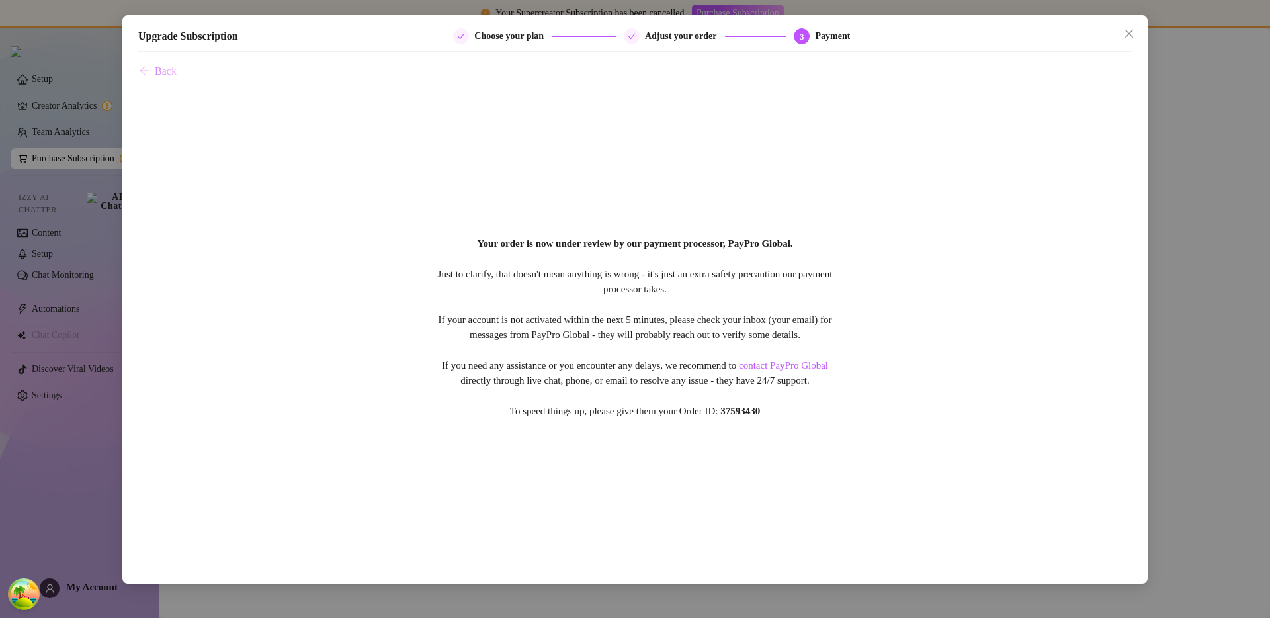
click at [172, 71] on span "Back" at bounding box center [166, 71] width 22 height 12
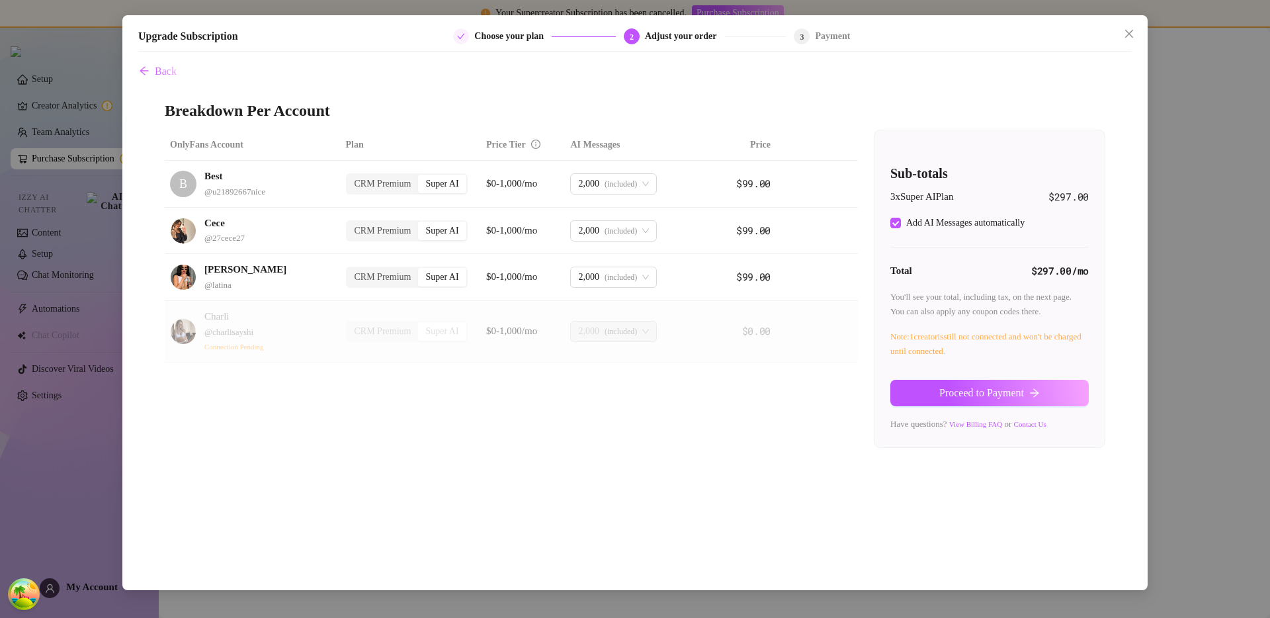
click at [34, 278] on div "Upgrade Subscription Choose your plan 2 Adjust your order 3 Payment Back Breakd…" at bounding box center [635, 309] width 1270 height 618
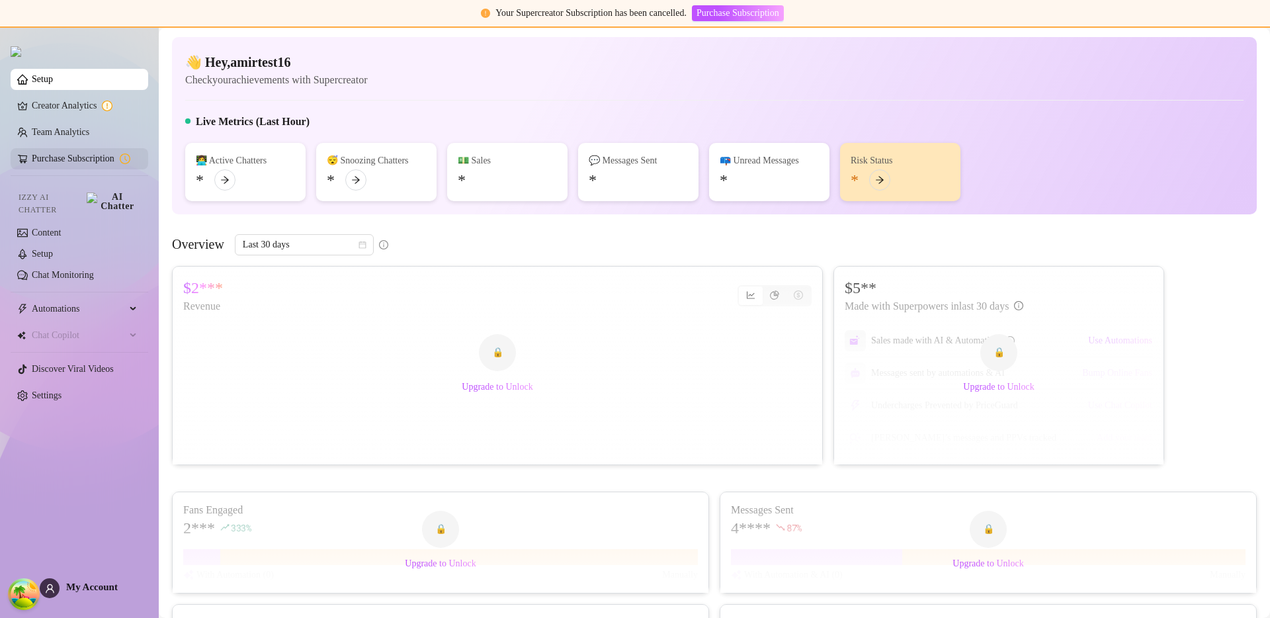
click at [103, 163] on link "Purchase Subscription" at bounding box center [85, 158] width 106 height 21
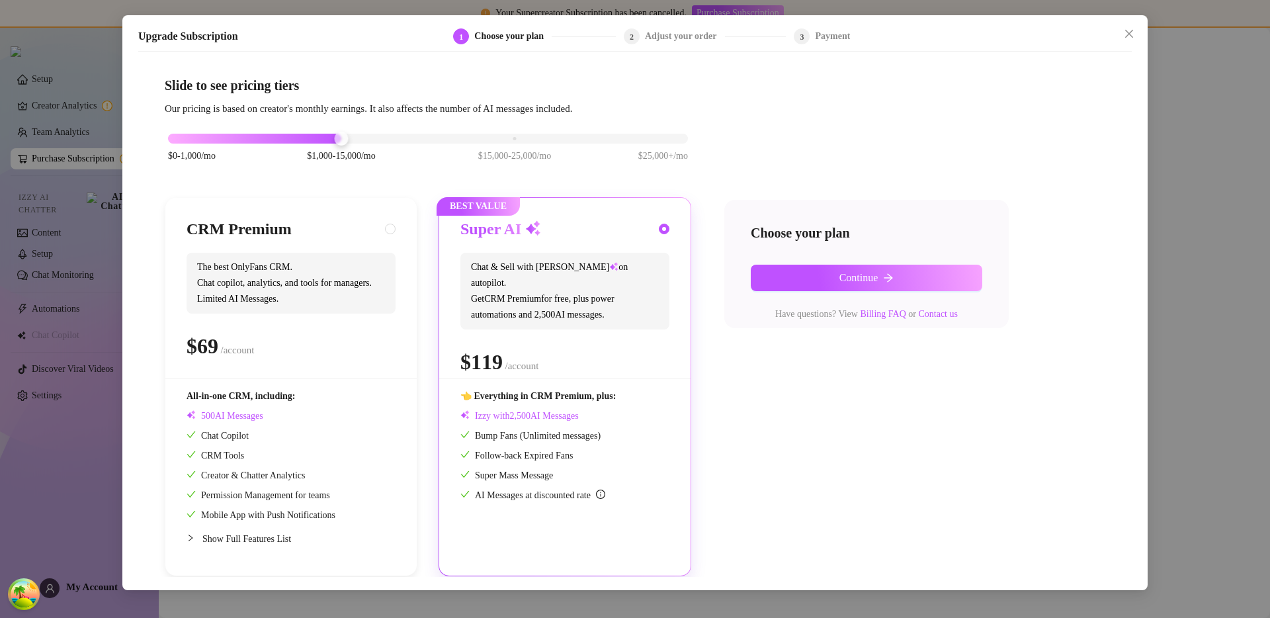
click at [60, 154] on div "Upgrade Subscription 1 Choose your plan 2 Adjust your order 3 Payment Slide to …" at bounding box center [635, 309] width 1270 height 618
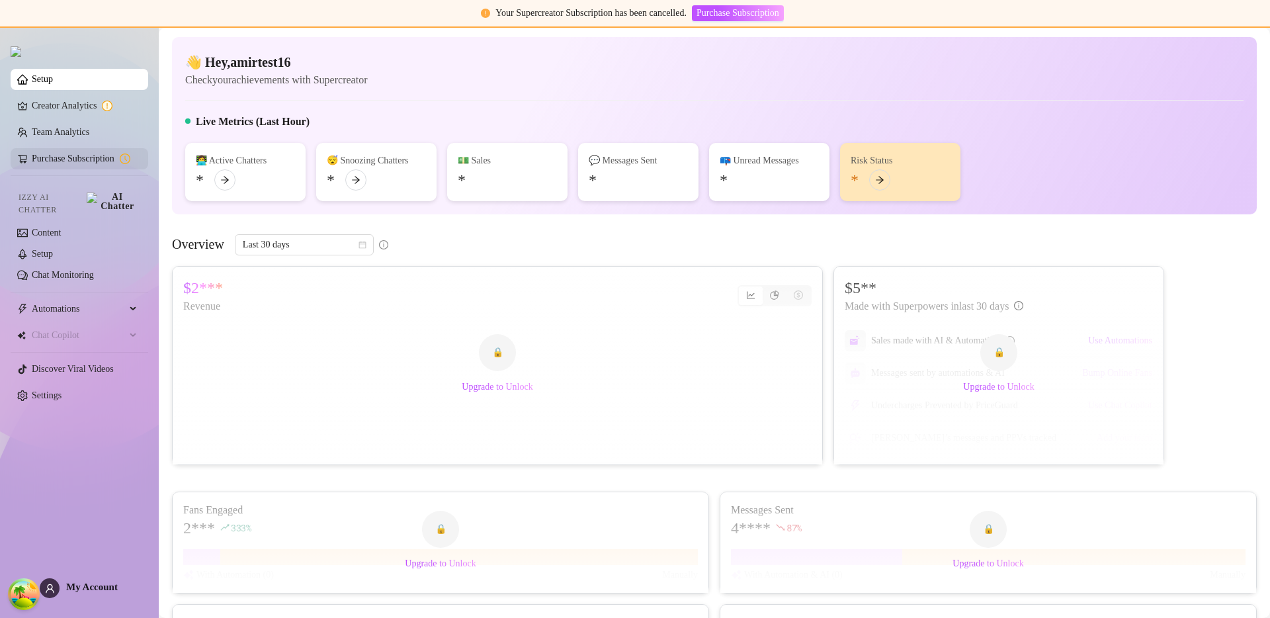
click at [116, 165] on link "Purchase Subscription" at bounding box center [85, 158] width 106 height 21
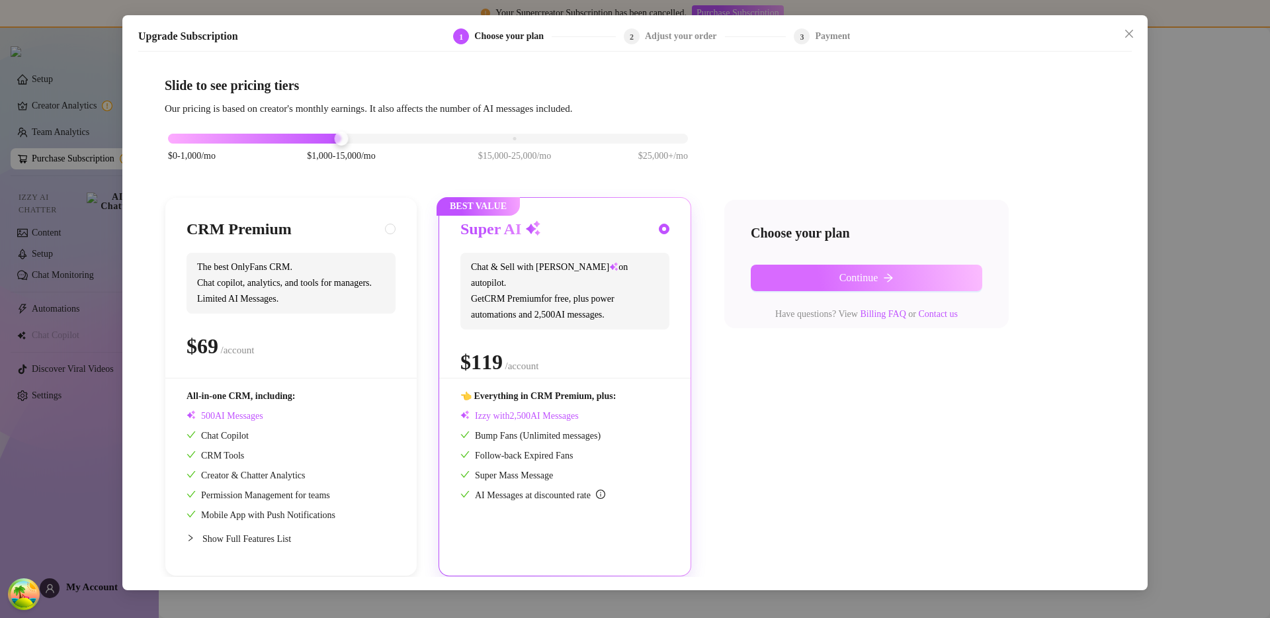
click at [821, 282] on button "Continue" at bounding box center [867, 278] width 232 height 26
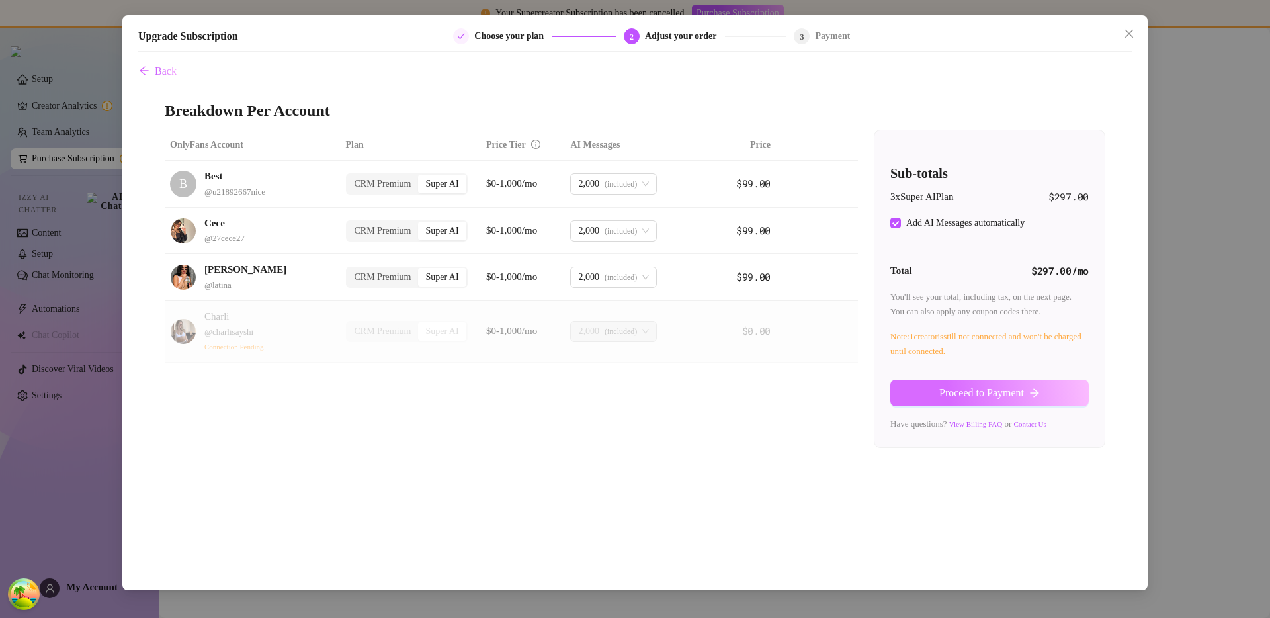
click at [900, 382] on button "Proceed to Payment" at bounding box center [989, 393] width 198 height 26
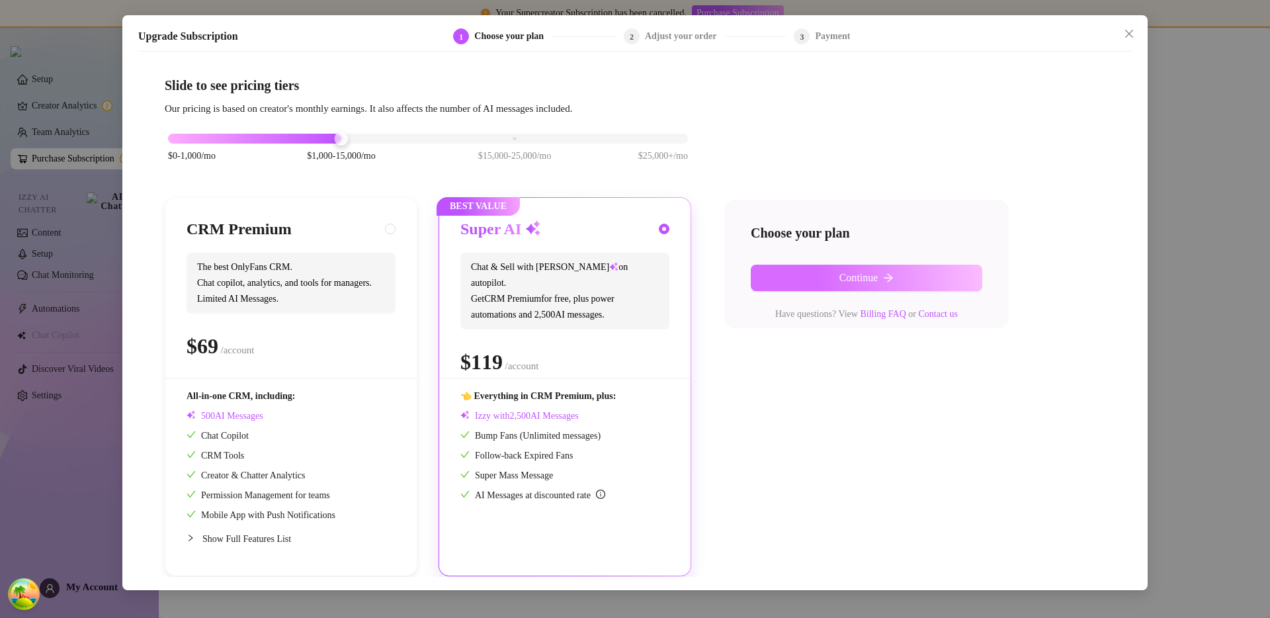
click at [875, 277] on span "Continue" at bounding box center [859, 278] width 39 height 12
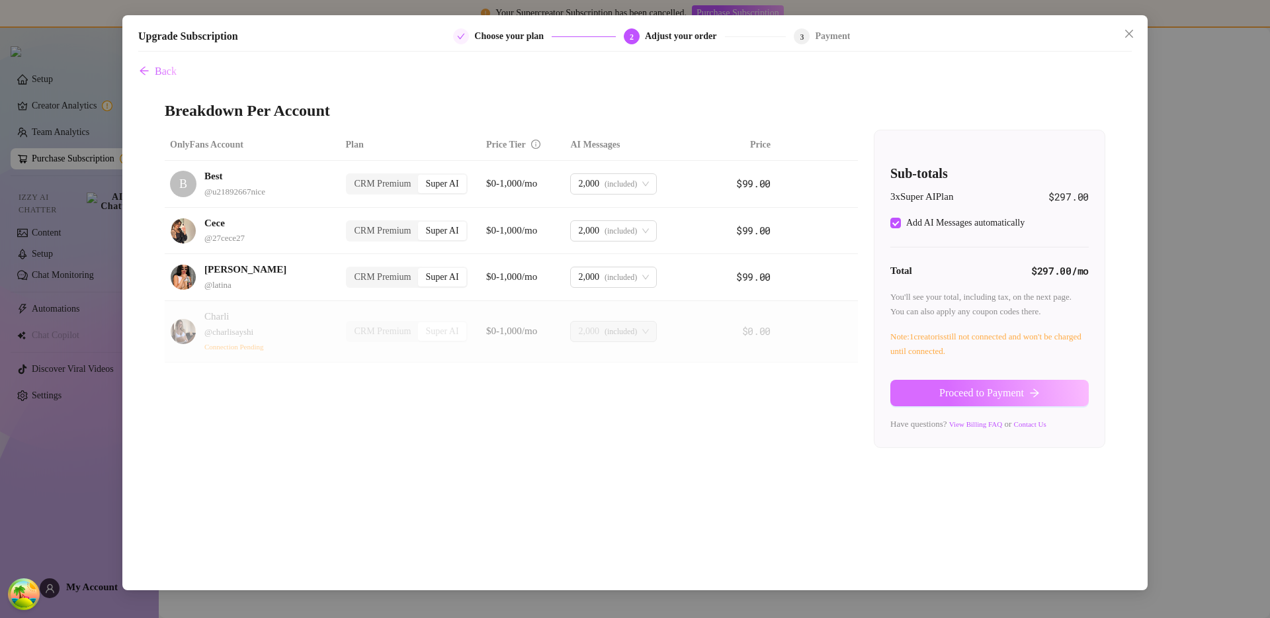
click at [939, 396] on span "Proceed to Payment" at bounding box center [981, 393] width 85 height 12
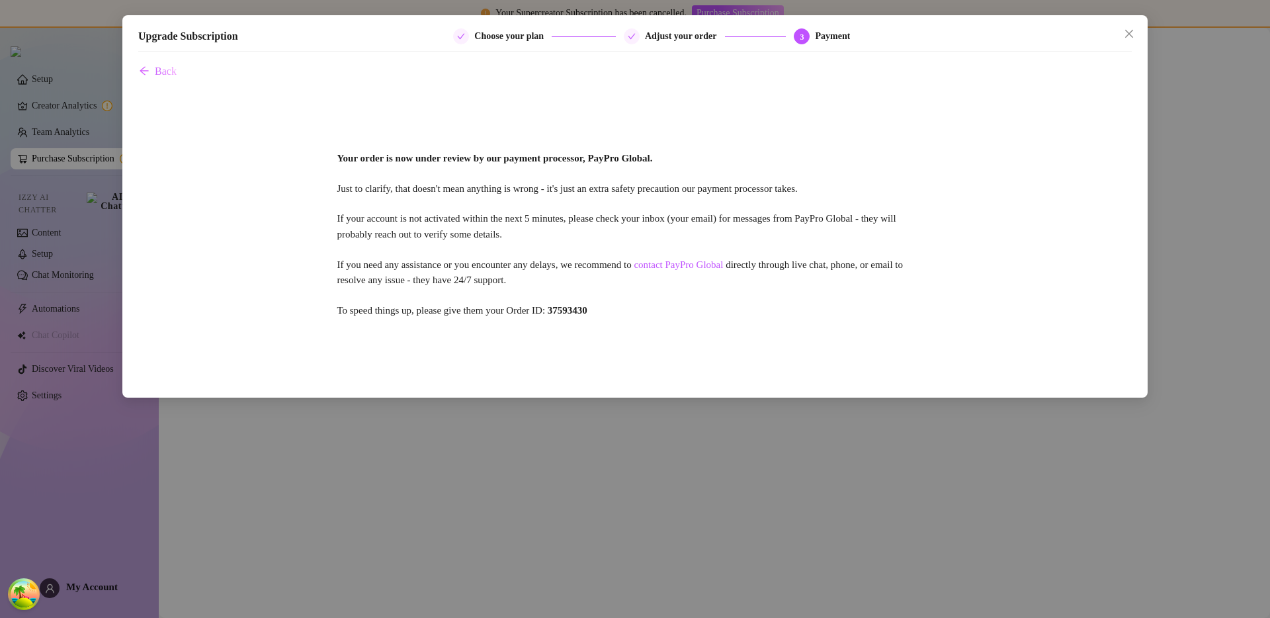
click at [510, 336] on div "Your order is now under review by our payment processor, PayPro Global. Just to…" at bounding box center [635, 235] width 994 height 300
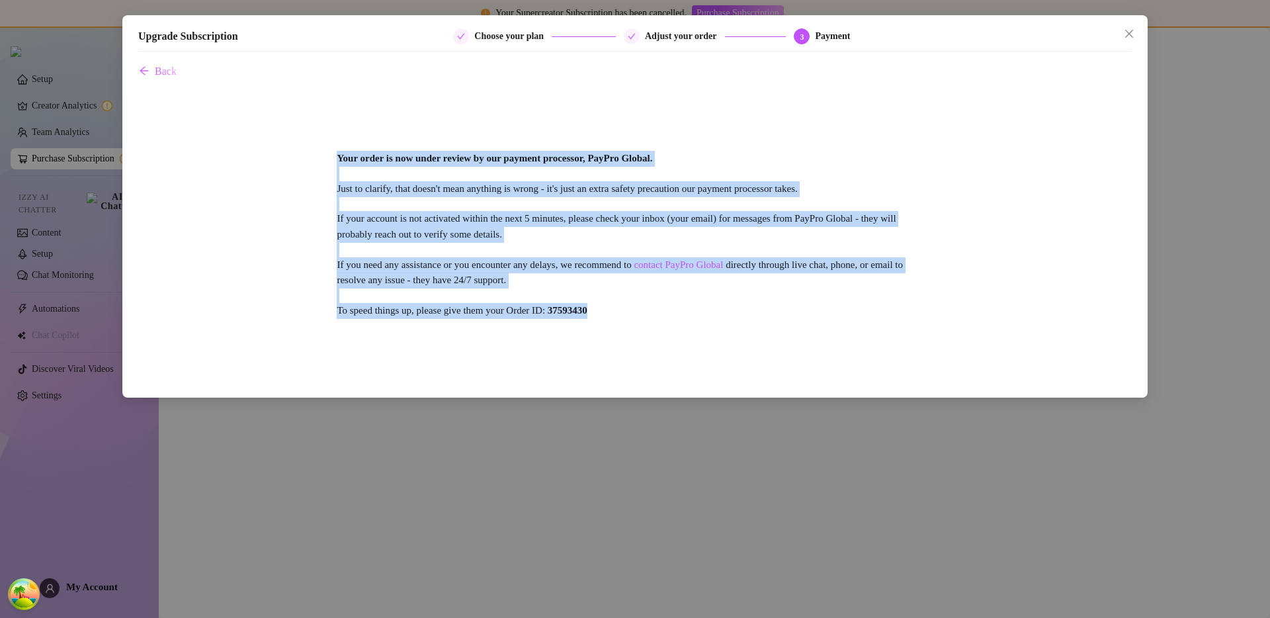
drag, startPoint x: 608, startPoint y: 310, endPoint x: 333, endPoint y: 153, distance: 316.2
click at [333, 153] on div "Your order is now under review by our payment processor, PayPro Global. Just to…" at bounding box center [635, 235] width 994 height 300
copy div "Your order is now under review by our payment processor, PayPro Global. Just to…"
click at [571, 384] on div "Upgrade Subscription Choose your plan Adjust your order 3 Payment Back Your ord…" at bounding box center [634, 206] width 1025 height 382
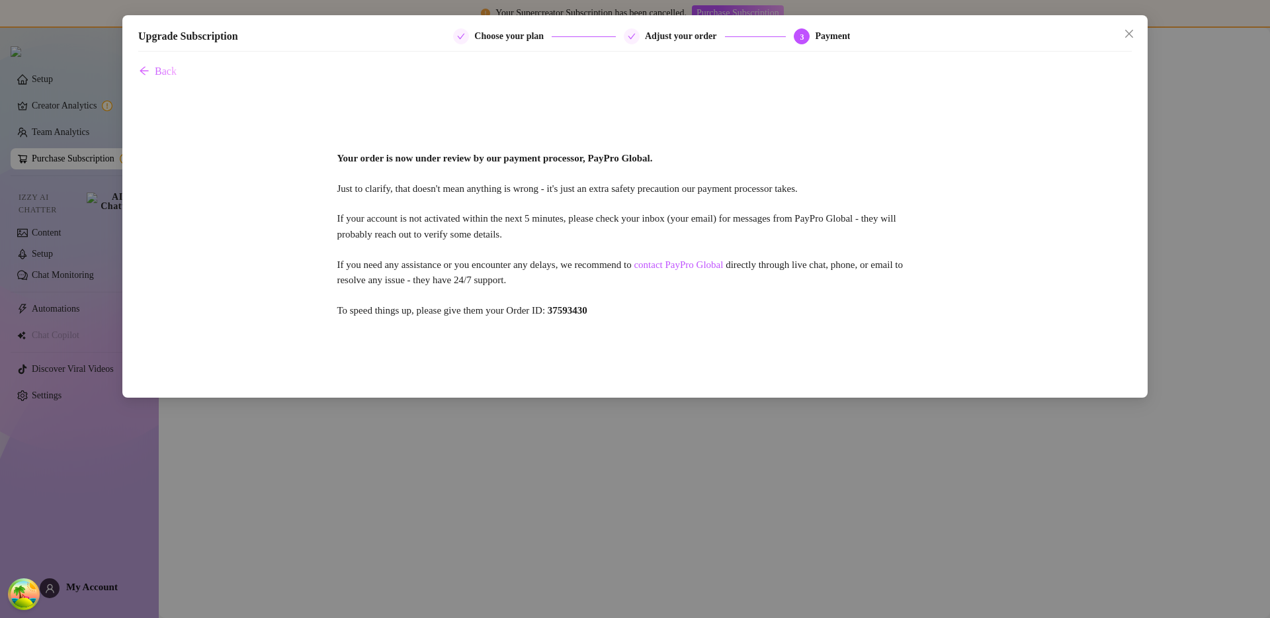
click at [601, 323] on div "Your order is now under review by our payment processor, PayPro Global. Just to…" at bounding box center [635, 235] width 994 height 300
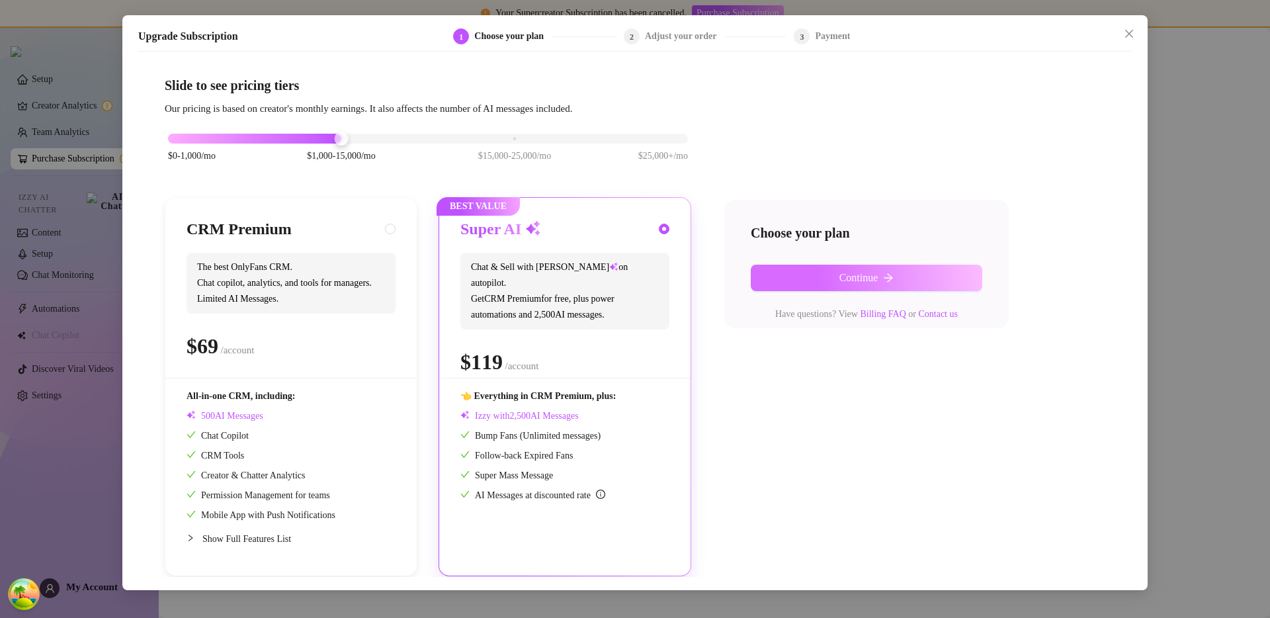
click at [867, 279] on span "Continue" at bounding box center [859, 278] width 39 height 12
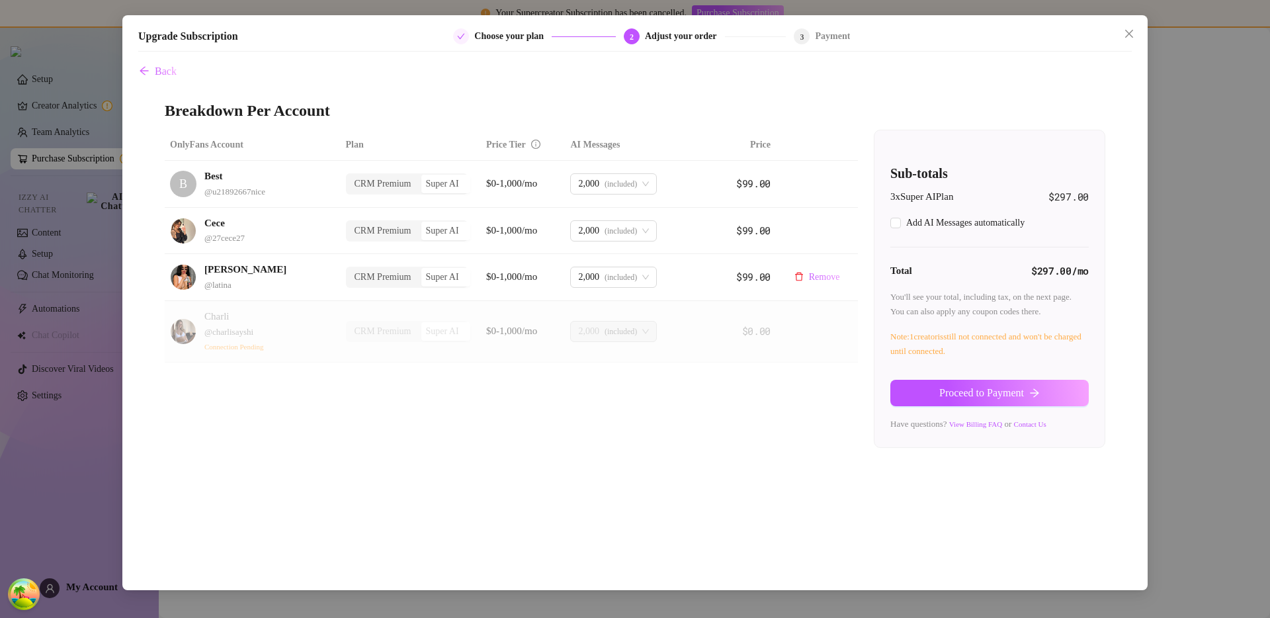
checkbox input "true"
click at [1031, 402] on button "Proceed to Payment" at bounding box center [989, 393] width 198 height 26
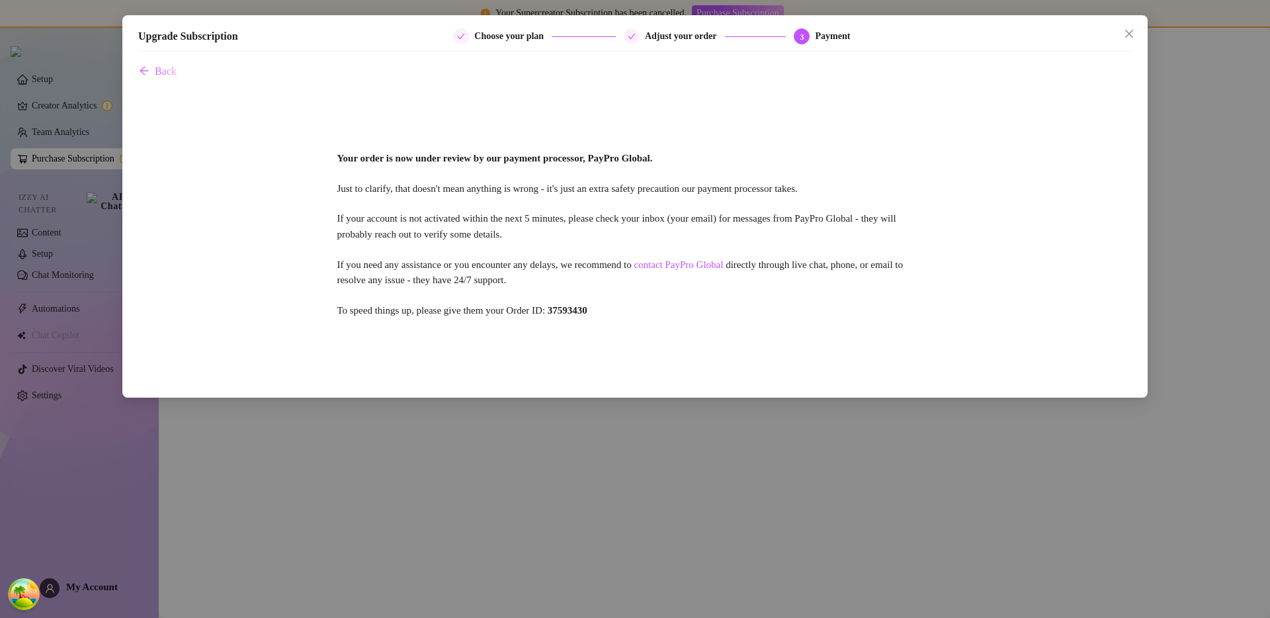
drag, startPoint x: 757, startPoint y: 310, endPoint x: 619, endPoint y: 241, distance: 155.3
click at [757, 310] on div "Your order is now under review by our payment processor, PayPro Global. Just to…" at bounding box center [635, 235] width 994 height 300
click at [172, 65] on span "Back" at bounding box center [166, 71] width 22 height 12
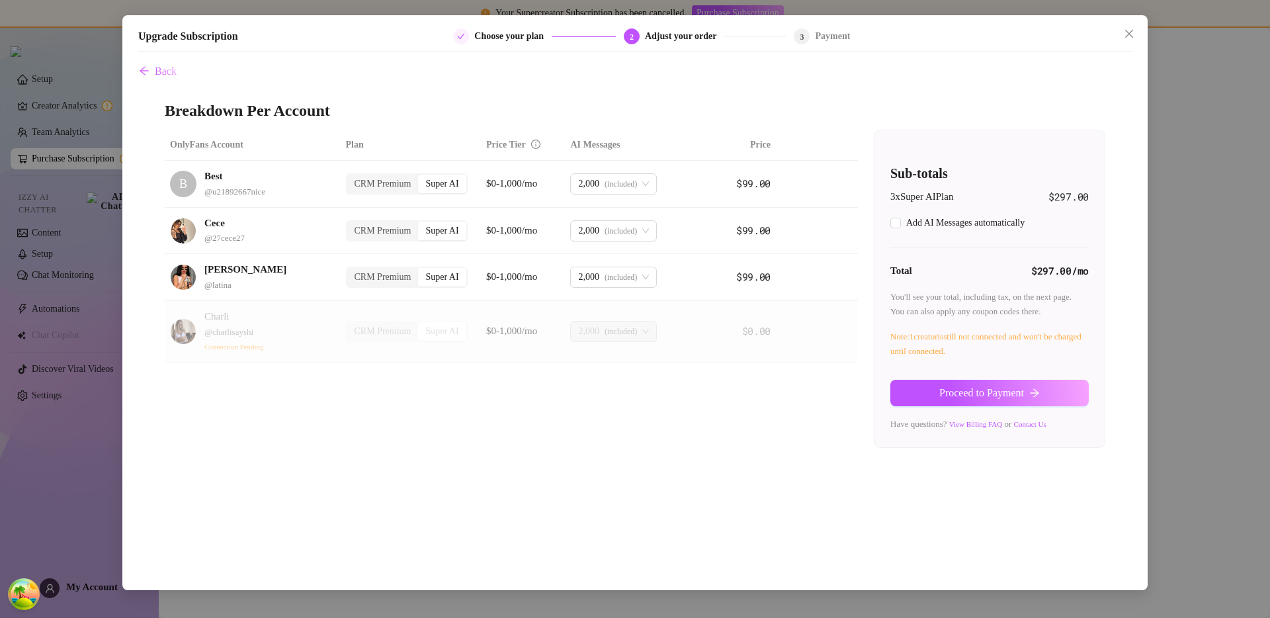
checkbox input "true"
click at [1008, 398] on span "Proceed to Payment" at bounding box center [981, 393] width 85 height 12
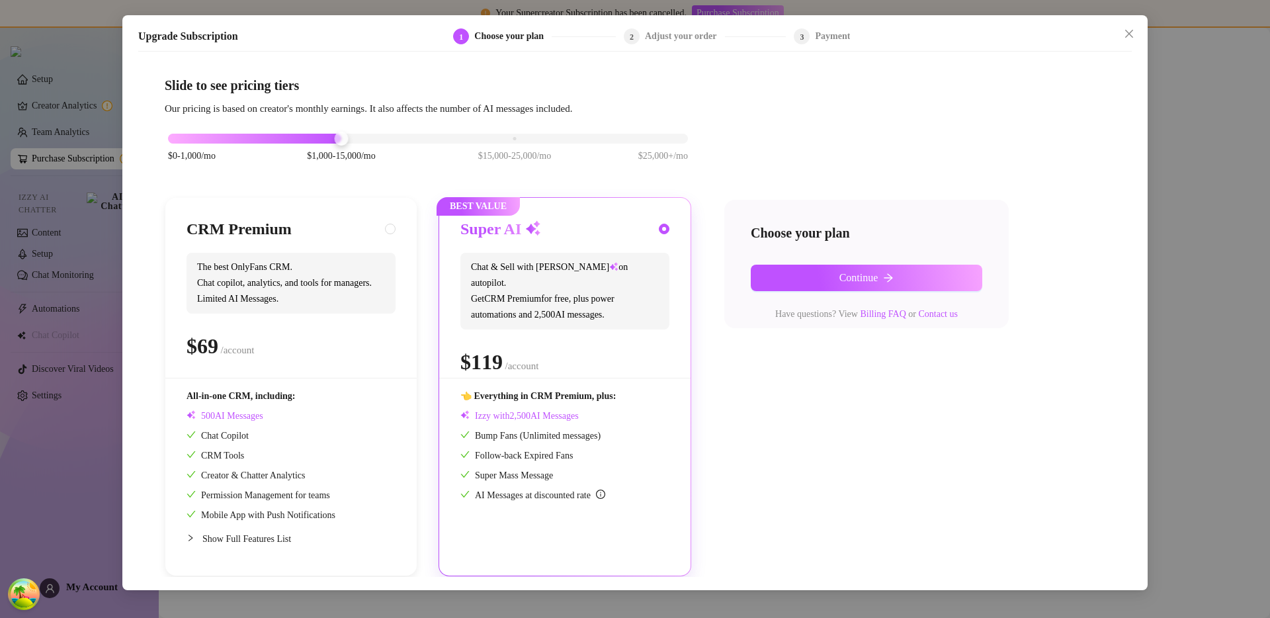
click at [1180, 322] on div "Upgrade Subscription 1 Choose your plan 2 Adjust your order 3 Payment Slide to …" at bounding box center [635, 309] width 1270 height 618
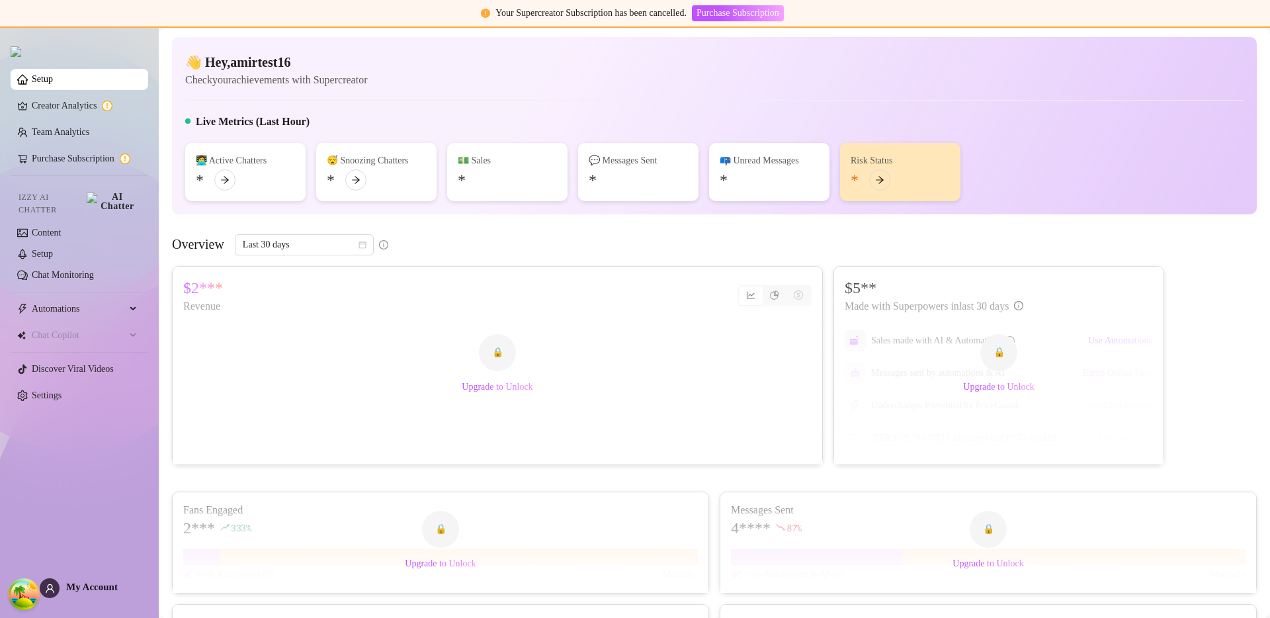
click at [367, 87] on article "Check your achievements with Supercreator" at bounding box center [276, 79] width 182 height 17
click at [95, 163] on link "Purchase Subscription" at bounding box center [85, 158] width 106 height 21
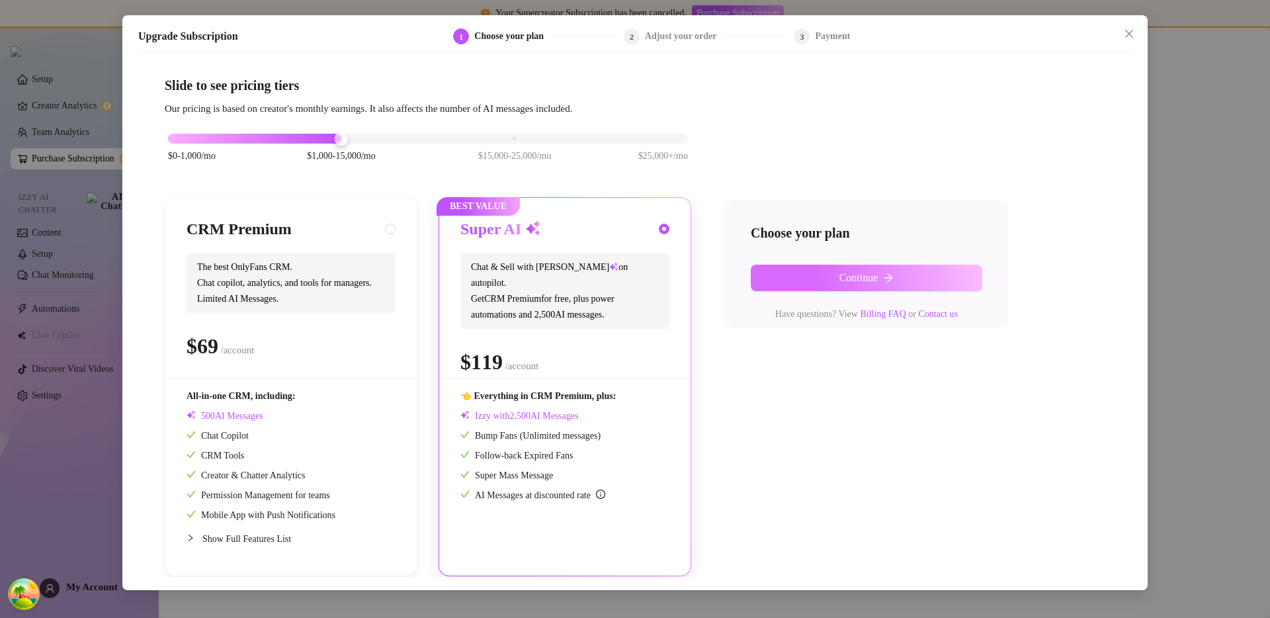
click at [844, 274] on span "Continue" at bounding box center [859, 278] width 39 height 12
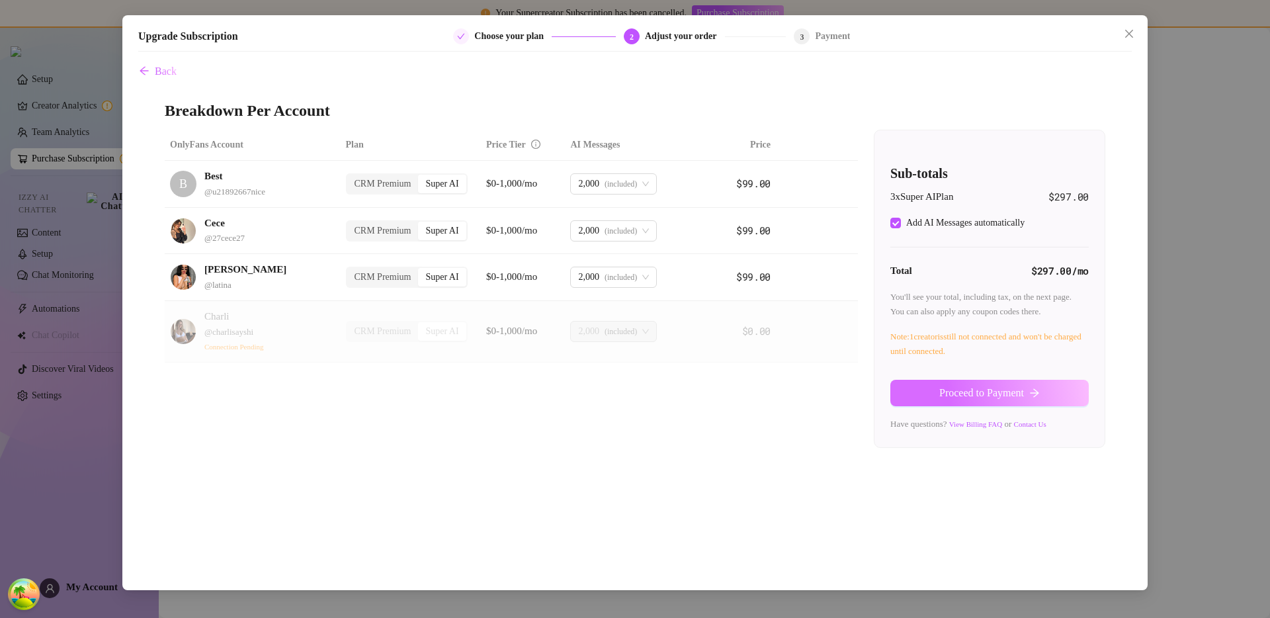
click at [998, 406] on button "Proceed to Payment" at bounding box center [989, 393] width 198 height 26
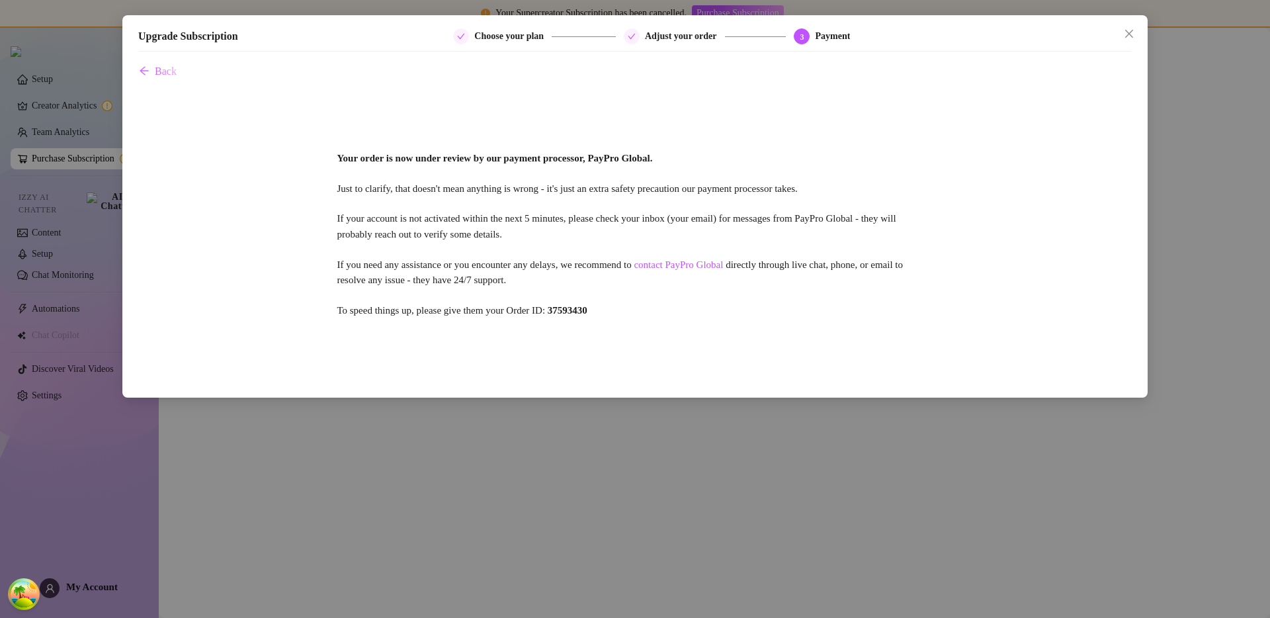
click at [679, 311] on div "Your order is now under review by our payment processor, PayPro Global. Just to…" at bounding box center [635, 235] width 994 height 300
click at [580, 245] on div "Your order is now under review by our payment processor, PayPro Global. Just to…" at bounding box center [635, 235] width 994 height 300
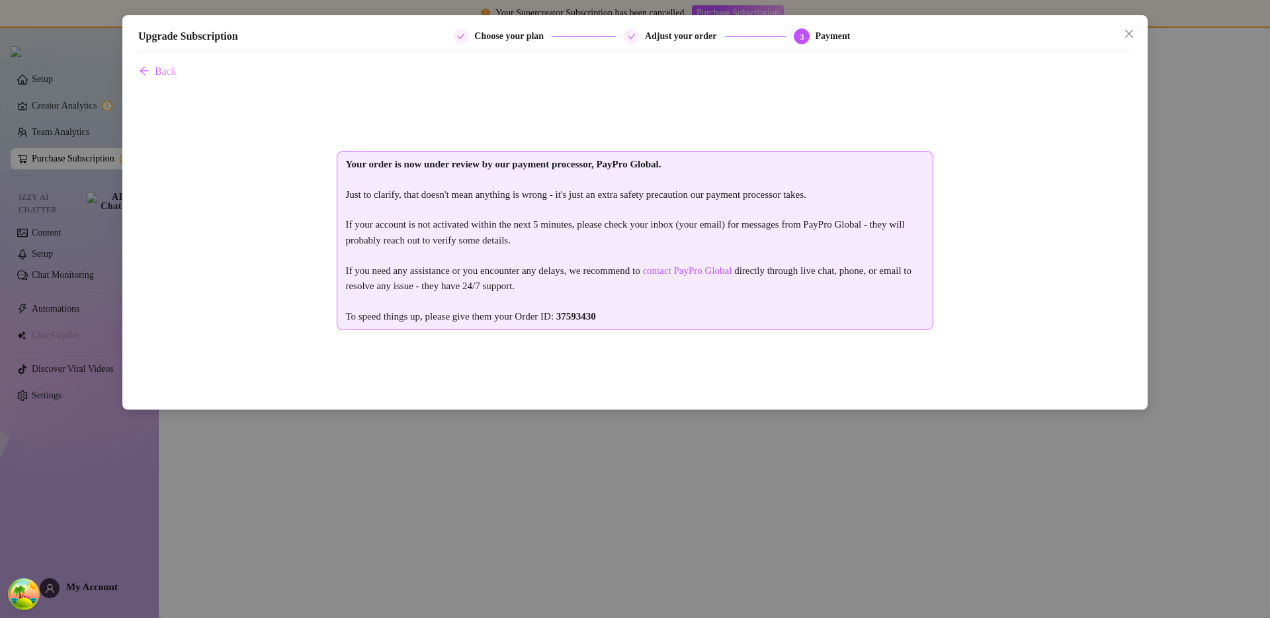
click at [1037, 200] on div "Your order is now under review by our payment processor, PayPro Global. Just to…" at bounding box center [635, 241] width 994 height 312
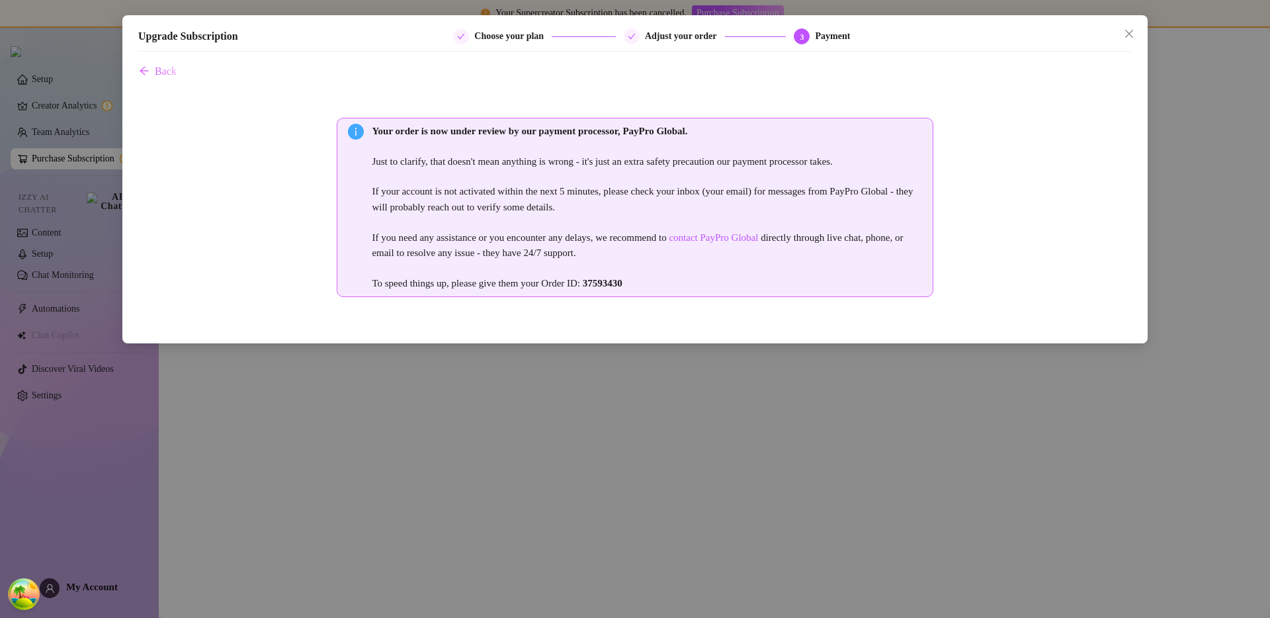
click at [797, 311] on div "Your order is now under review by our payment processor, PayPro Global. Just to…" at bounding box center [635, 207] width 994 height 245
click at [891, 501] on div "Upgrade Subscription Choose your plan Adjust your order 3 Payment Back Your ord…" at bounding box center [635, 309] width 1270 height 618
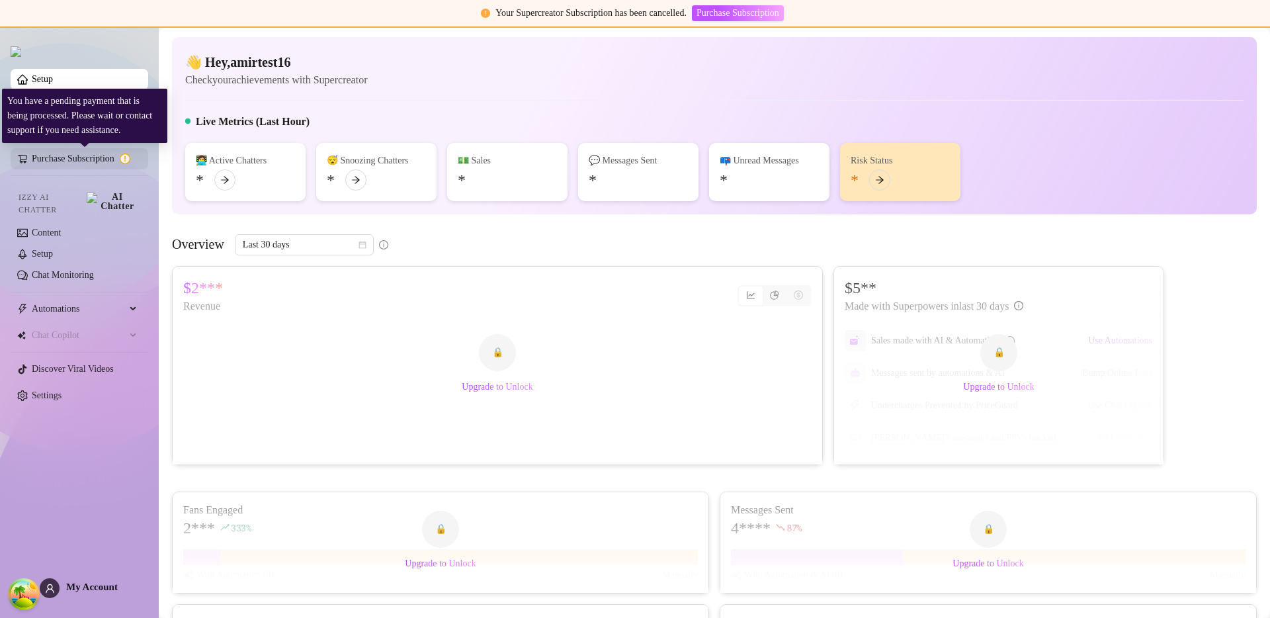
click at [65, 161] on link "Purchase Subscription" at bounding box center [85, 158] width 106 height 21
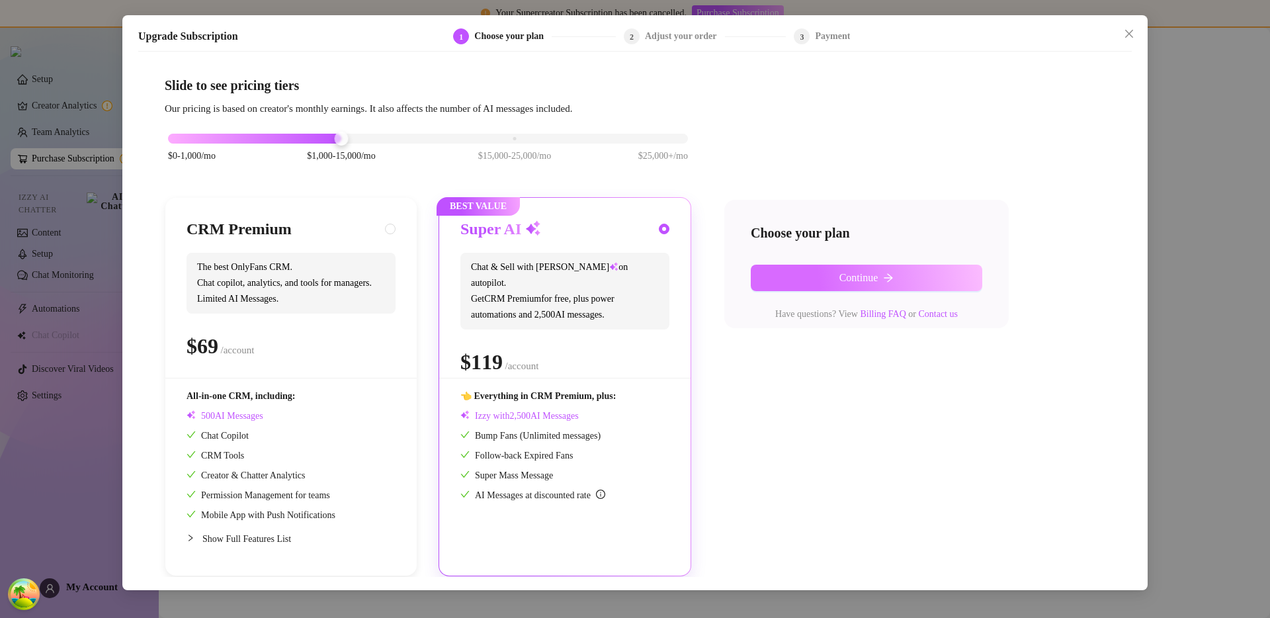
click at [868, 281] on span "Continue" at bounding box center [859, 278] width 39 height 12
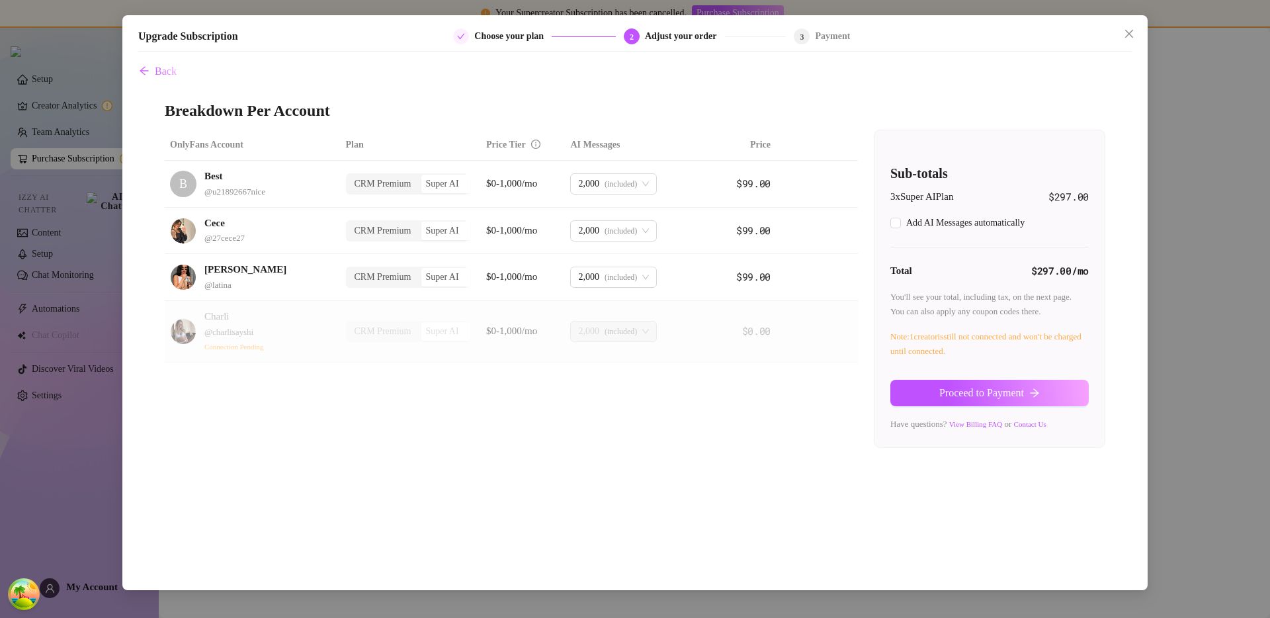
checkbox input "true"
click at [947, 387] on span "Proceed to Payment" at bounding box center [981, 393] width 85 height 12
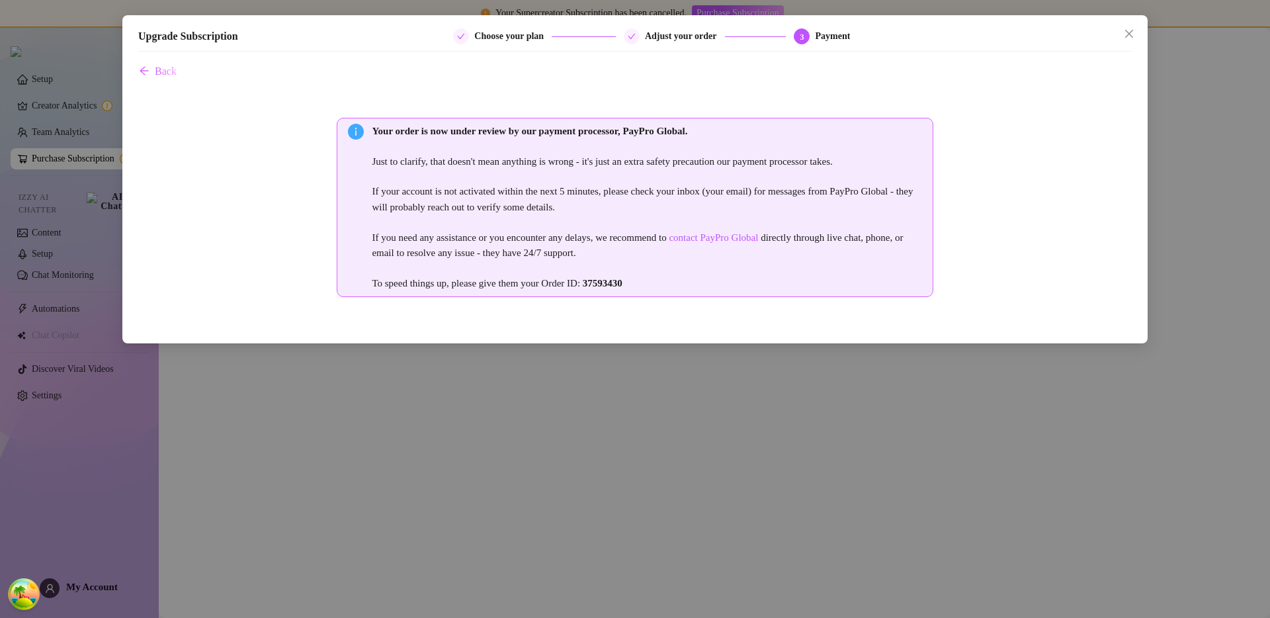
click at [262, 119] on div "Your order is now under review by our payment processor, PayPro Global. Just to…" at bounding box center [635, 207] width 994 height 245
click at [171, 73] on span "Back" at bounding box center [166, 71] width 22 height 12
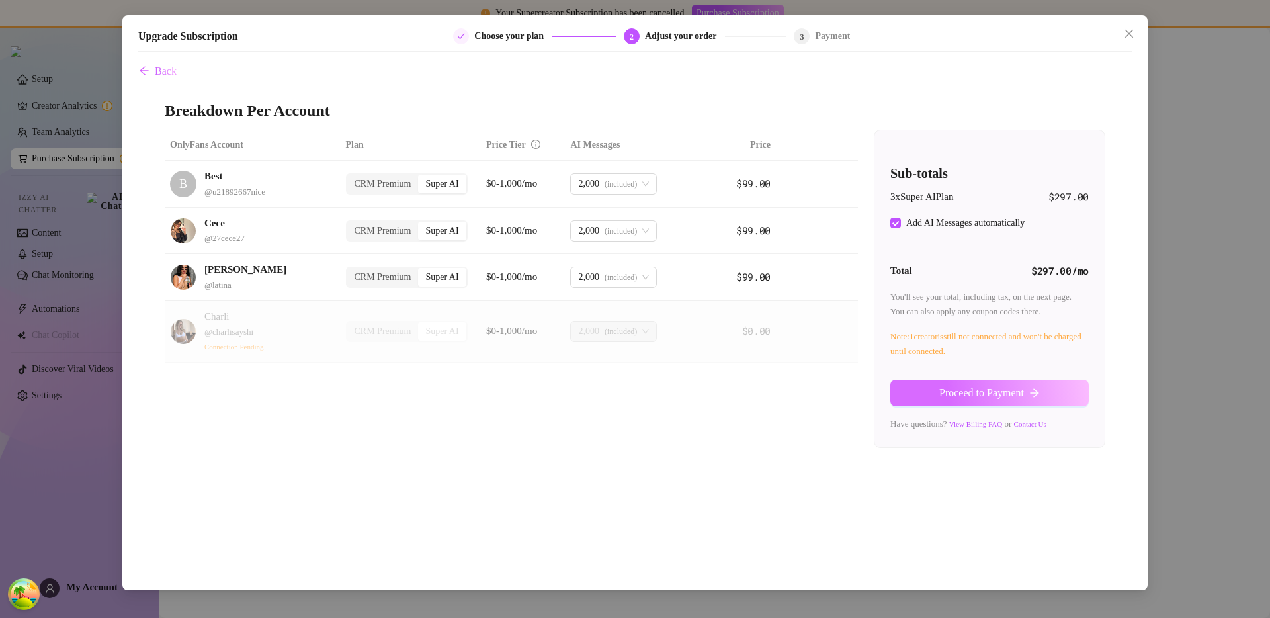
click at [925, 382] on button "Proceed to Payment" at bounding box center [989, 393] width 198 height 26
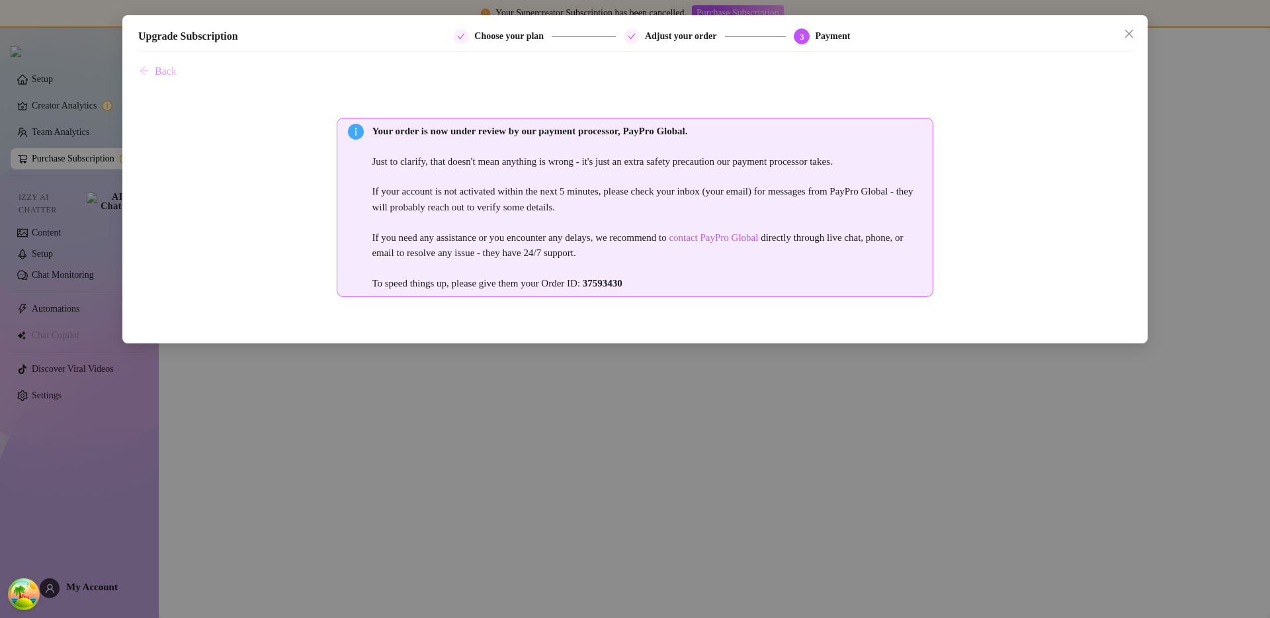
click at [168, 71] on span "Back" at bounding box center [166, 71] width 22 height 12
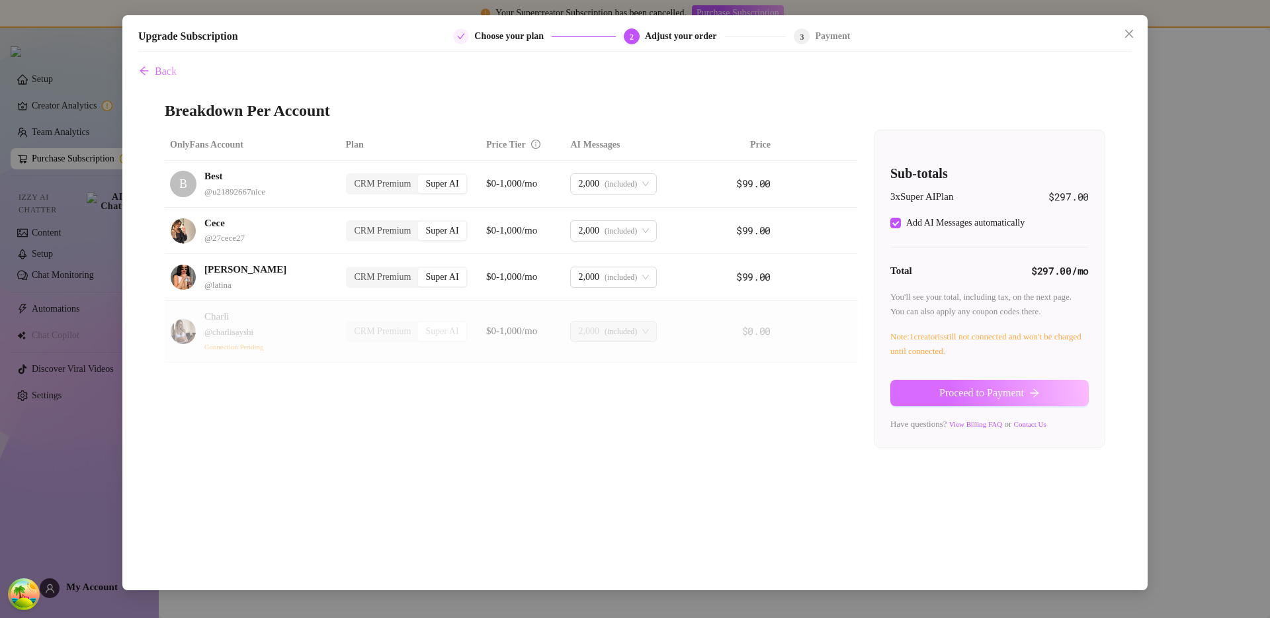
click at [939, 392] on span "Proceed to Payment" at bounding box center [981, 393] width 85 height 12
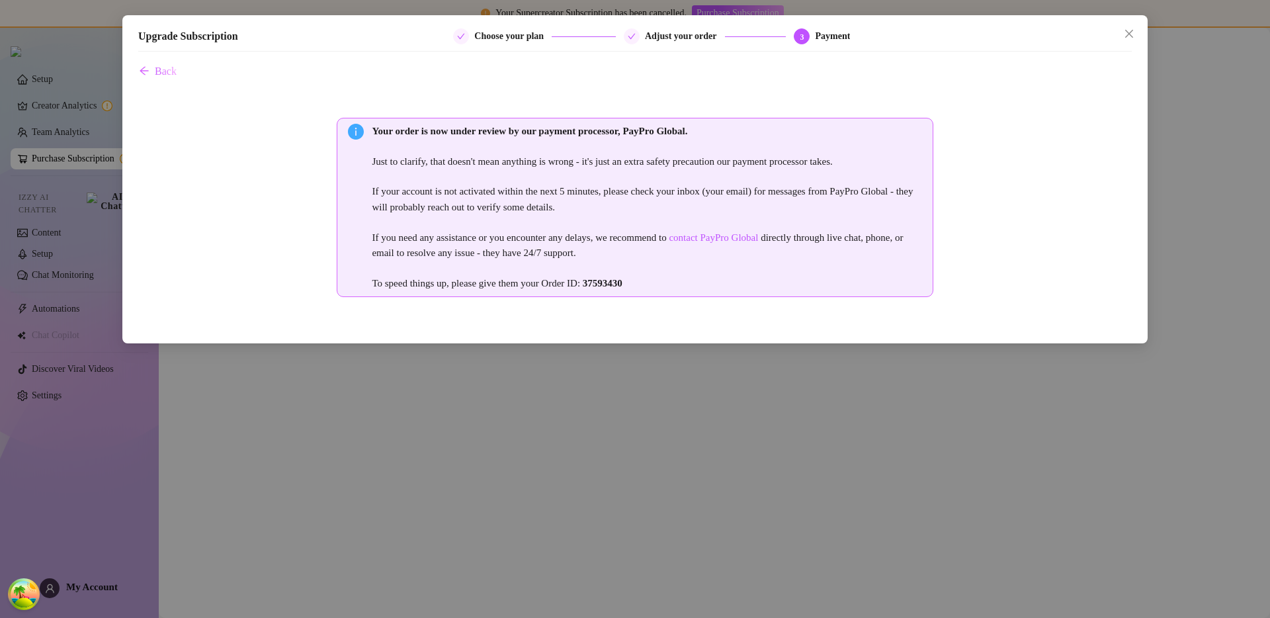
click at [76, 157] on div "Upgrade Subscription Choose your plan Adjust your order 3 Payment Back Your ord…" at bounding box center [635, 309] width 1270 height 618
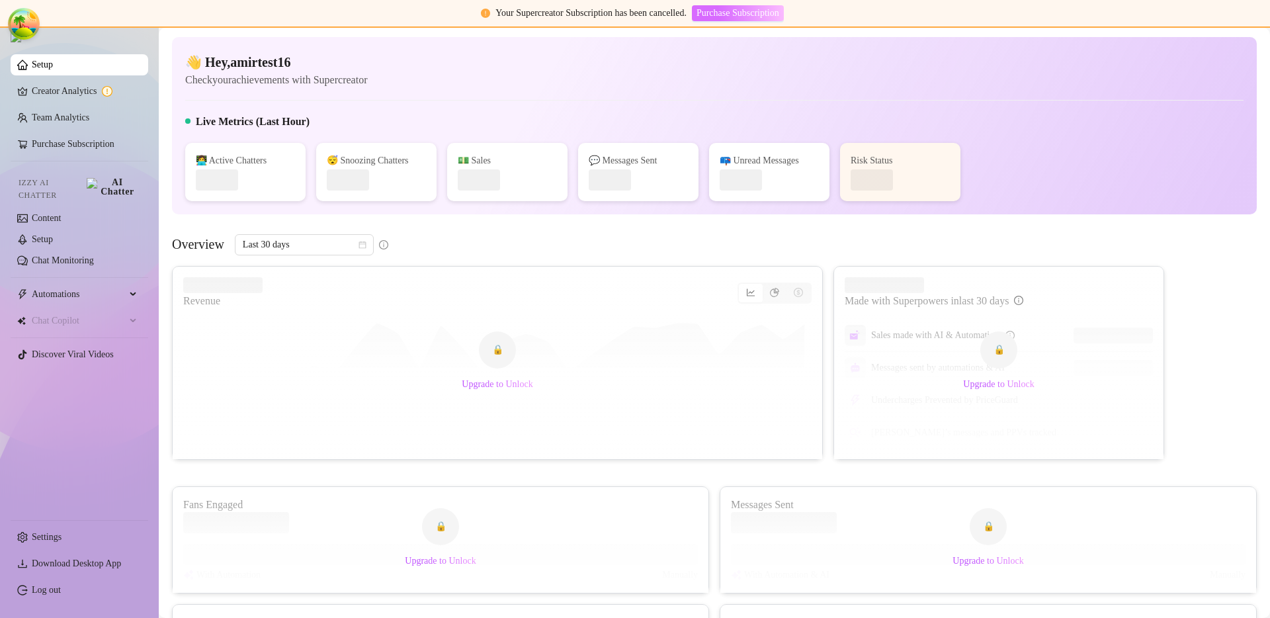
click at [728, 17] on span "Purchase Subscription" at bounding box center [738, 13] width 83 height 11
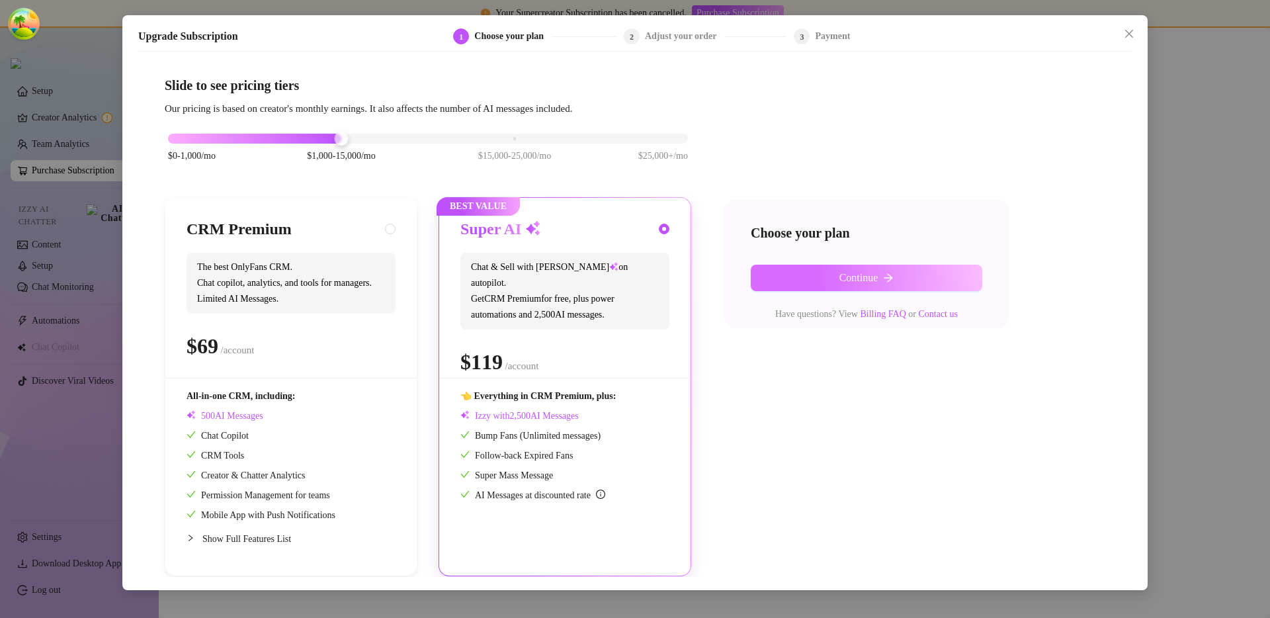
click at [815, 280] on button "Continue" at bounding box center [867, 278] width 232 height 26
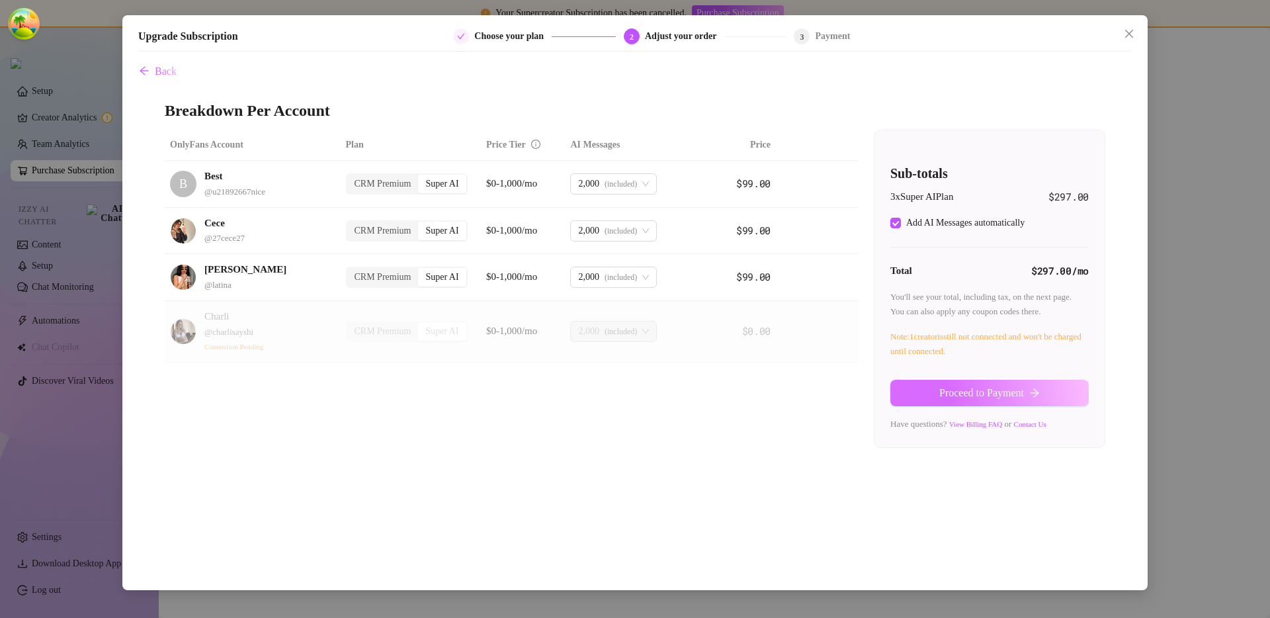
click at [983, 402] on button "Proceed to Payment" at bounding box center [989, 393] width 198 height 26
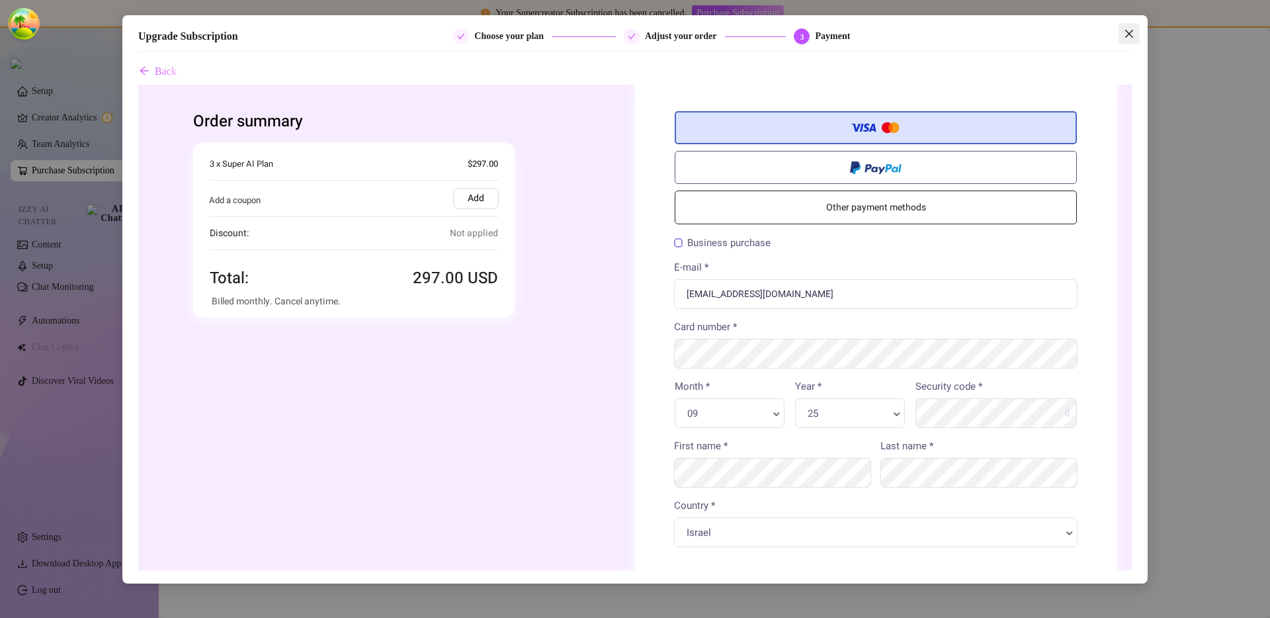
click at [1131, 29] on icon "close" at bounding box center [1129, 33] width 11 height 11
